Goal: Information Seeking & Learning: Find contact information

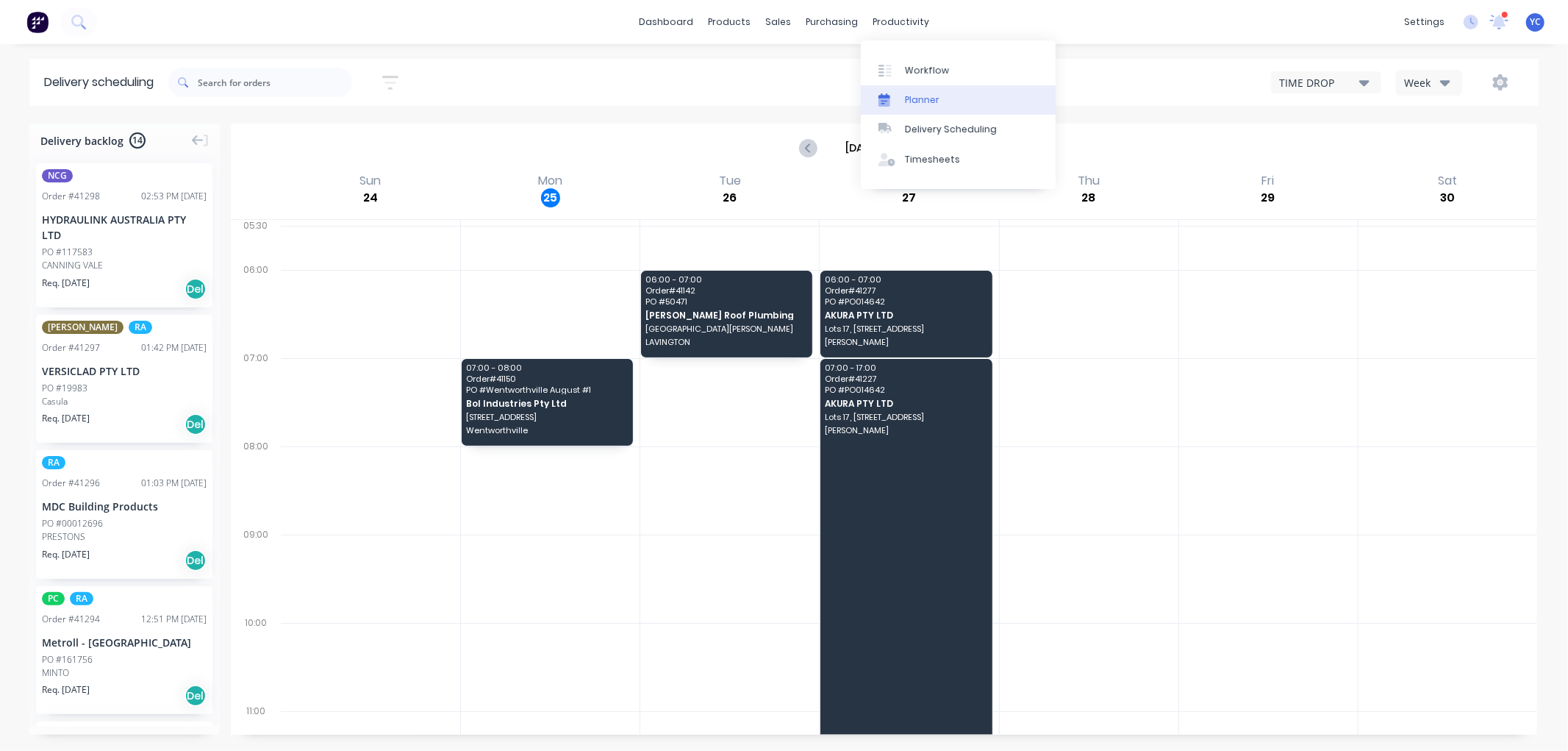
click at [922, 98] on div "Planner" at bounding box center [922, 100] width 35 height 13
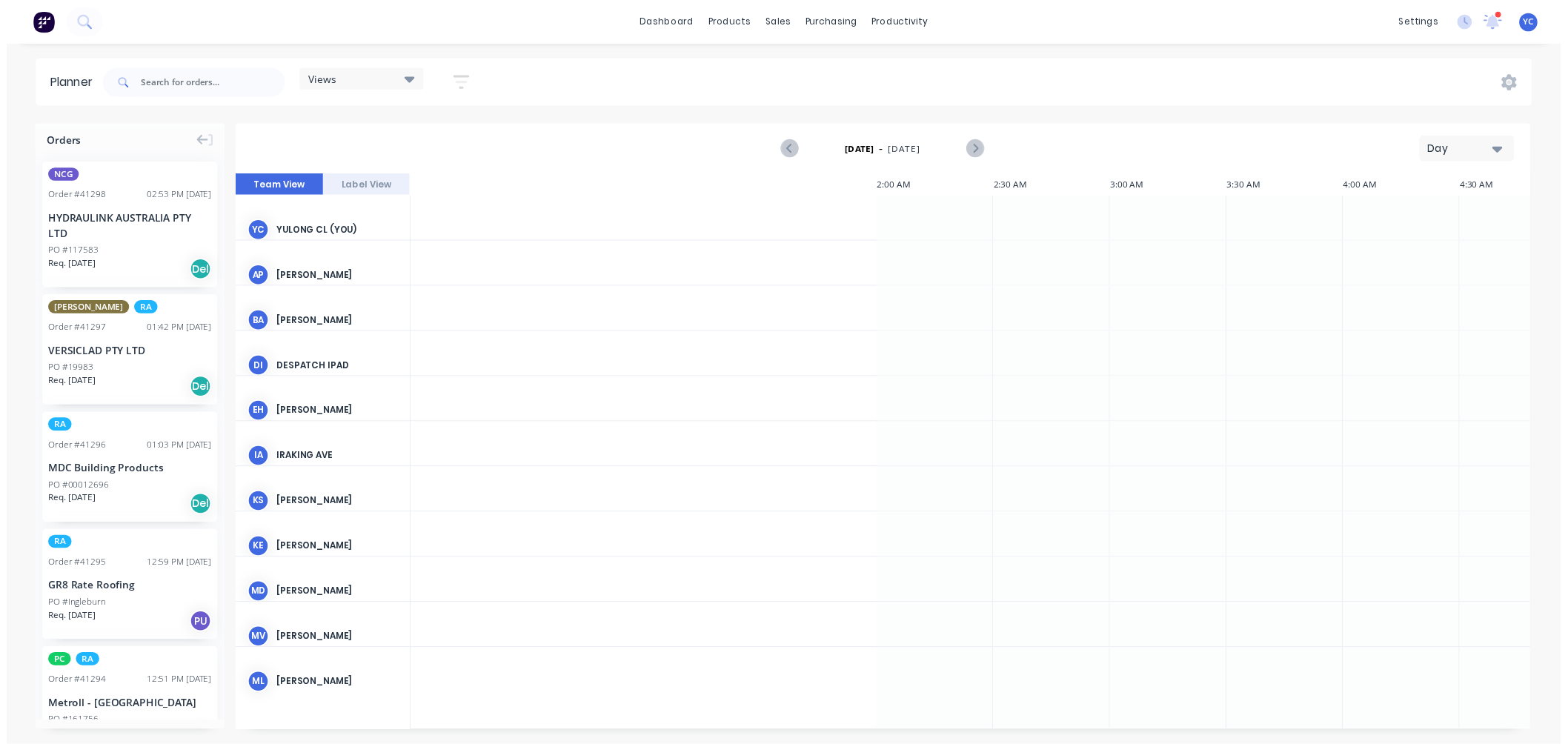
scroll to position [0, 1423]
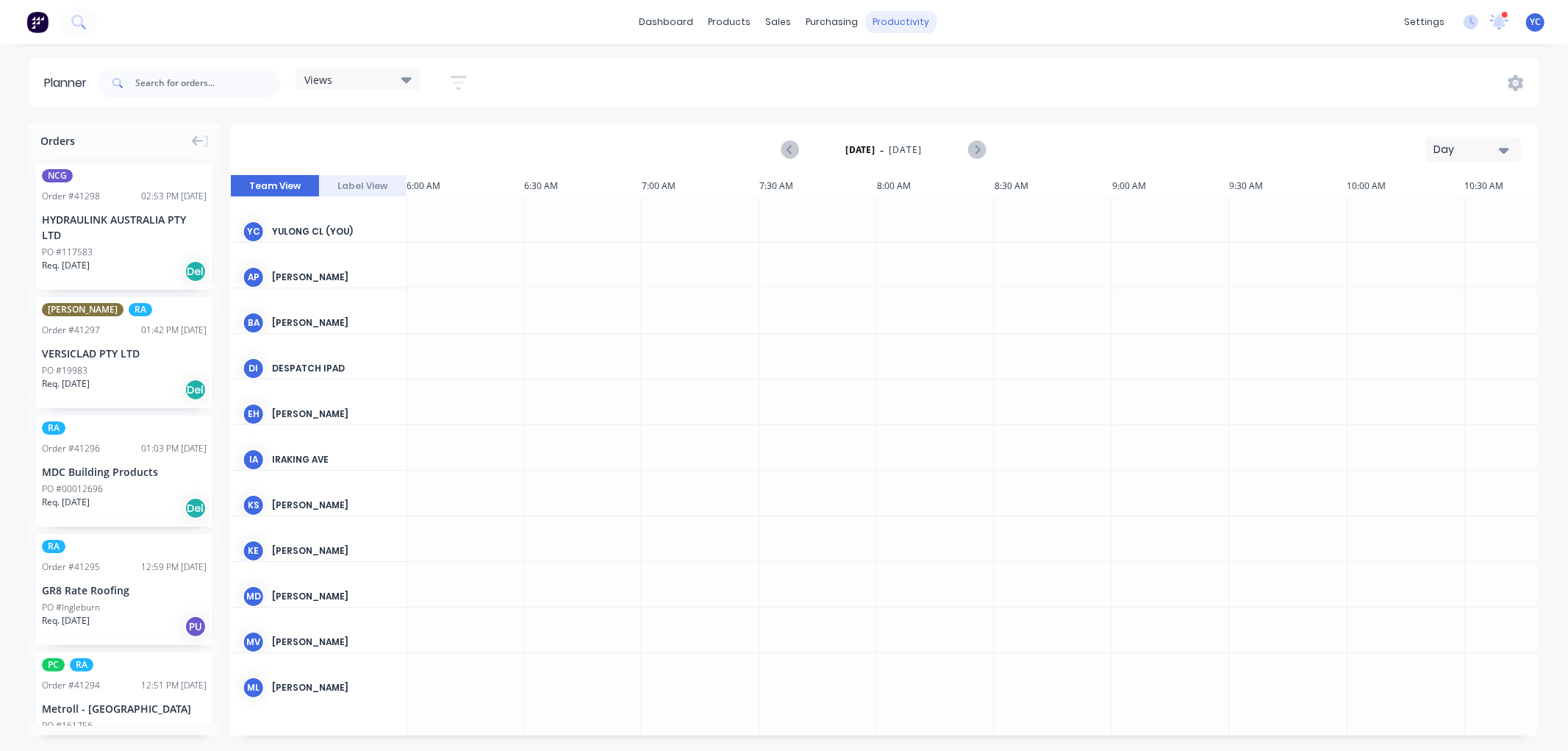
click at [892, 25] on div "productivity" at bounding box center [901, 22] width 71 height 22
click at [922, 65] on div "Workflow" at bounding box center [927, 70] width 44 height 13
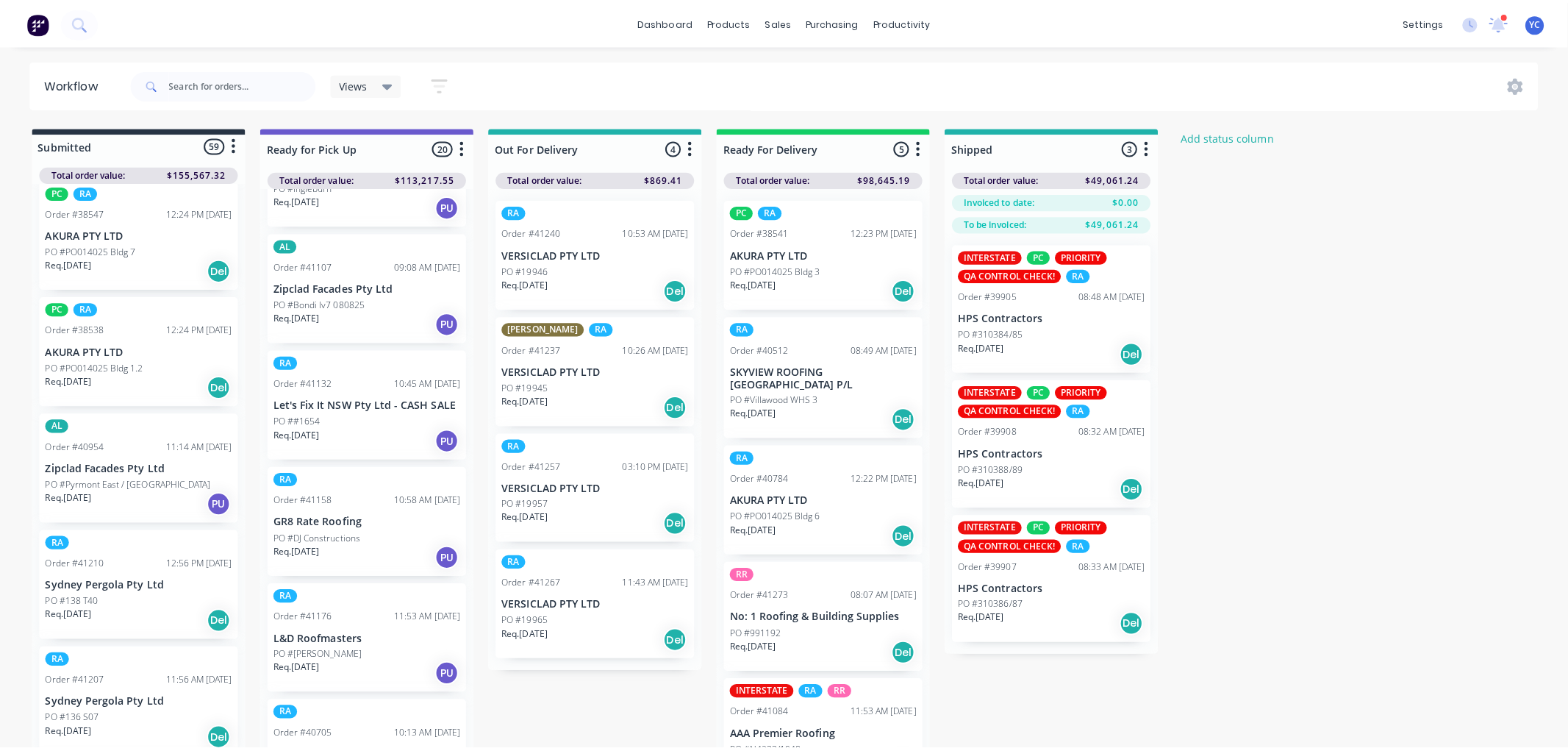
scroll to position [326, 0]
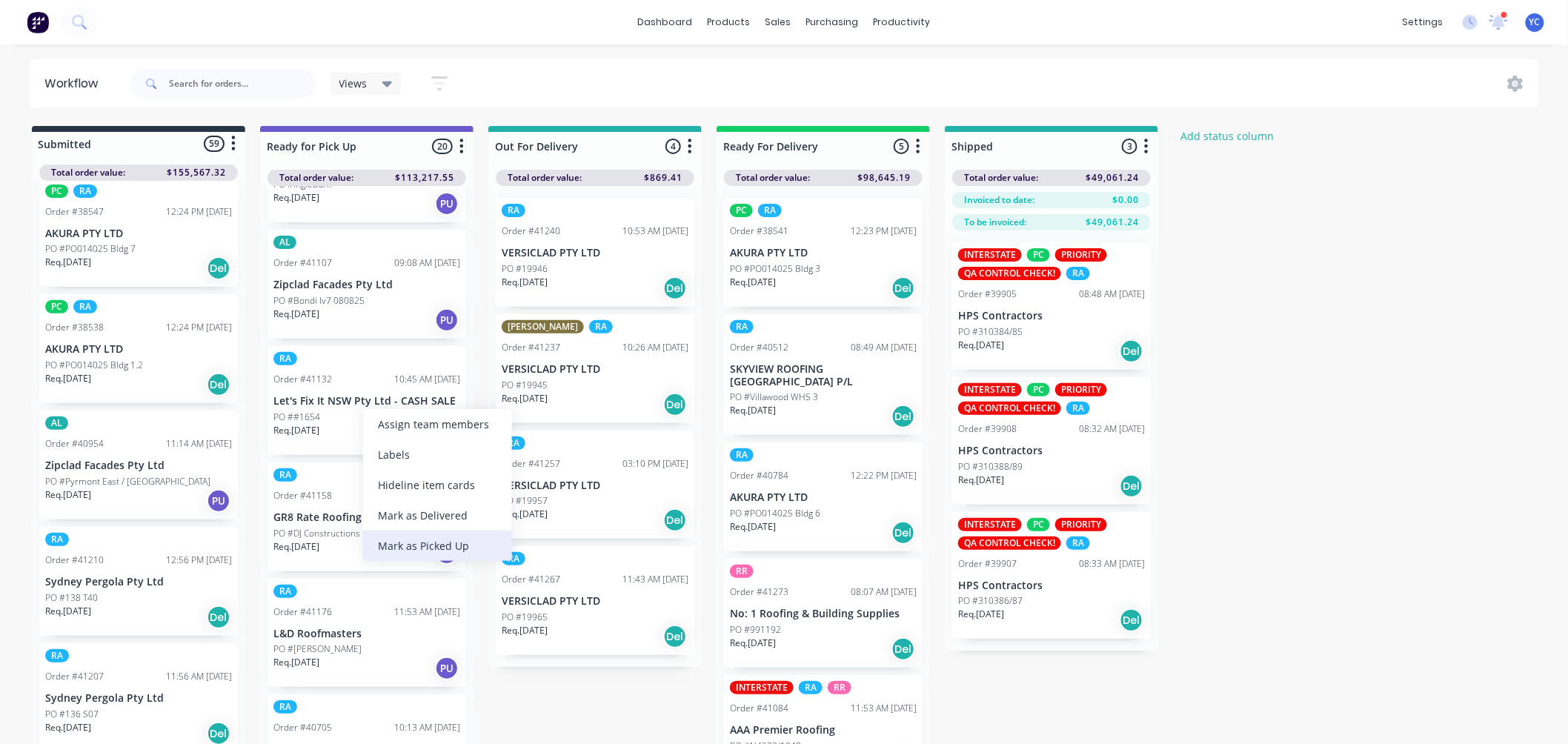
click at [439, 542] on div "Mark as Picked Up" at bounding box center [437, 546] width 149 height 30
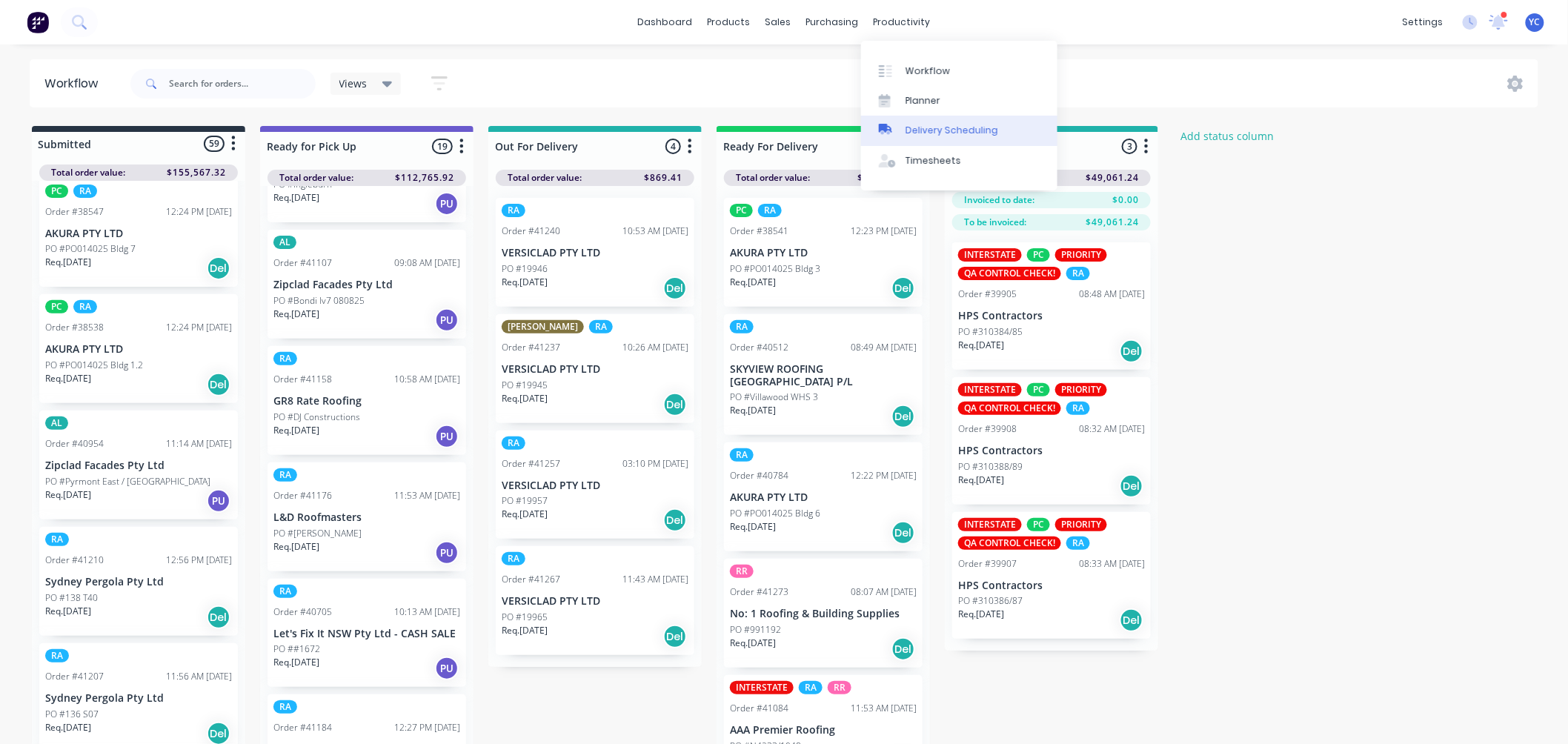
click at [964, 132] on div "Delivery Scheduling" at bounding box center [952, 130] width 92 height 14
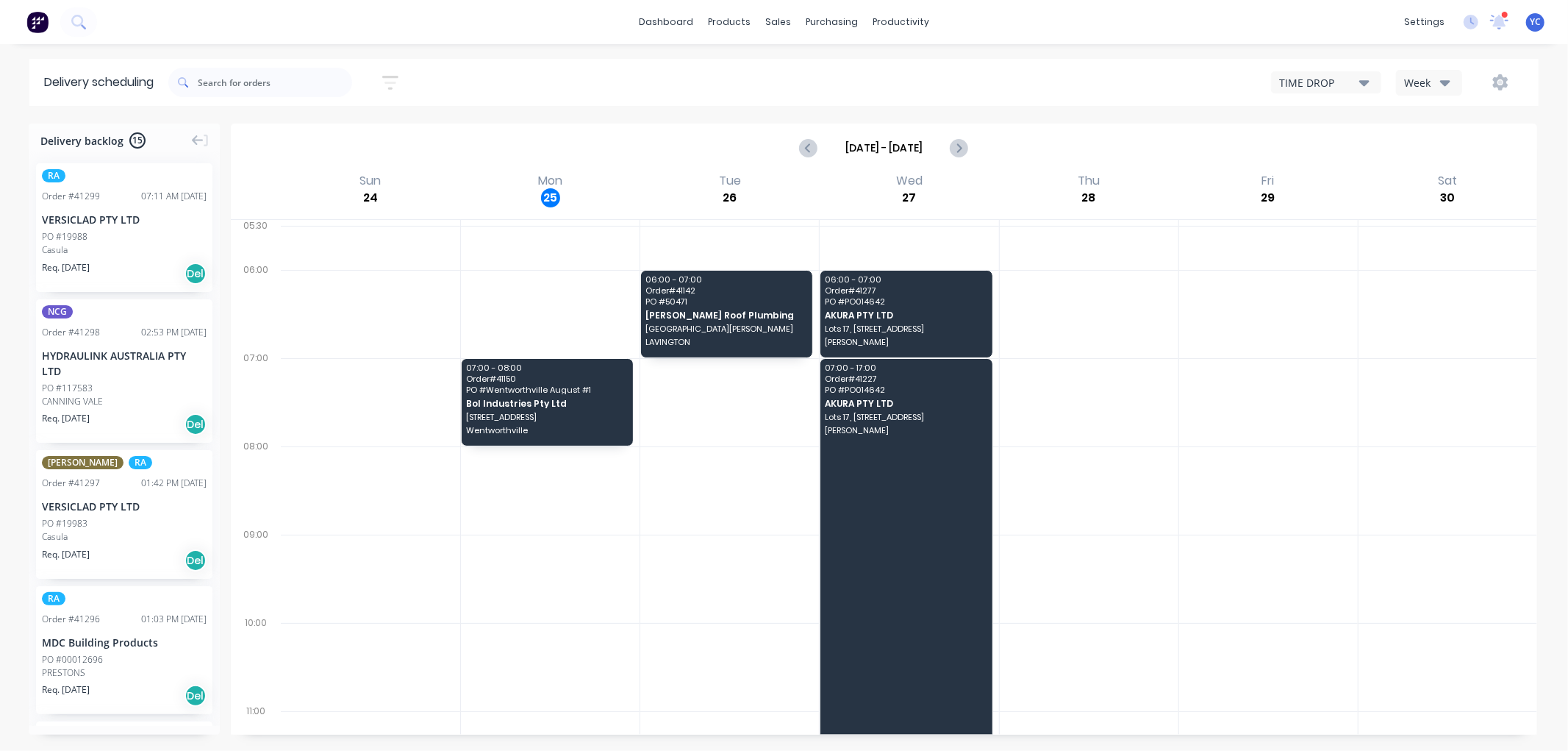
click at [1419, 77] on div "Week" at bounding box center [1426, 83] width 43 height 16
click at [1343, 79] on div "TIME DROP" at bounding box center [1319, 83] width 80 height 16
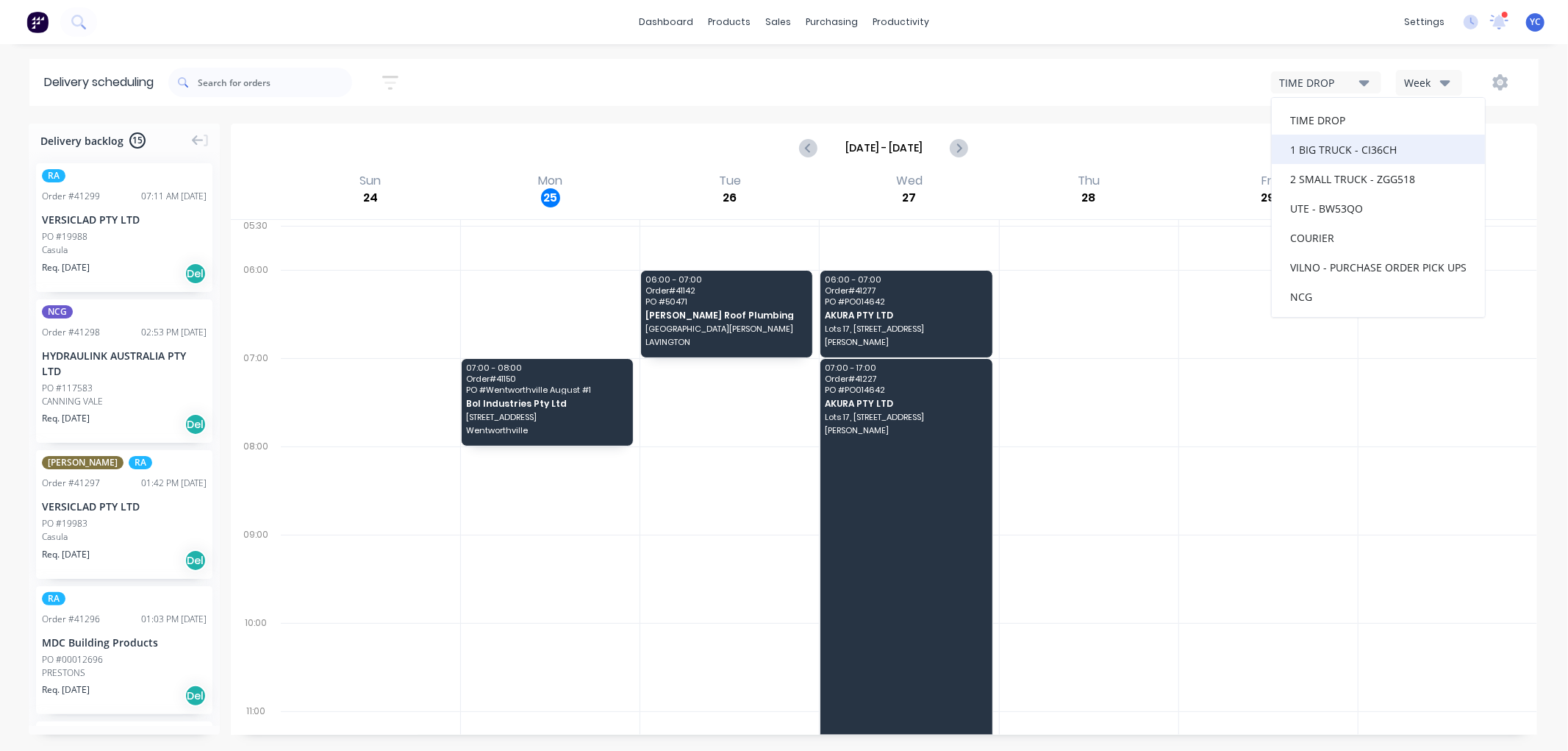
click at [1357, 147] on div "1 BIG TRUCK - CI36CH" at bounding box center [1378, 149] width 213 height 29
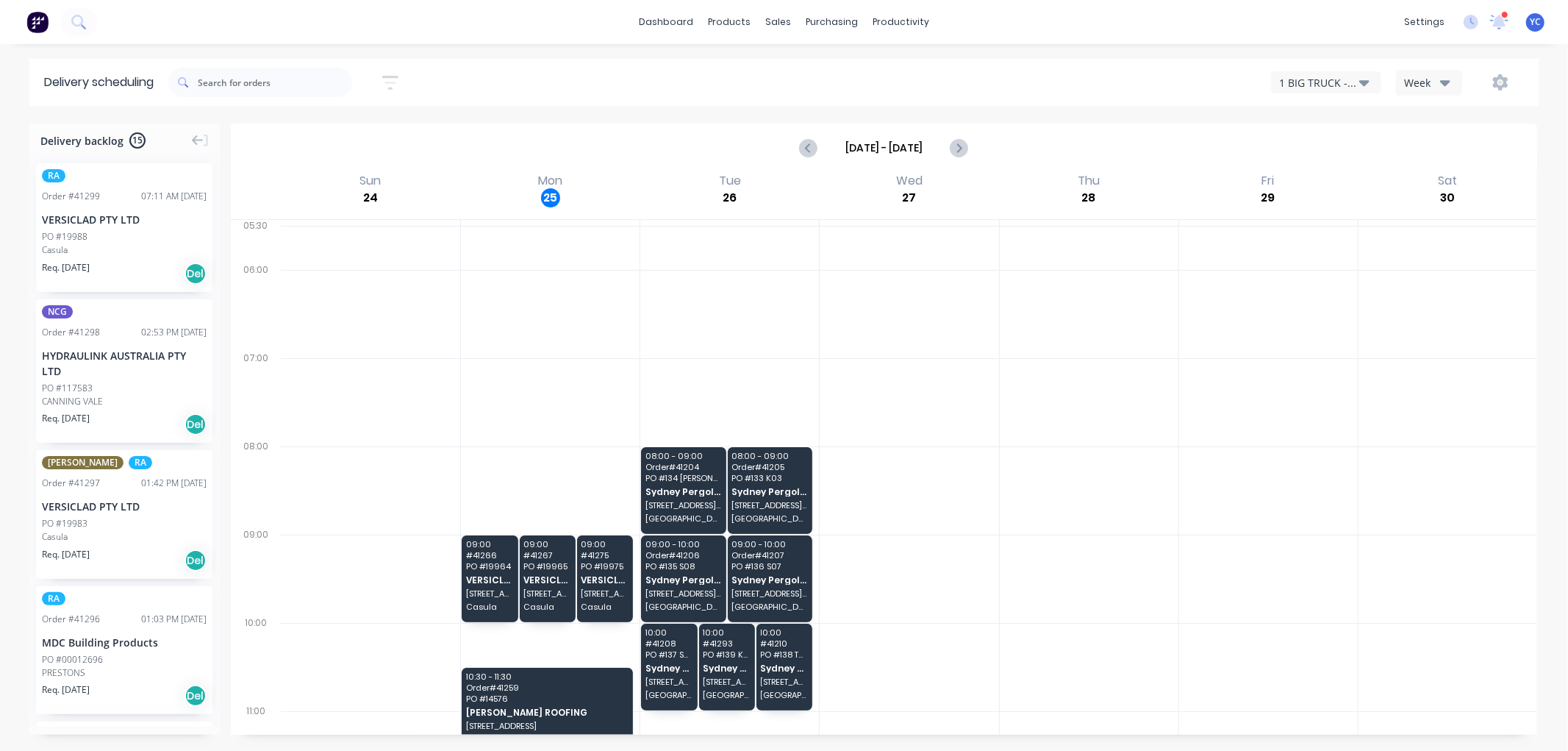
click at [1414, 77] on div "Week" at bounding box center [1426, 83] width 43 height 16
click at [1436, 141] on div "Vehicle" at bounding box center [1470, 150] width 145 height 29
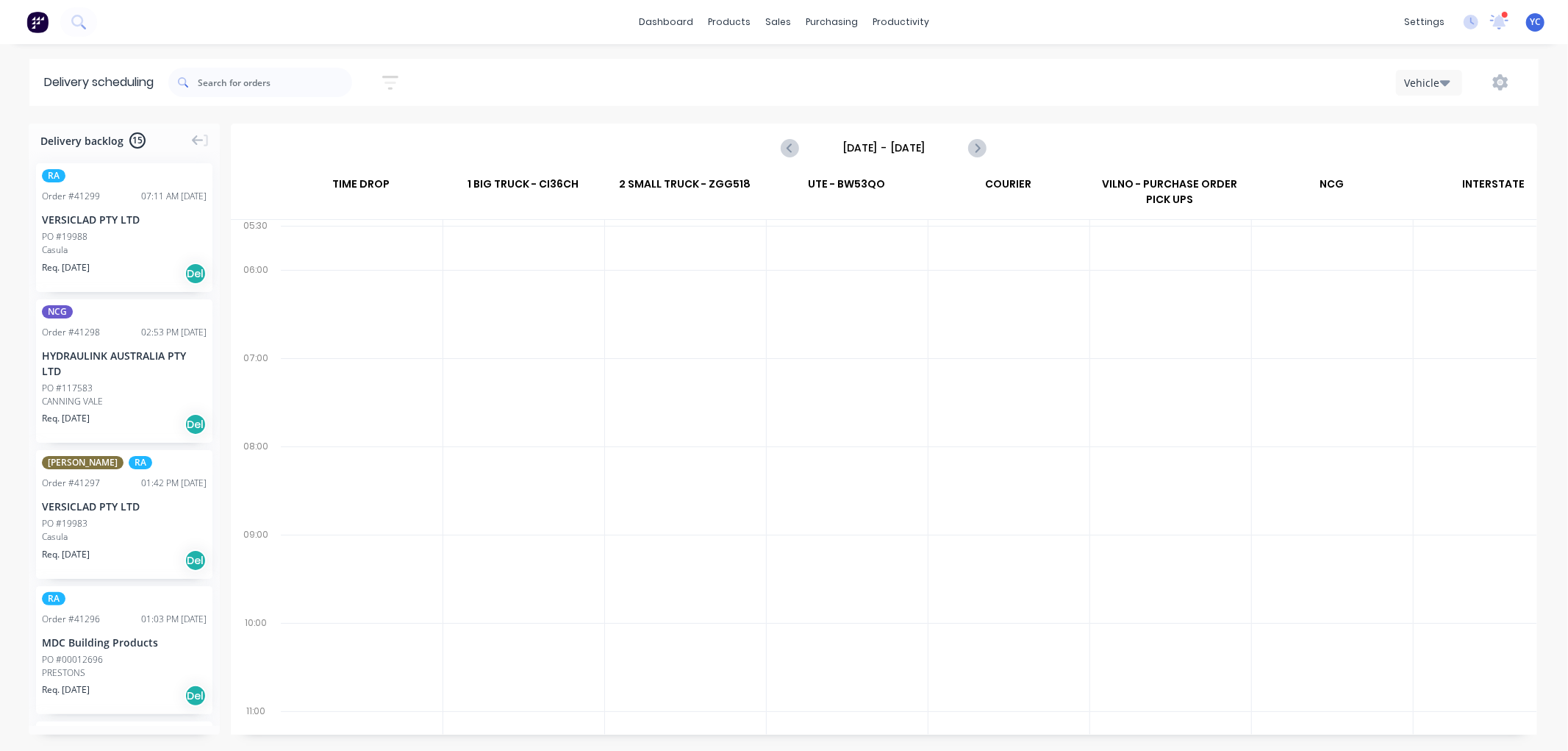
scroll to position [0, 1]
click at [986, 141] on icon "Next page" at bounding box center [977, 148] width 17 height 17
type input "[DATE] - [DATE]"
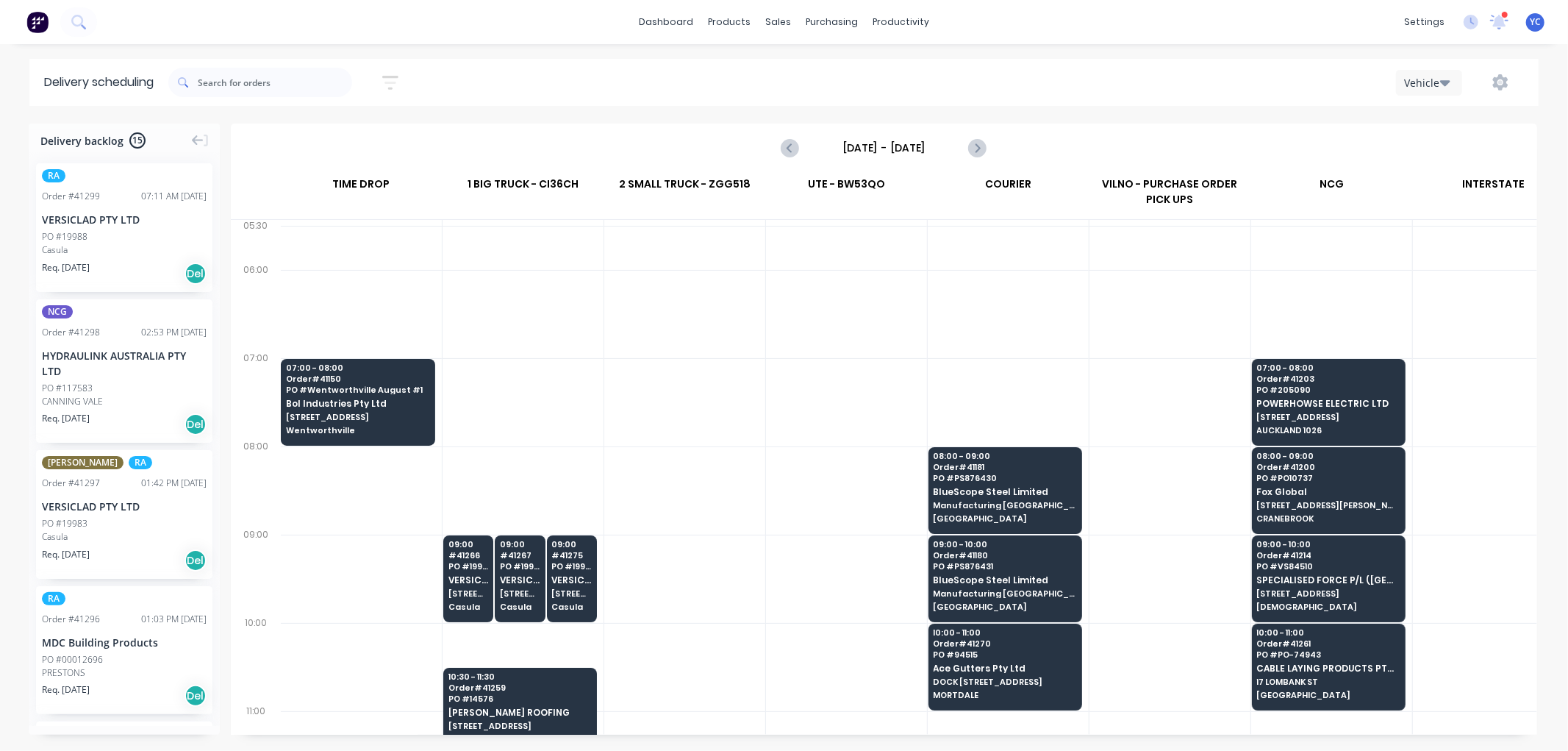
click at [1510, 85] on button "button" at bounding box center [1501, 81] width 47 height 26
click at [1461, 142] on div "Settings" at bounding box center [1454, 151] width 113 height 21
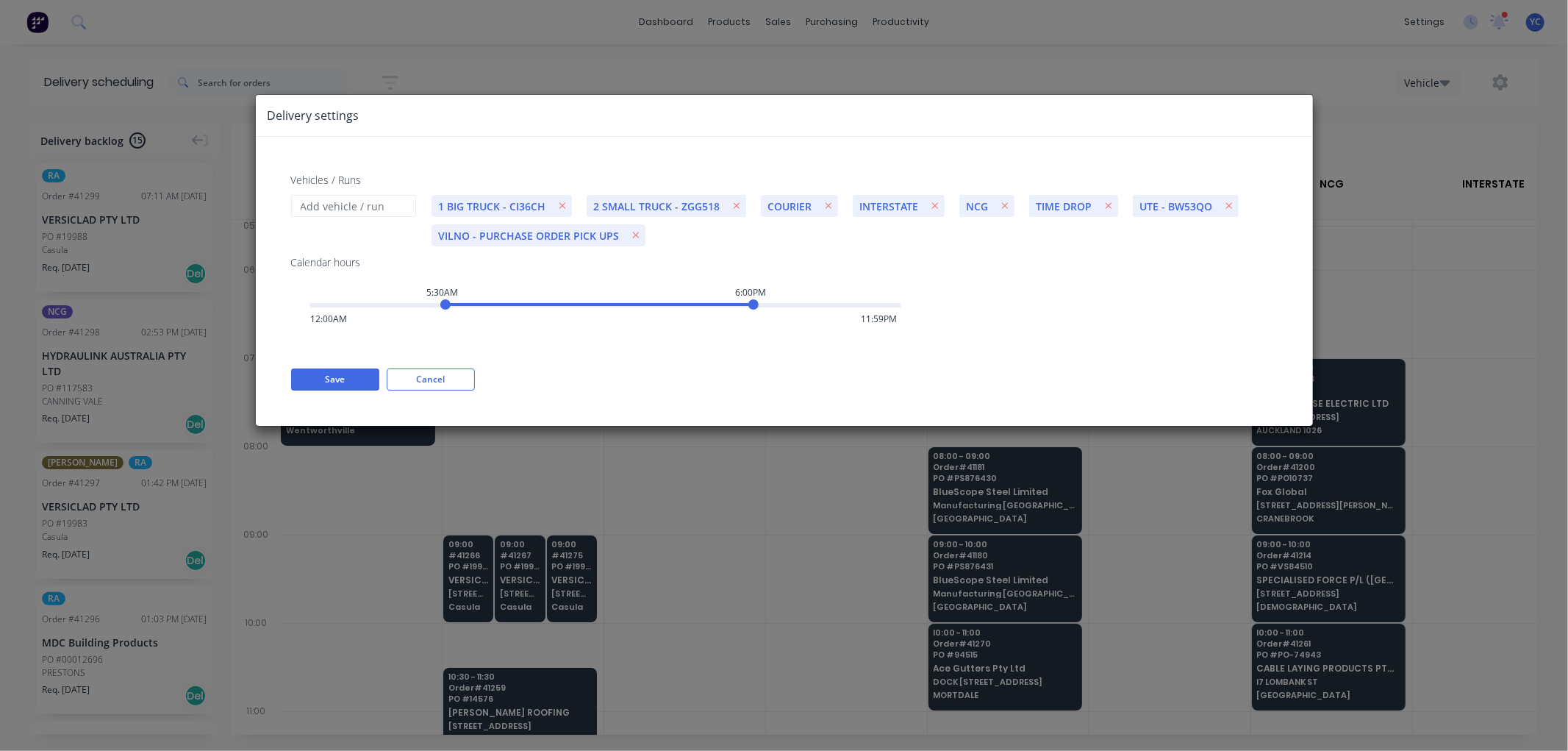
click at [1360, 108] on div "Delivery settings Vehicles / Runs 1 BIG TRUCK - CI36CH 2 SMALL TRUCK - ZGG518 C…" at bounding box center [784, 376] width 1568 height 751
click at [425, 371] on button "Cancel" at bounding box center [431, 379] width 89 height 22
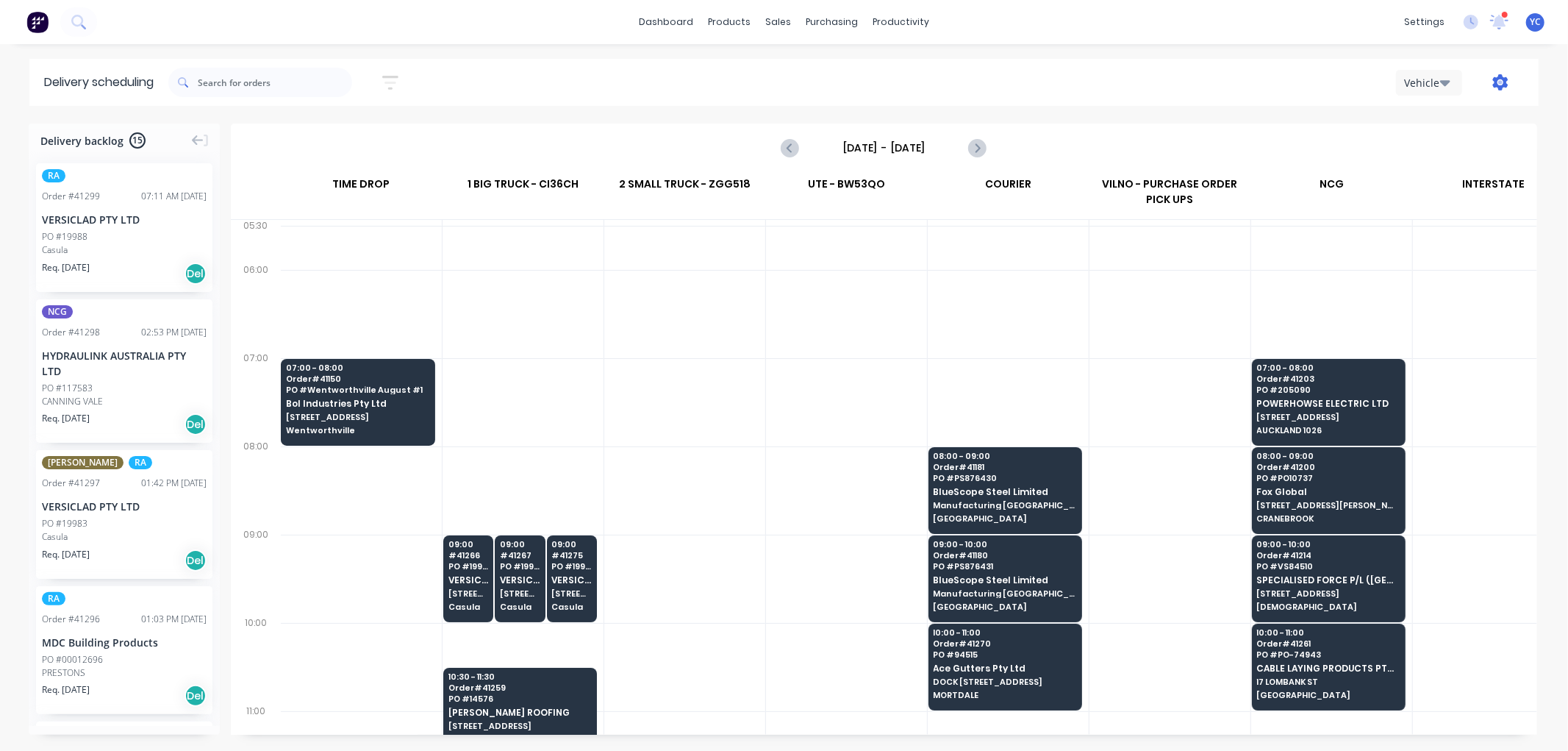
click at [1497, 81] on icon "button" at bounding box center [1502, 82] width 16 height 16
click at [1457, 123] on div "Run Sheet" at bounding box center [1454, 121] width 113 height 21
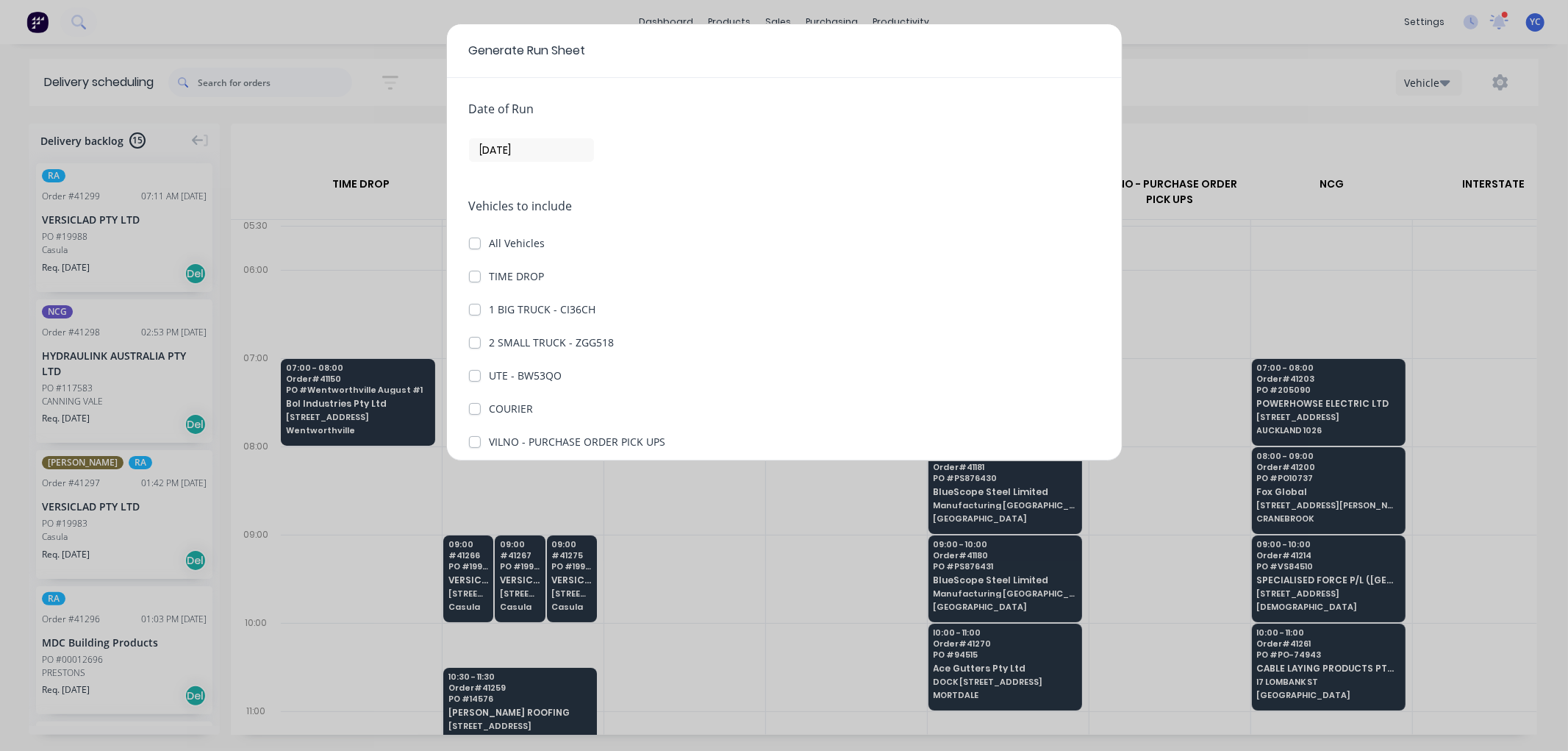
click at [490, 311] on label "1 BIG TRUCK - CI36CH" at bounding box center [543, 309] width 107 height 16
click at [477, 311] on CI36CH "1 BIG TRUCK - CI36CH" at bounding box center [475, 308] width 12 height 14
checkbox CI36CH "true"
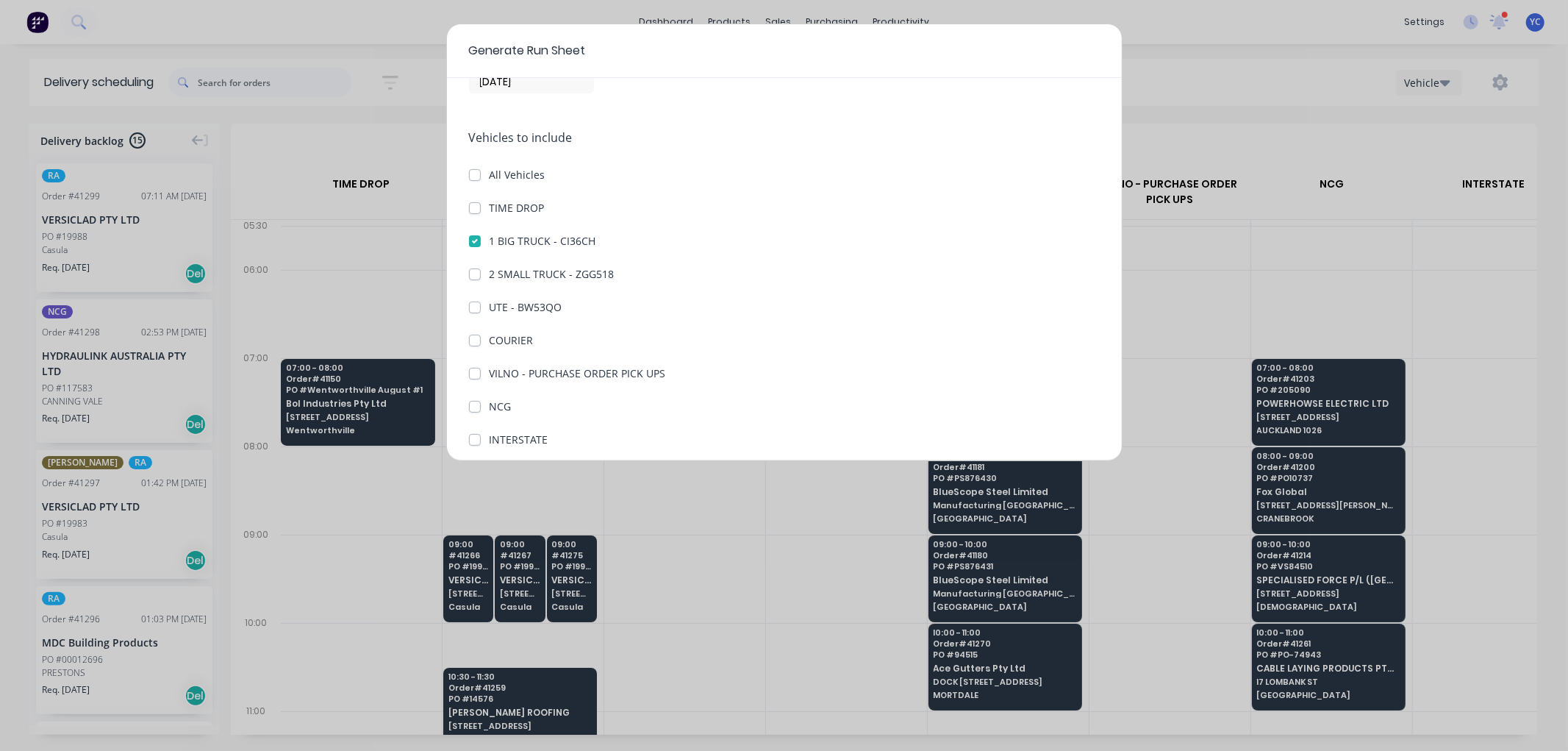
scroll to position [135, 0]
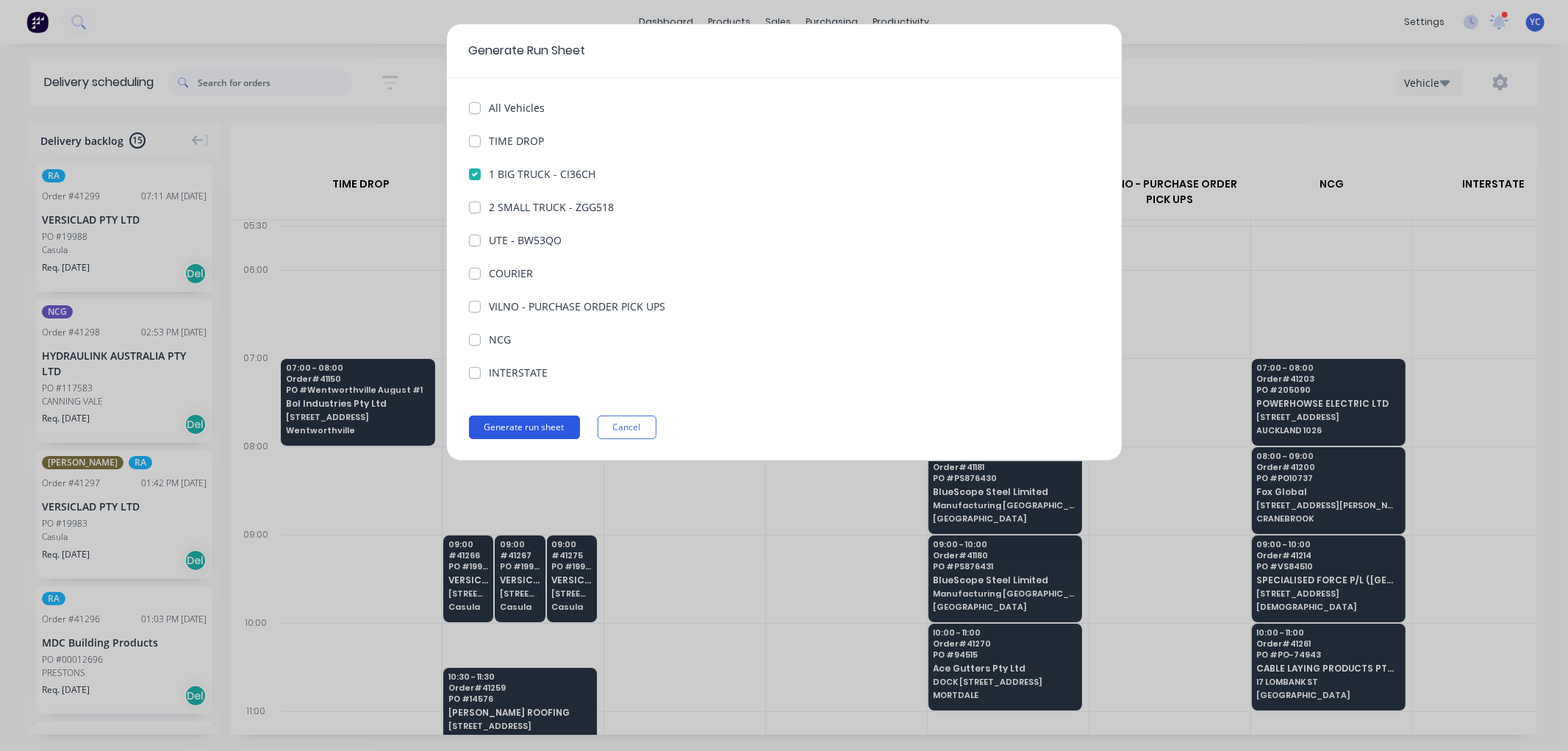
click at [549, 428] on button "Generate run sheet" at bounding box center [525, 428] width 111 height 24
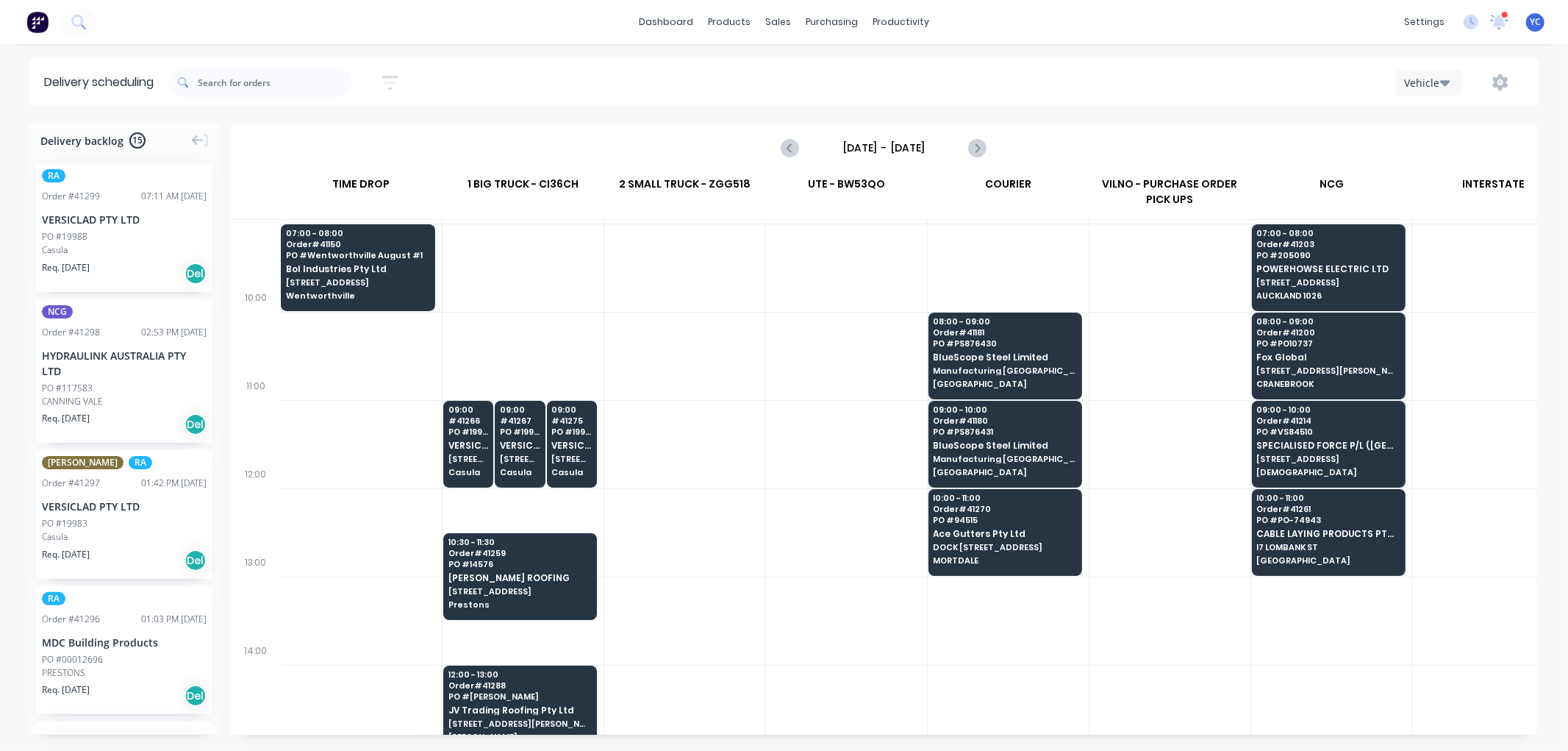
scroll to position [326, 1]
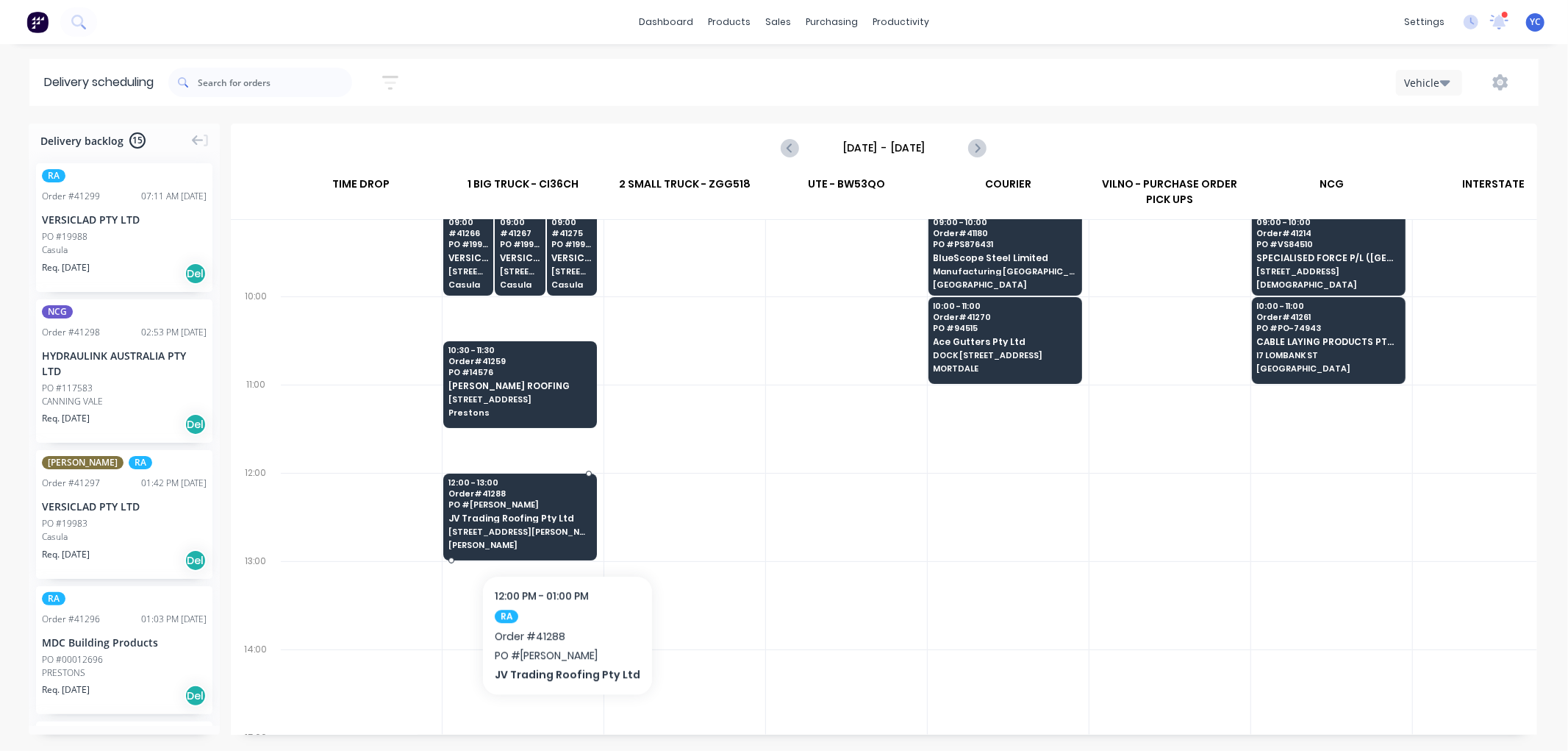
click at [563, 530] on span "[STREET_ADDRESS][PERSON_NAME]" at bounding box center [520, 531] width 142 height 9
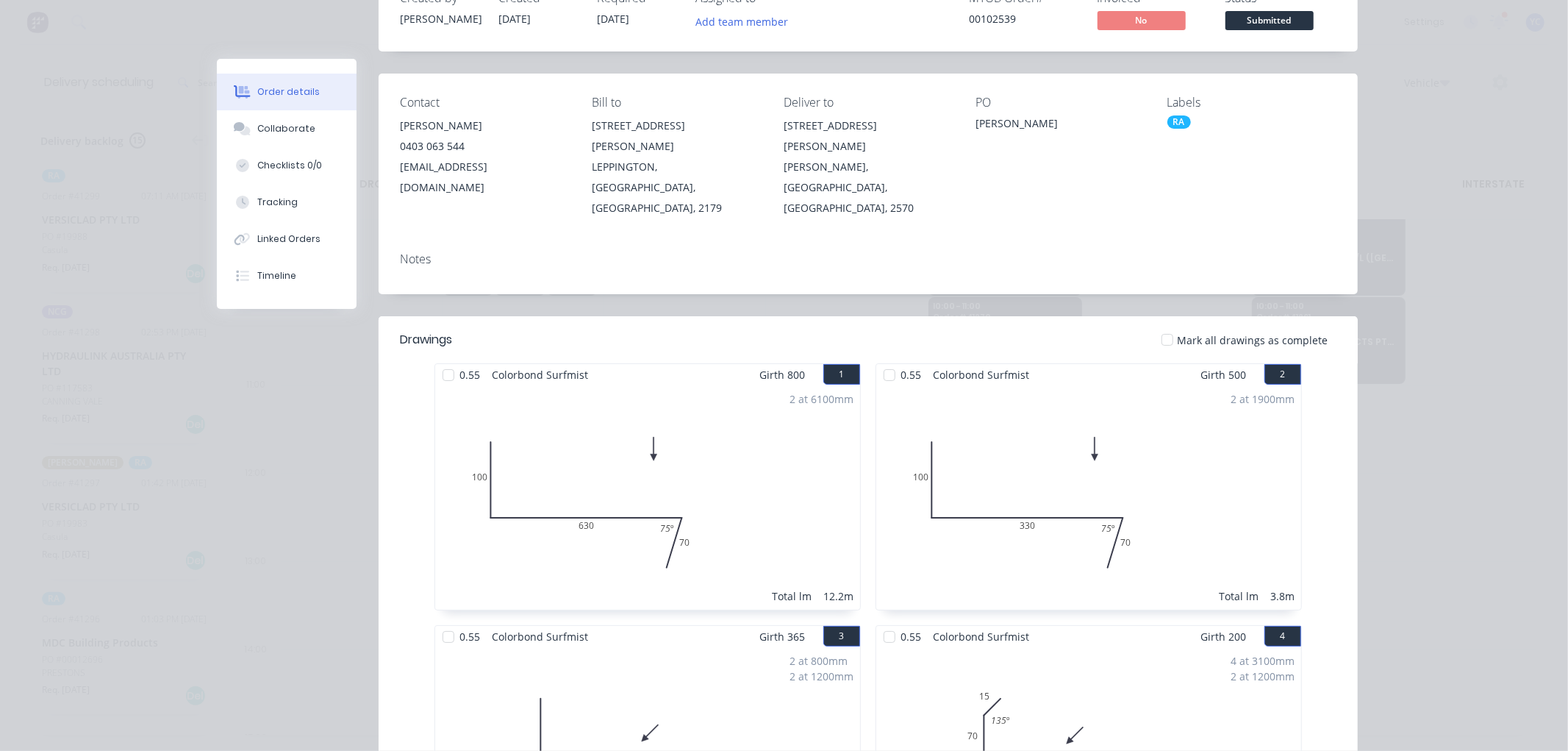
scroll to position [0, 0]
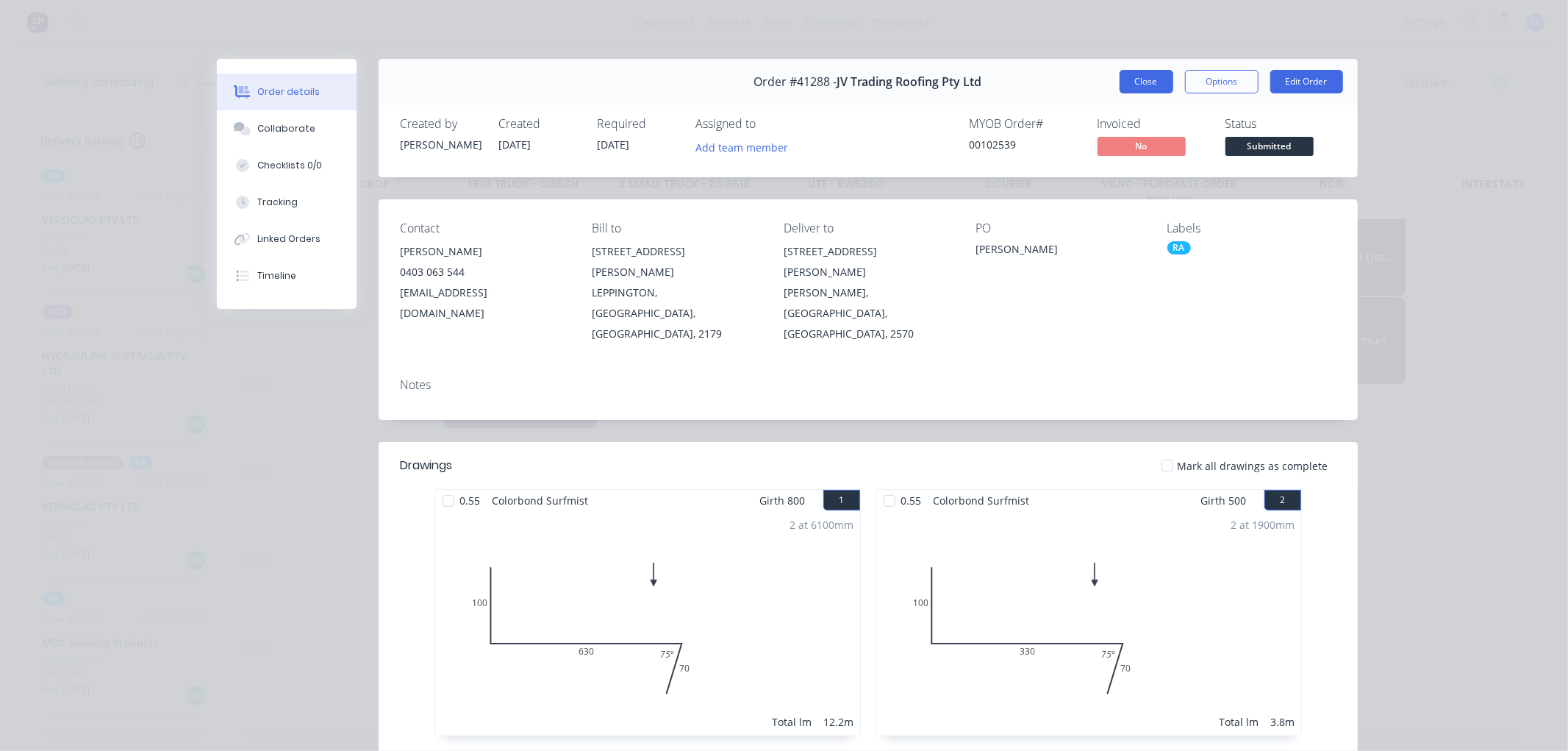
click at [1145, 81] on button "Close" at bounding box center [1147, 81] width 54 height 24
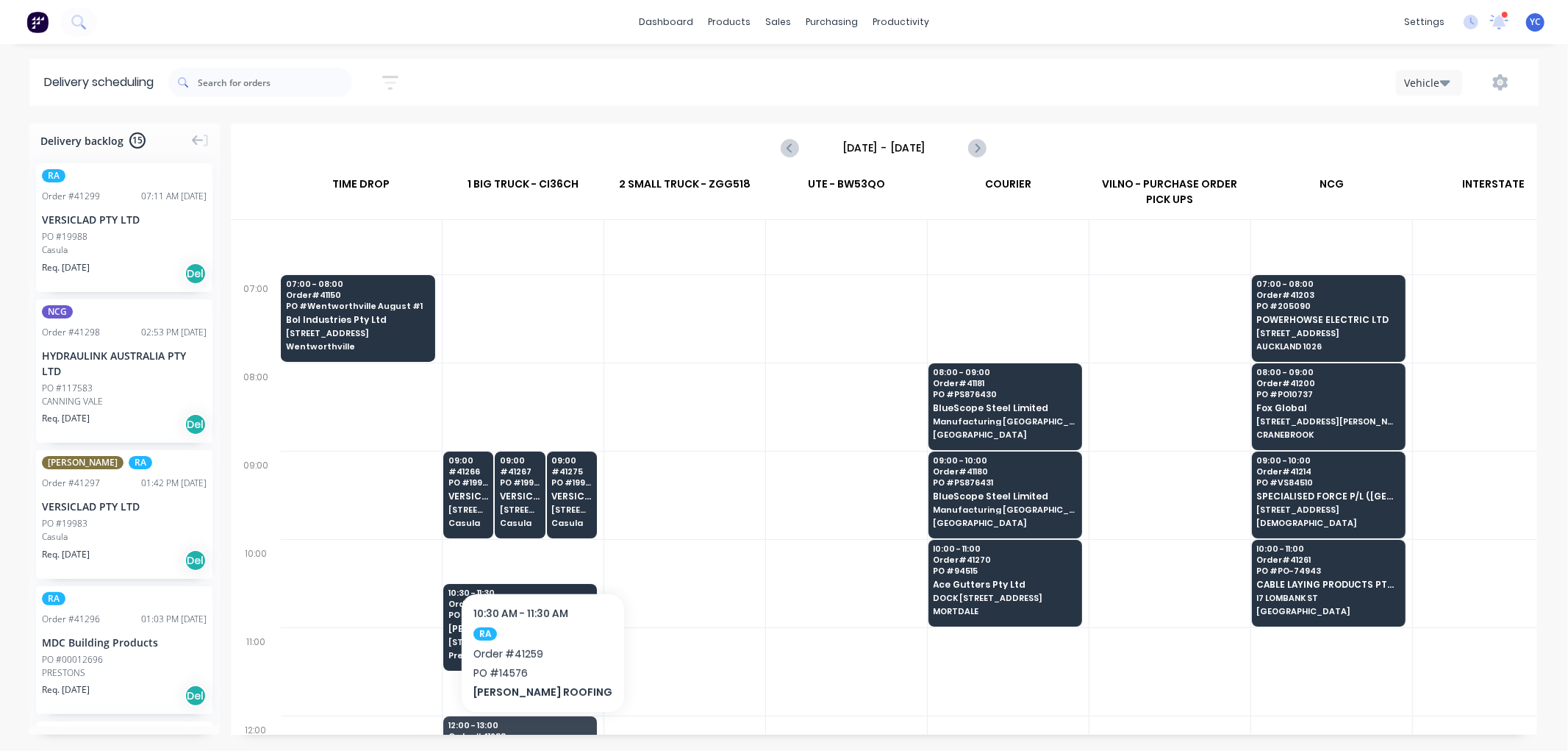
scroll to position [0, 1]
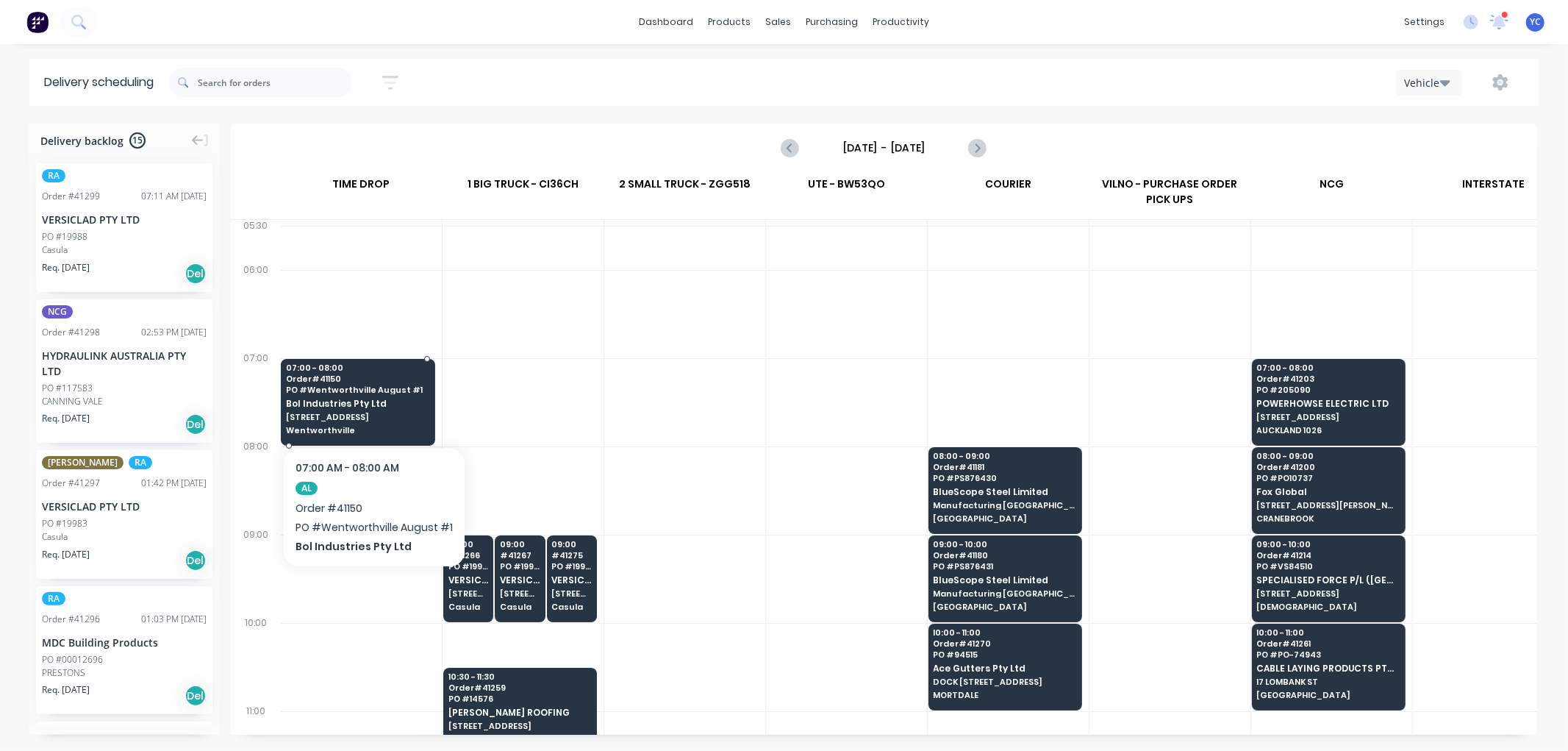
click at [336, 406] on span "Bol Industries Pty Ltd" at bounding box center [357, 403] width 143 height 9
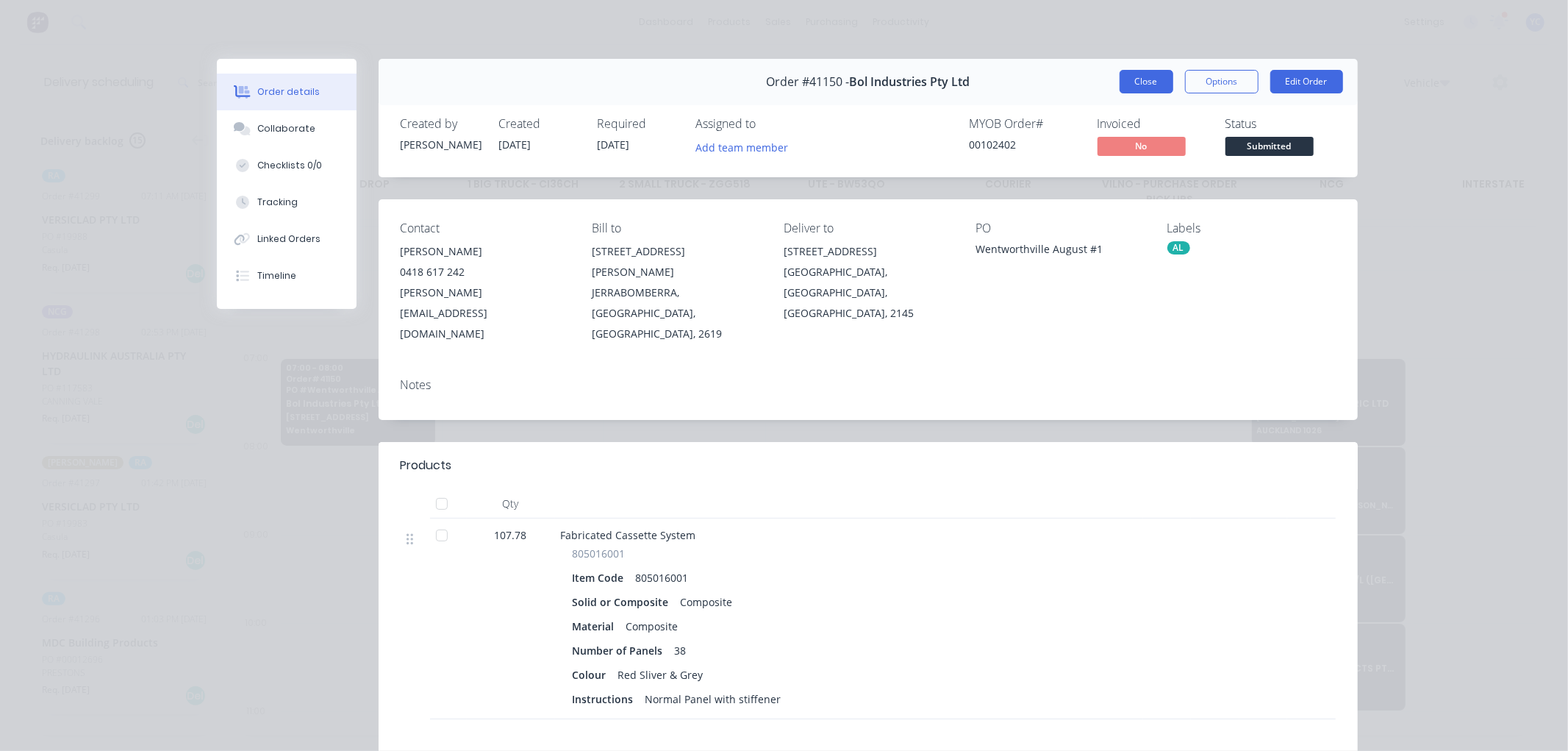
click at [1129, 81] on button "Close" at bounding box center [1147, 81] width 54 height 24
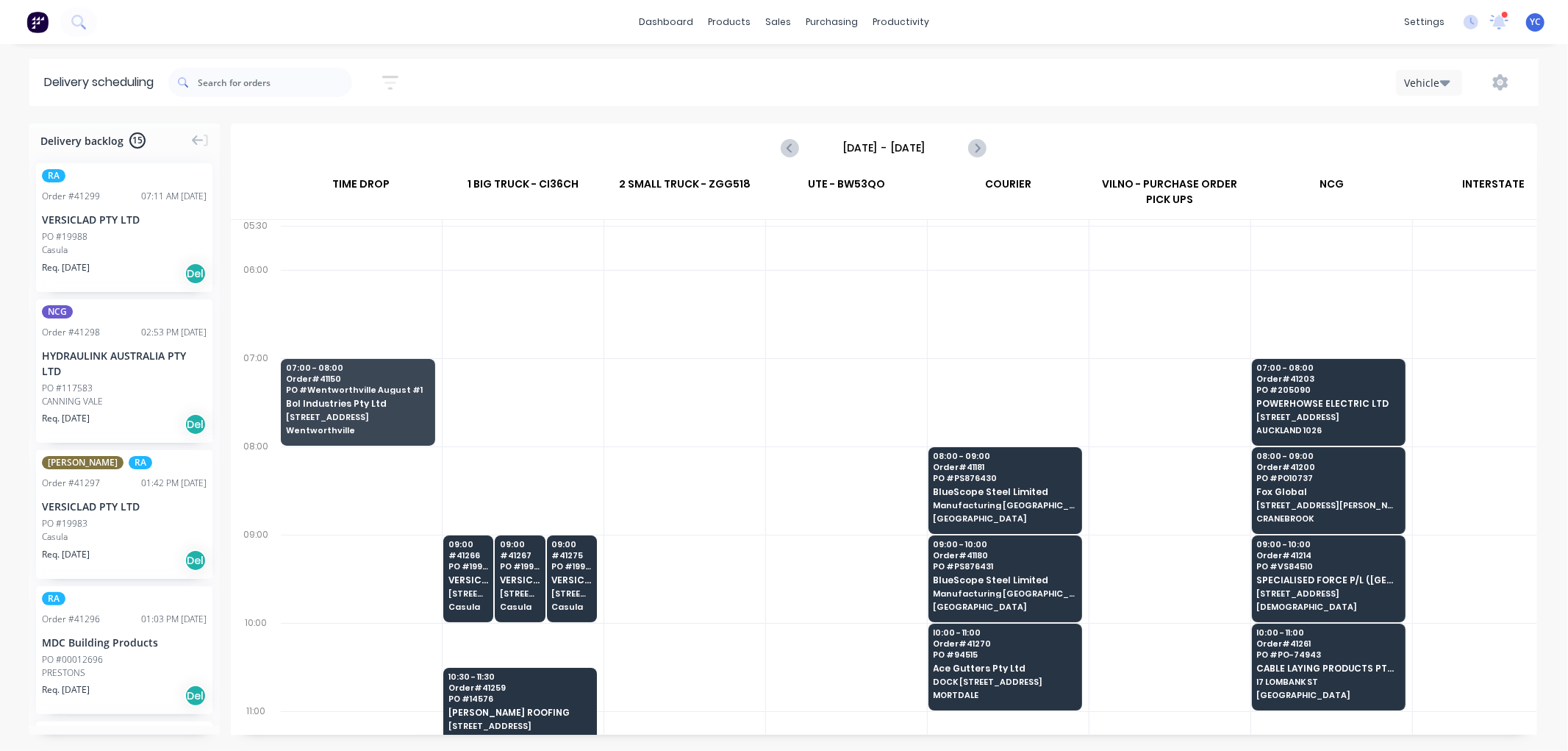
click at [1129, 81] on div "Vehicle" at bounding box center [1182, 81] width 685 height 26
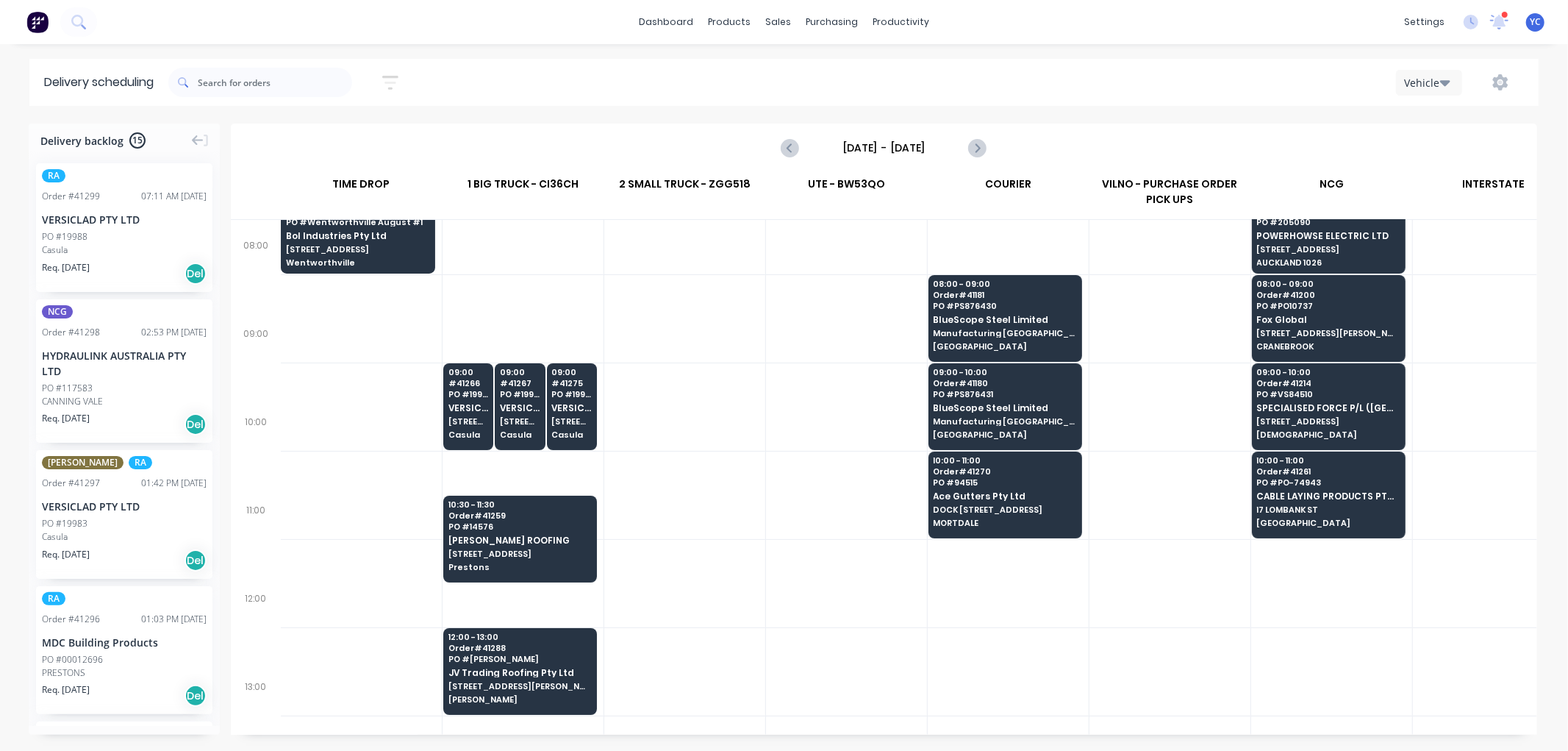
scroll to position [326, 1]
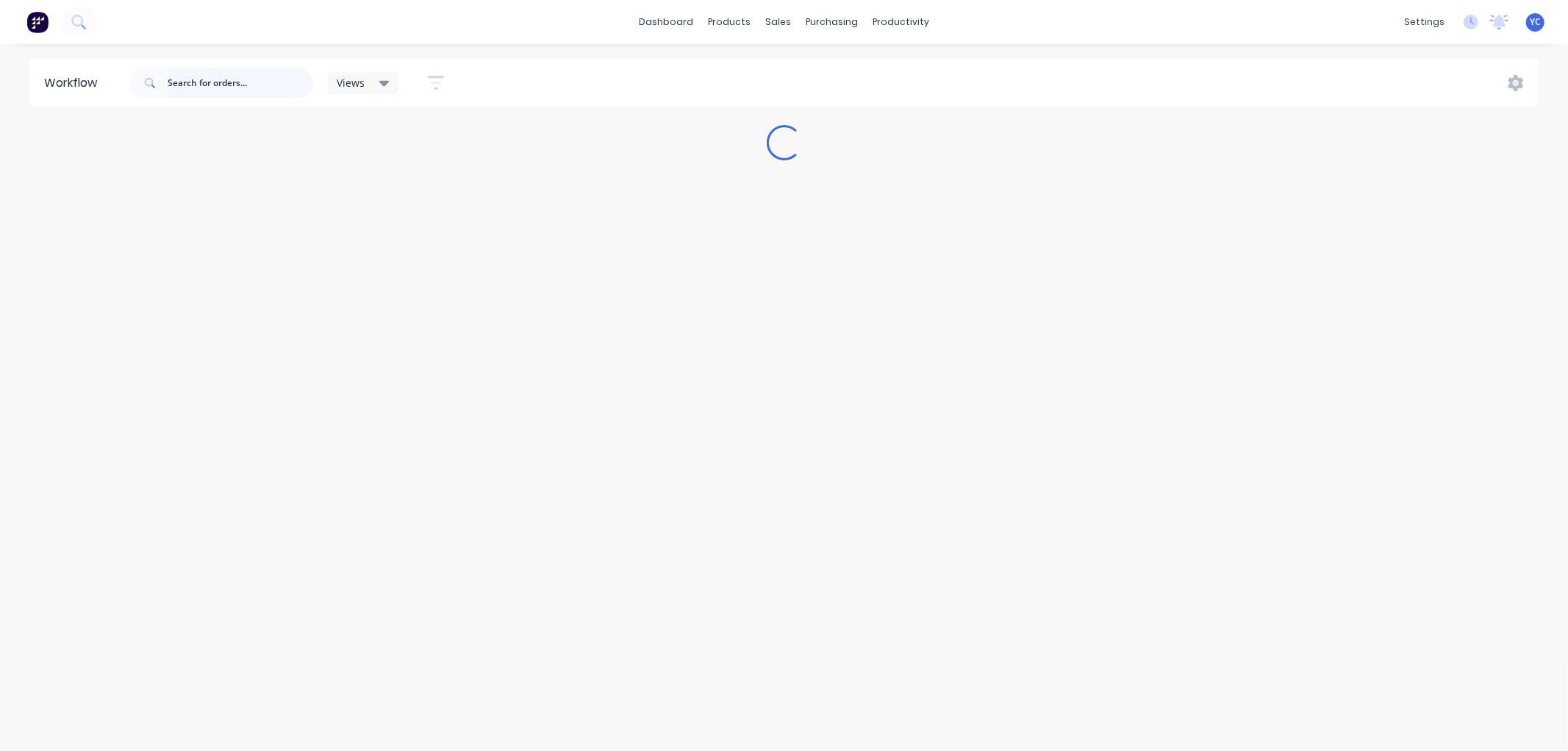
click at [268, 78] on input "text" at bounding box center [240, 83] width 145 height 29
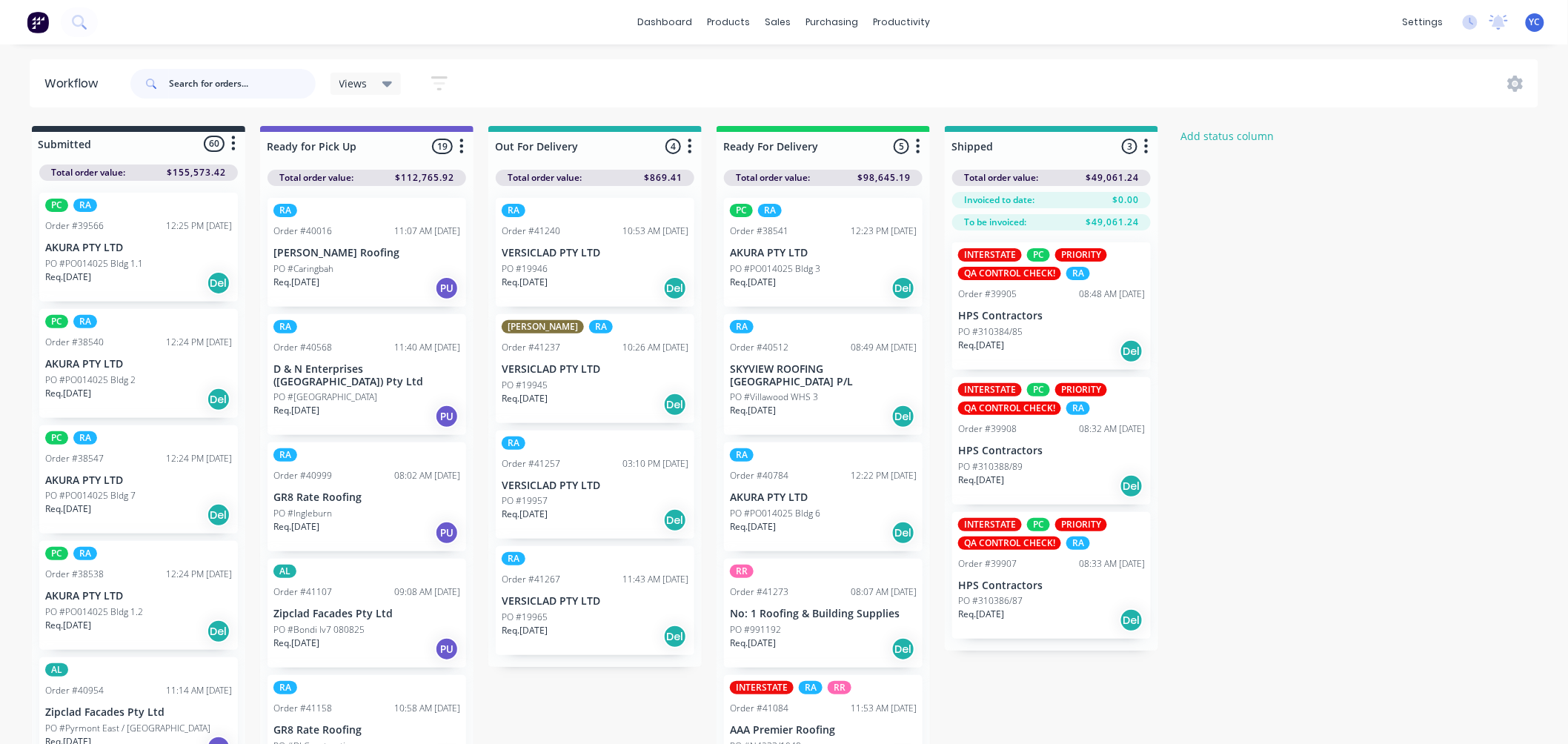
paste input "41259"
type input "41259"
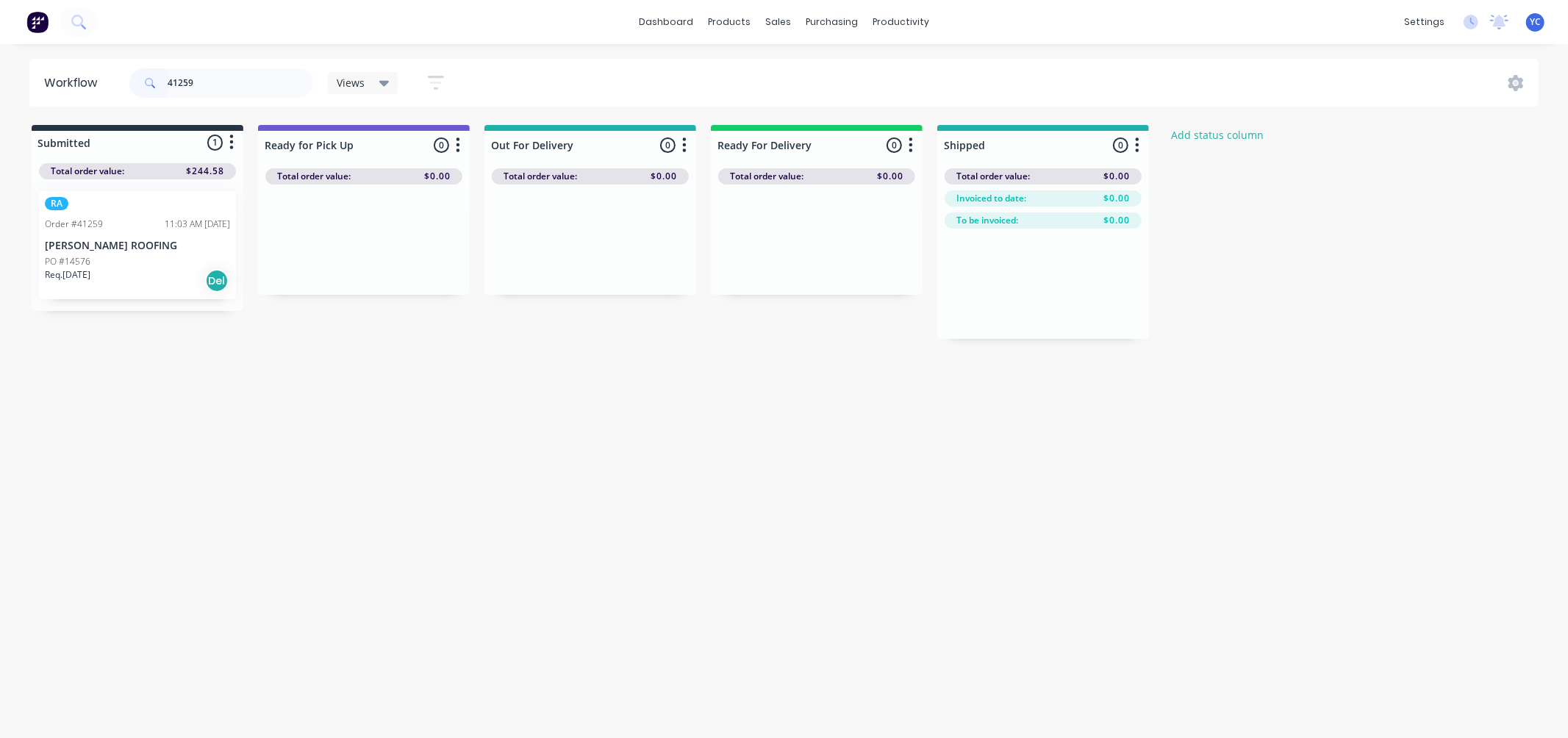
click at [67, 258] on p "PO #14576" at bounding box center [68, 262] width 46 height 13
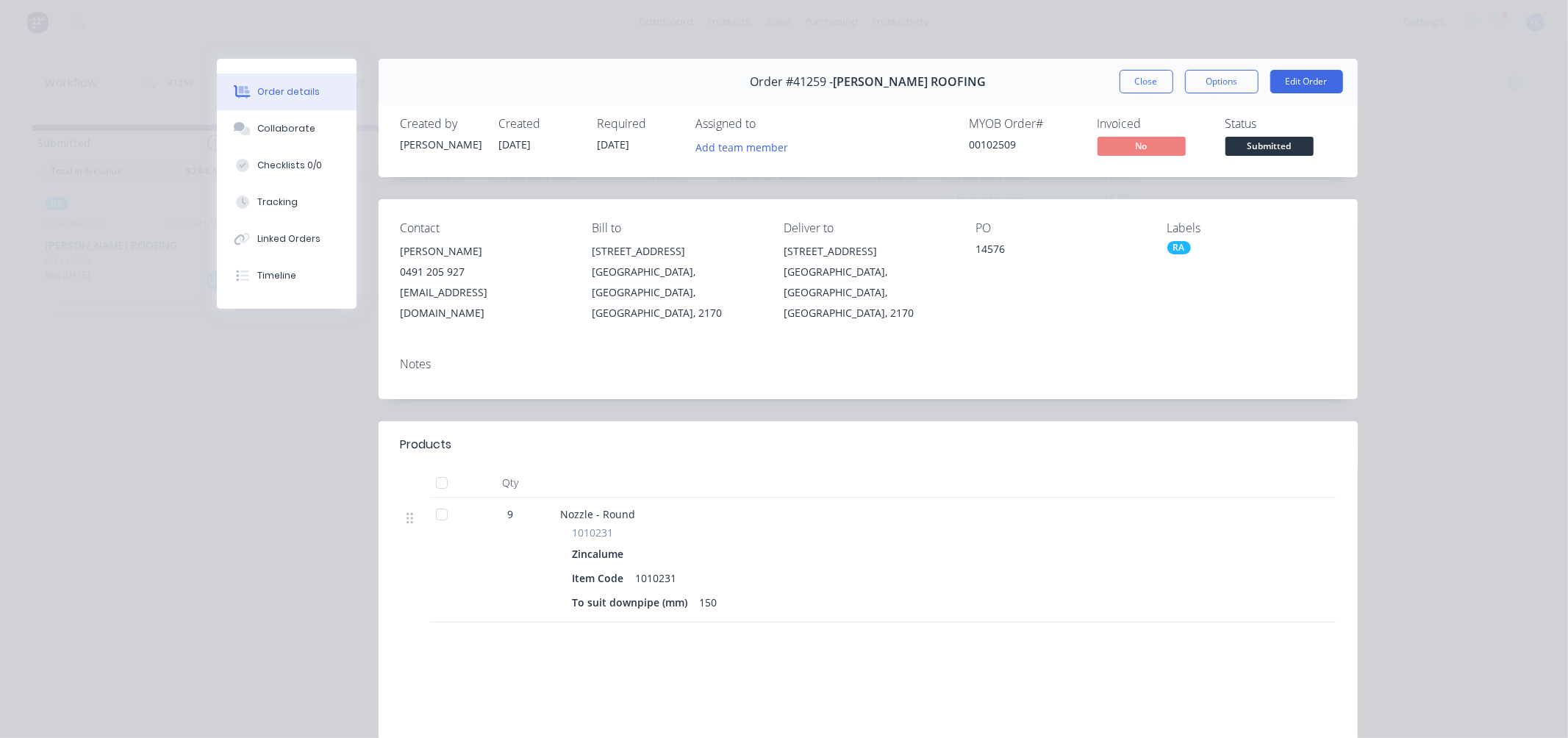
click at [1147, 77] on button "Close" at bounding box center [1147, 81] width 54 height 24
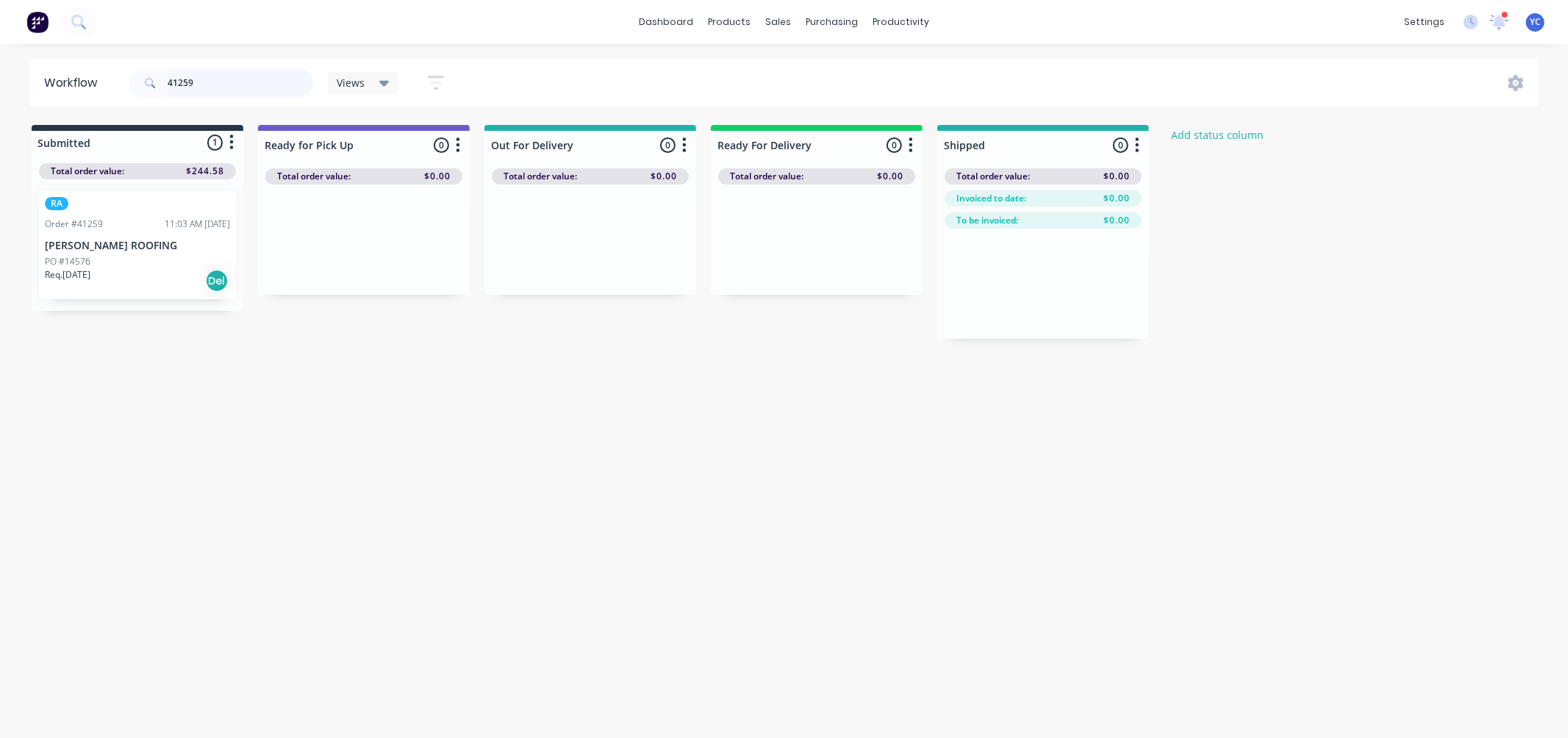
click at [205, 71] on input "41259" at bounding box center [240, 83] width 145 height 29
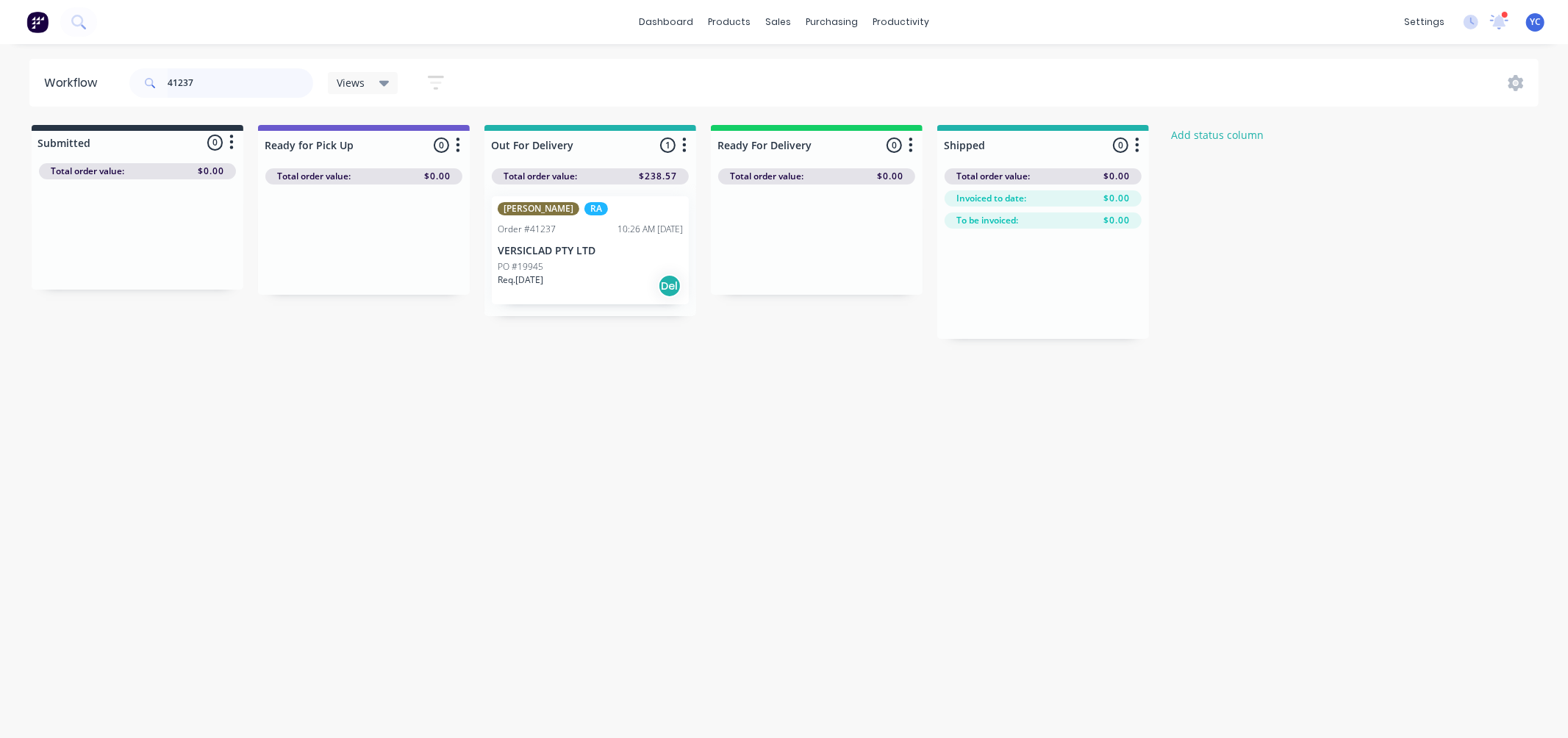
type input "41237"
click at [640, 370] on div "Mark as Delivered" at bounding box center [624, 370] width 148 height 30
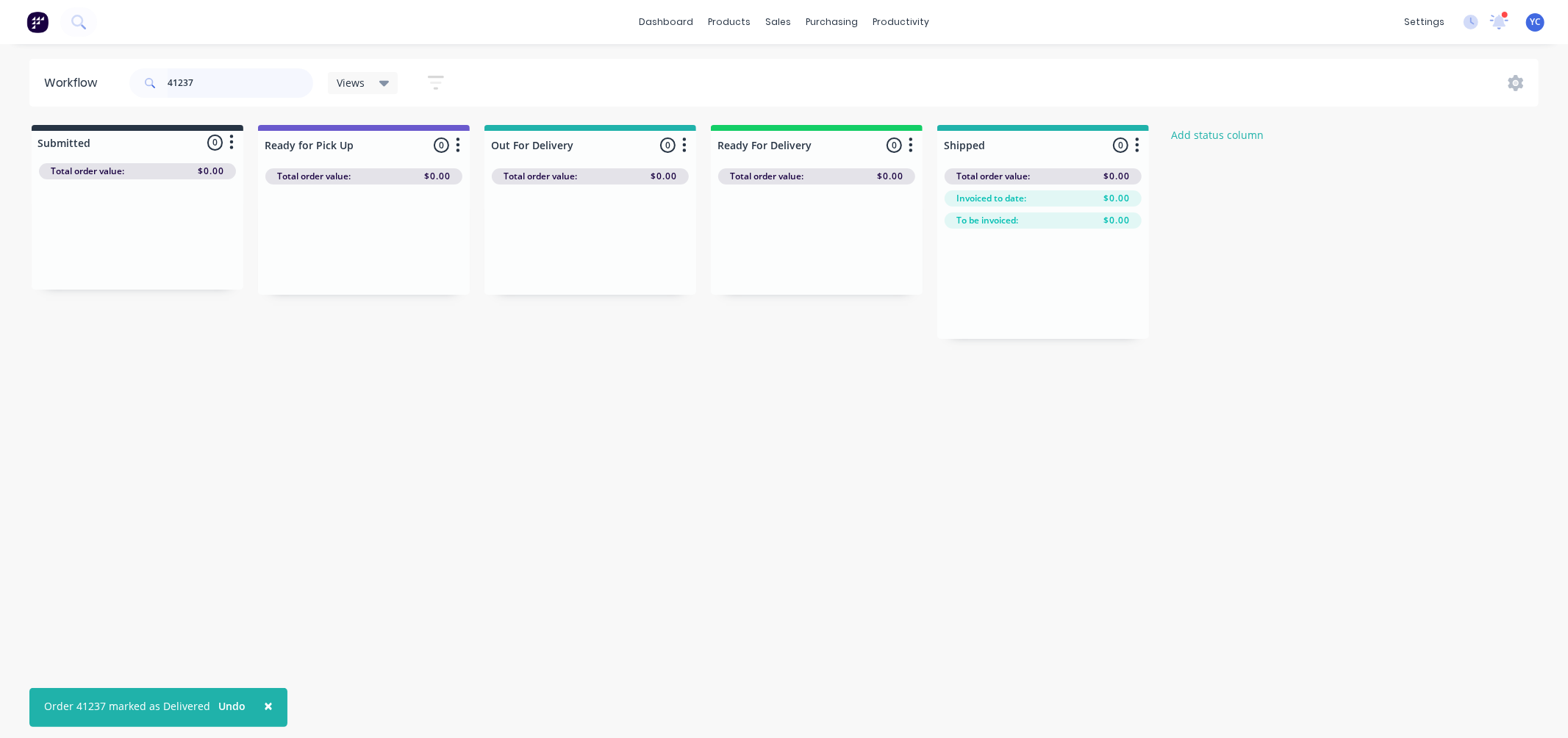
click at [292, 94] on input "41237" at bounding box center [240, 83] width 145 height 29
click at [291, 93] on input "41237" at bounding box center [240, 83] width 145 height 29
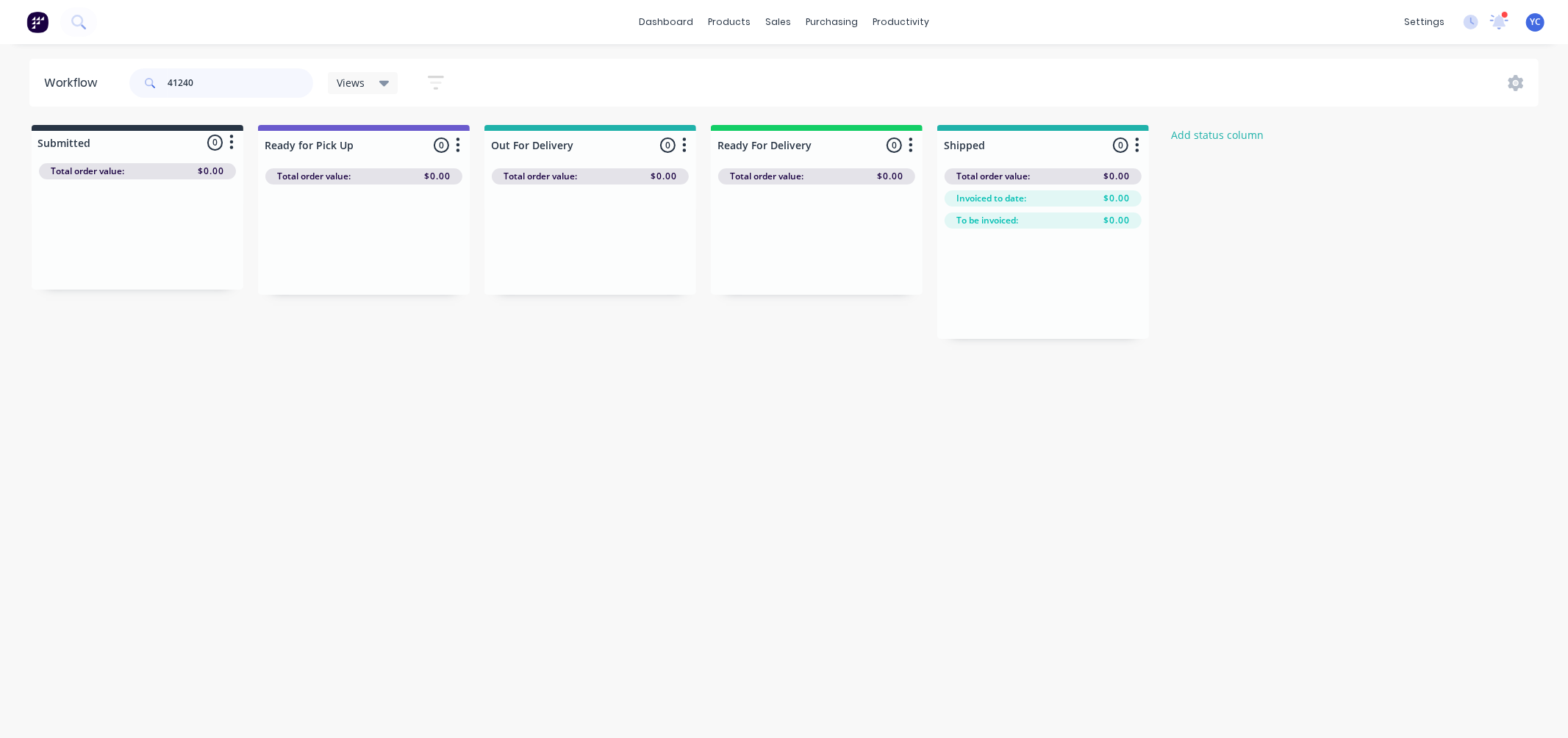
type input "41240"
click at [666, 333] on div "Mark as Delivered" at bounding box center [670, 330] width 148 height 30
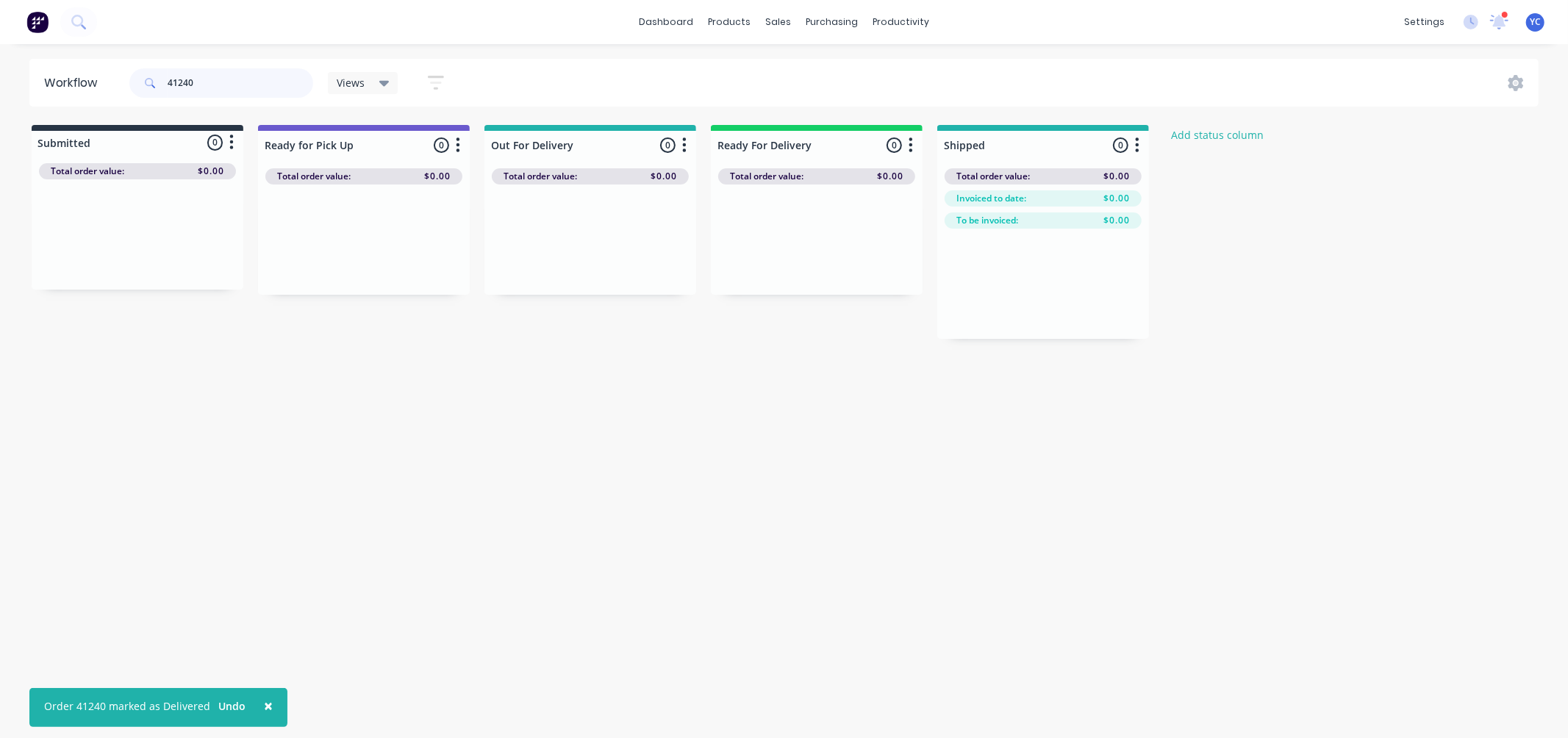
click at [260, 86] on input "41240" at bounding box center [240, 83] width 145 height 29
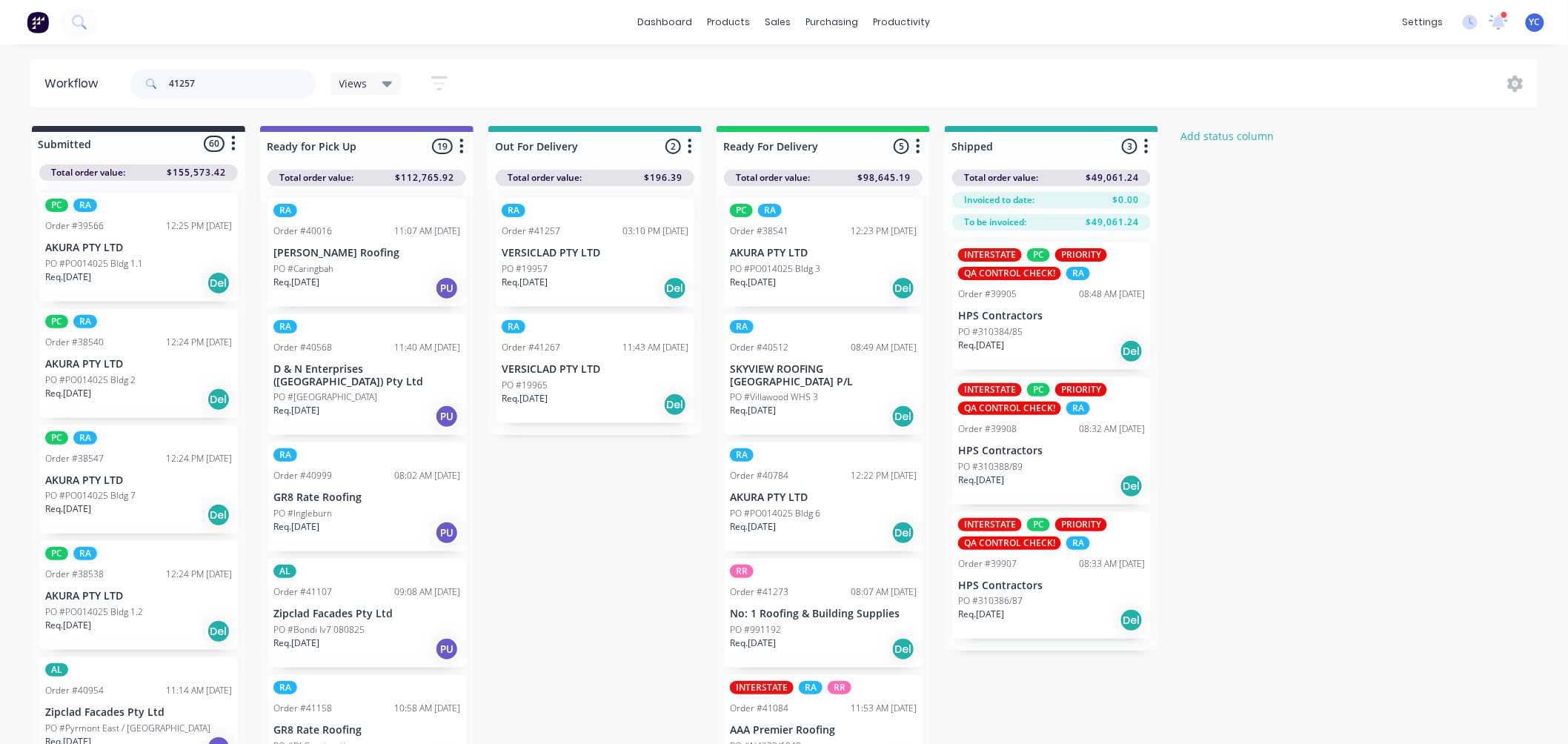
type input "41257"
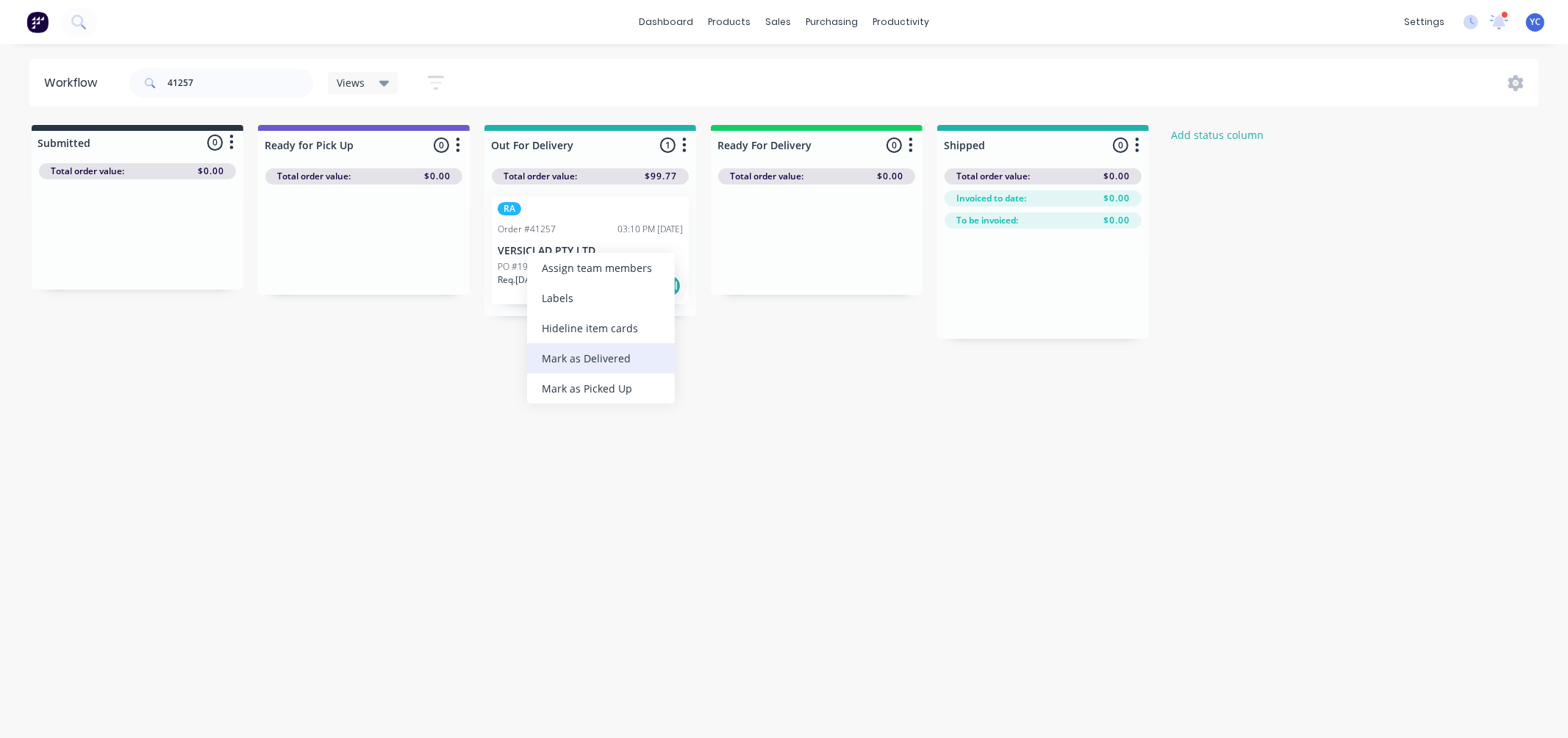
click at [601, 351] on div "Mark as Delivered" at bounding box center [601, 358] width 148 height 30
click at [202, 78] on input "41257" at bounding box center [240, 83] width 145 height 29
type input "41267"
click at [632, 378] on div "Mark as Delivered" at bounding box center [623, 372] width 148 height 30
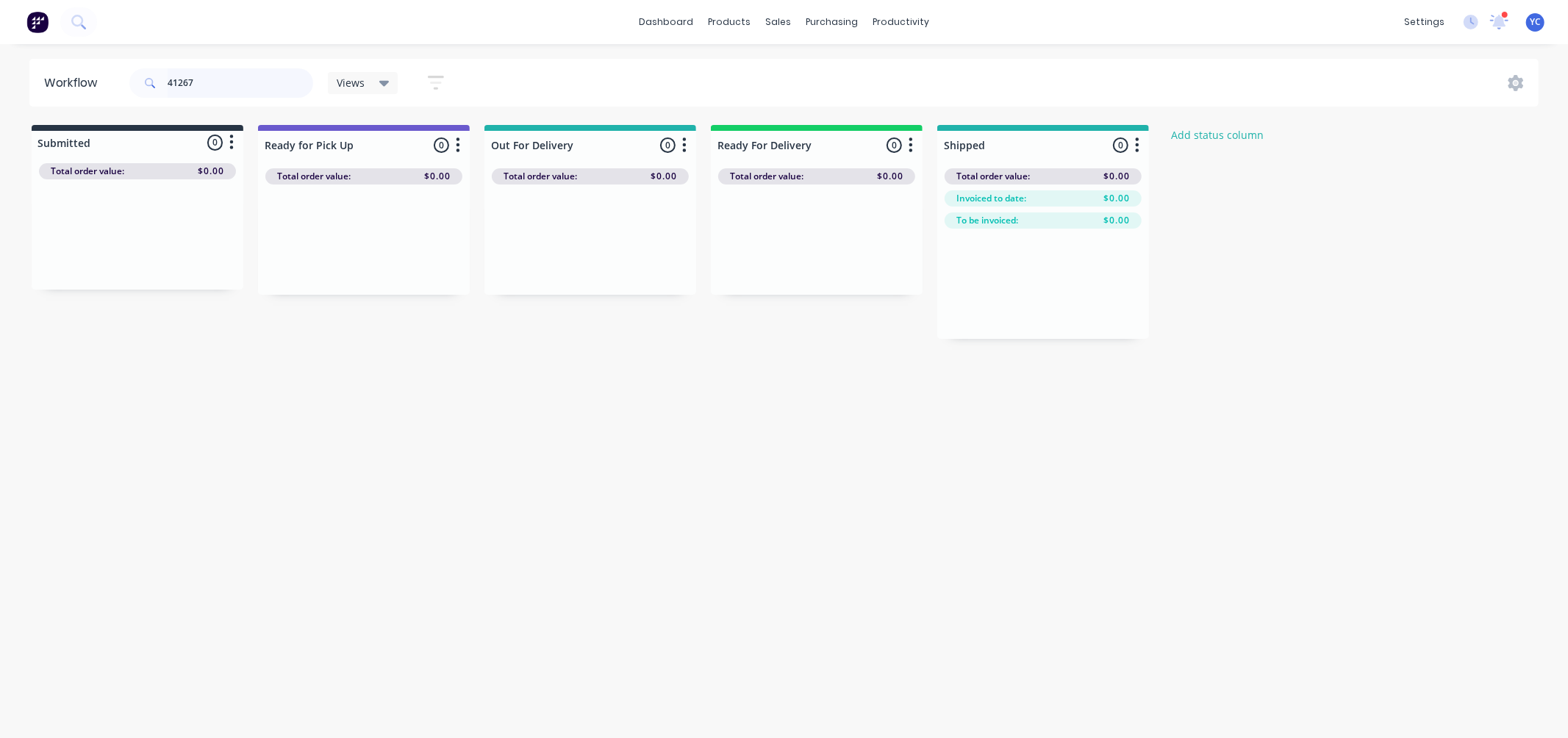
click at [209, 79] on input "41267" at bounding box center [240, 83] width 145 height 29
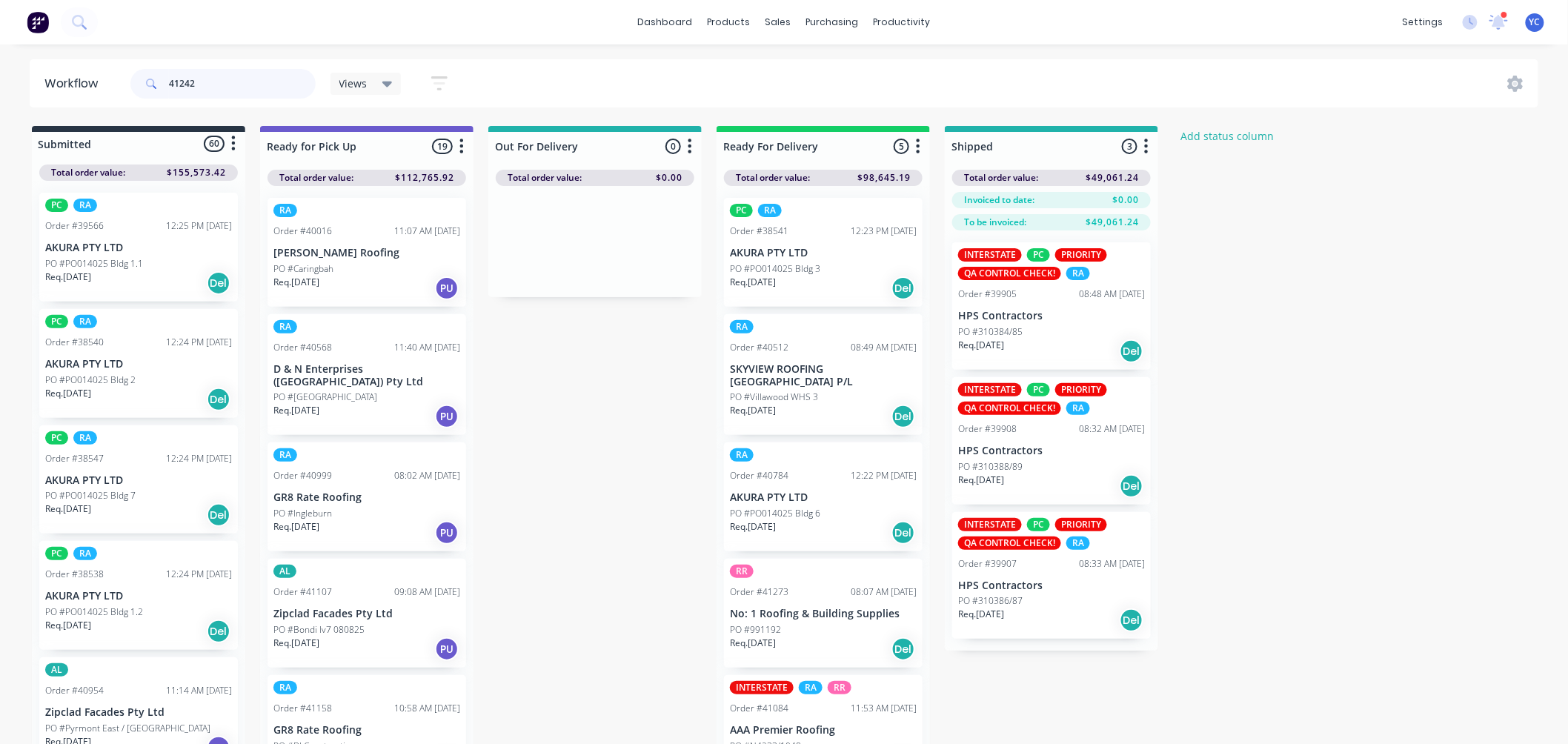
type input "41242"
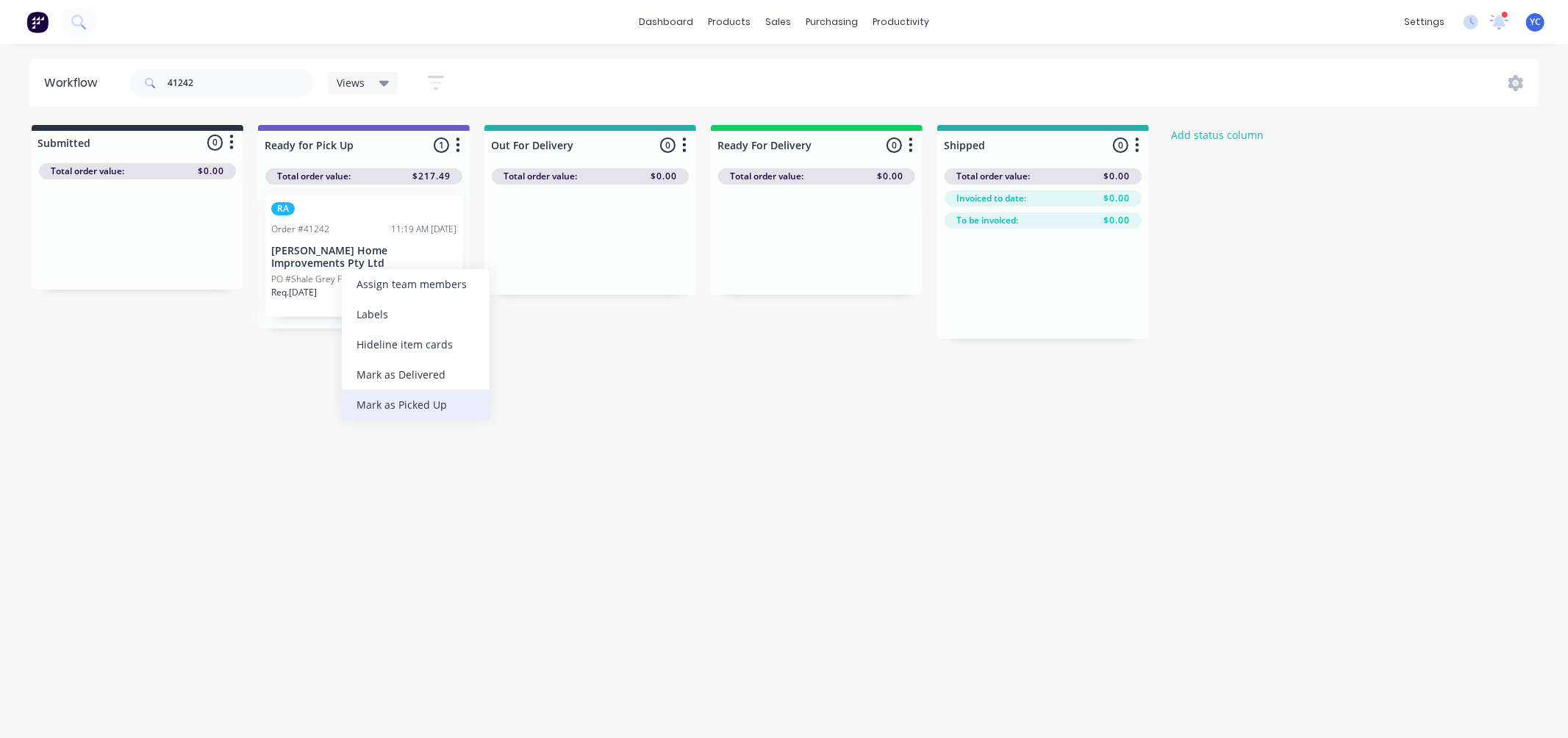
click at [416, 408] on div "Mark as Picked Up" at bounding box center [416, 405] width 148 height 30
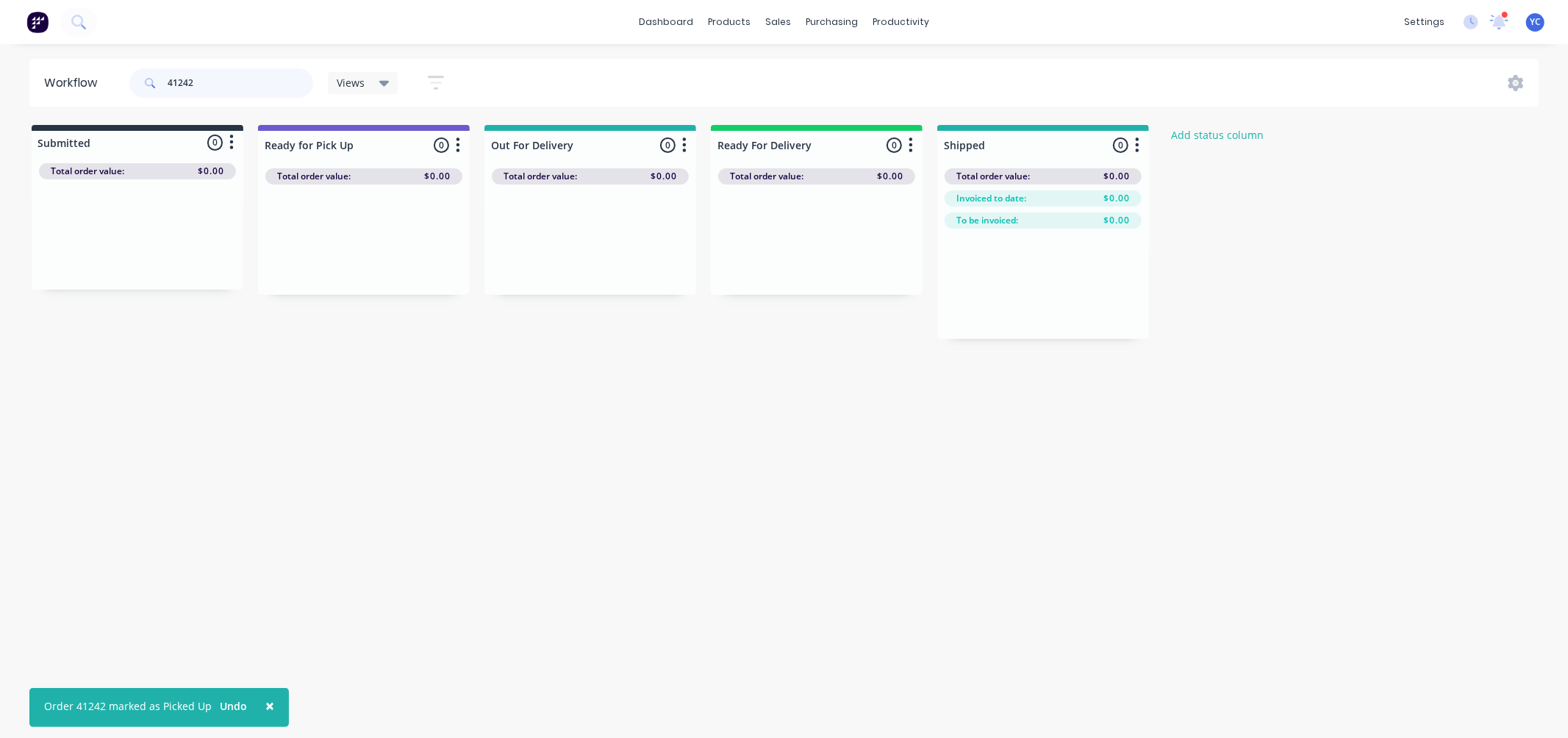
click at [270, 90] on input "41242" at bounding box center [240, 83] width 145 height 29
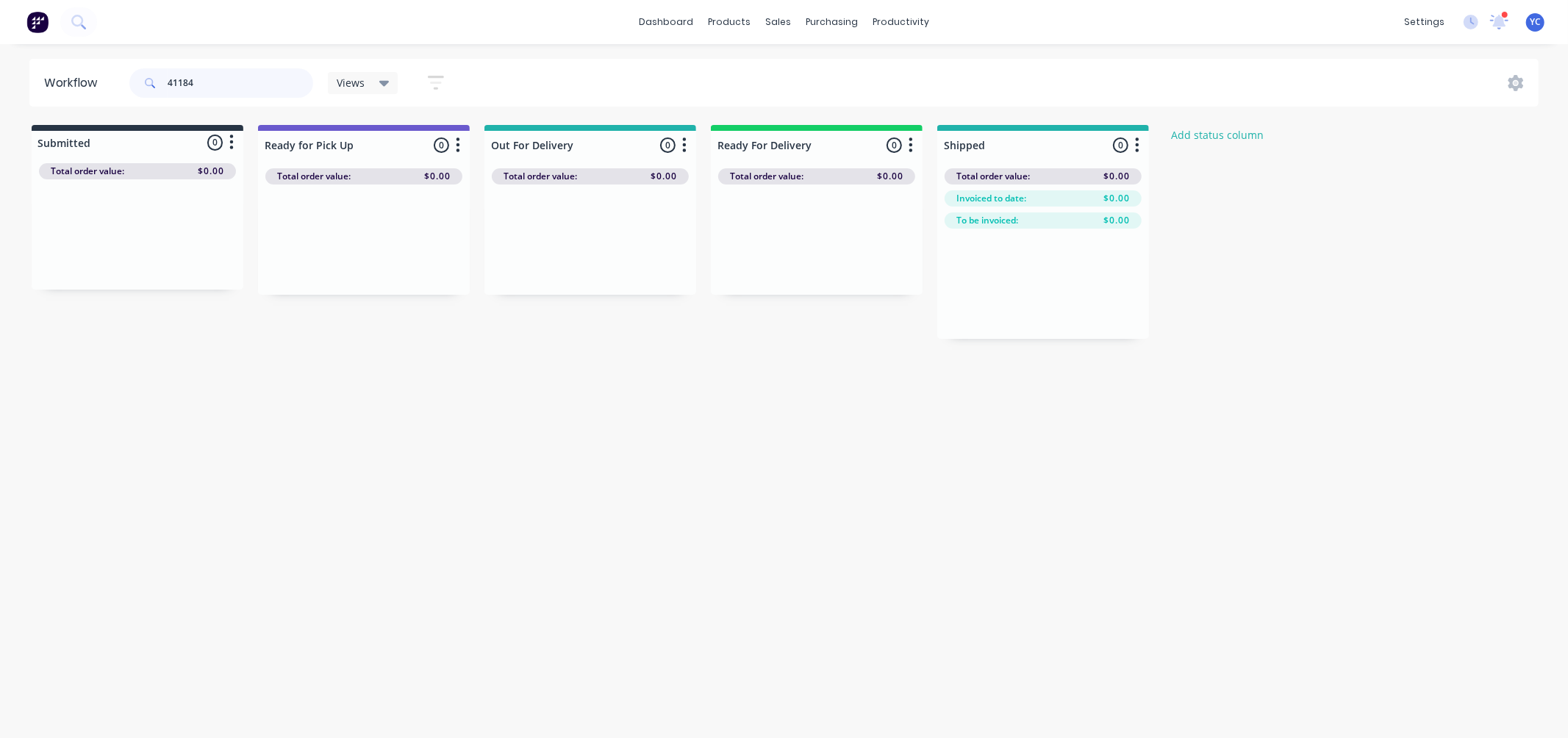
type input "41184"
click at [405, 423] on div "Mark as Picked Up" at bounding box center [391, 418] width 148 height 30
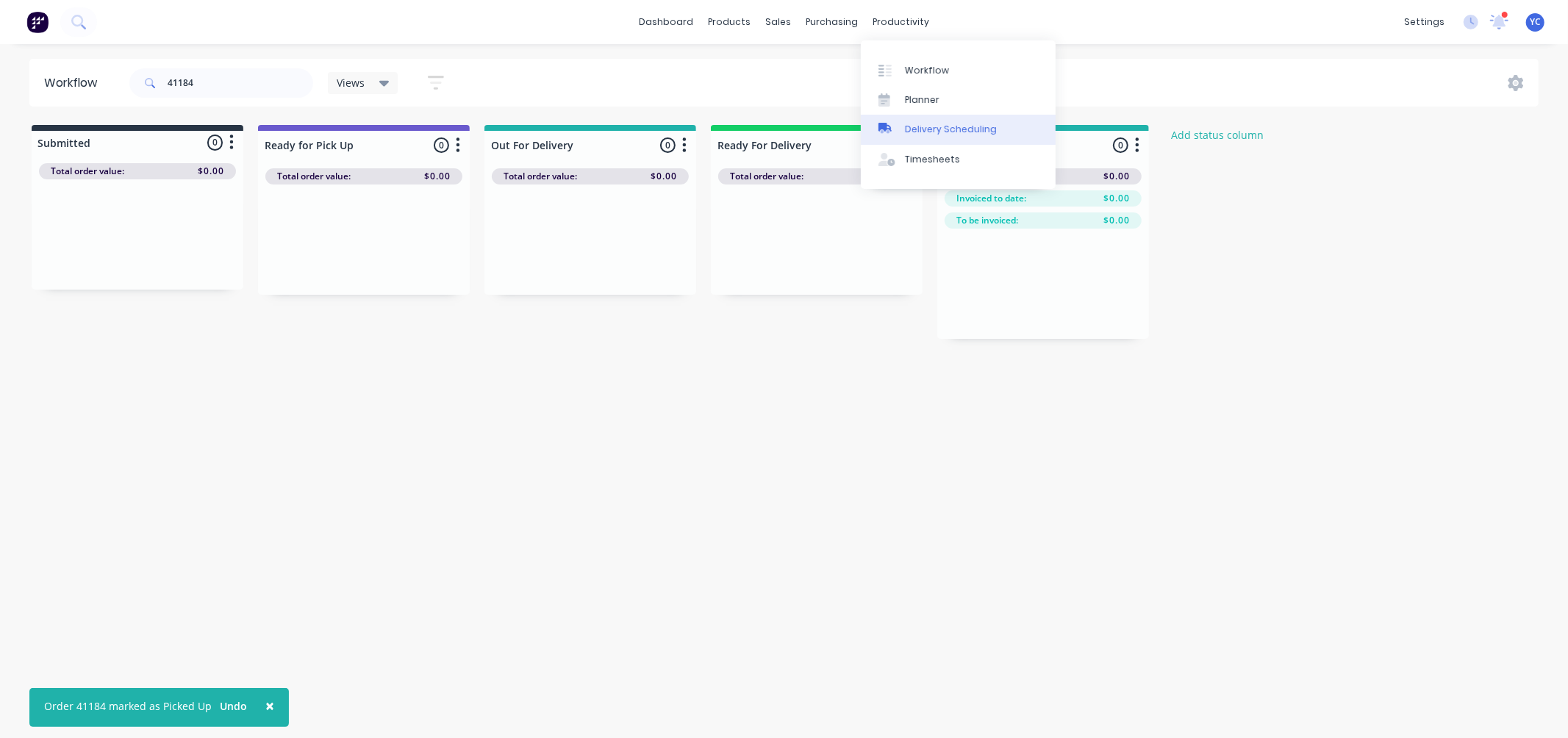
click at [939, 130] on div "Delivery Scheduling" at bounding box center [951, 129] width 92 height 13
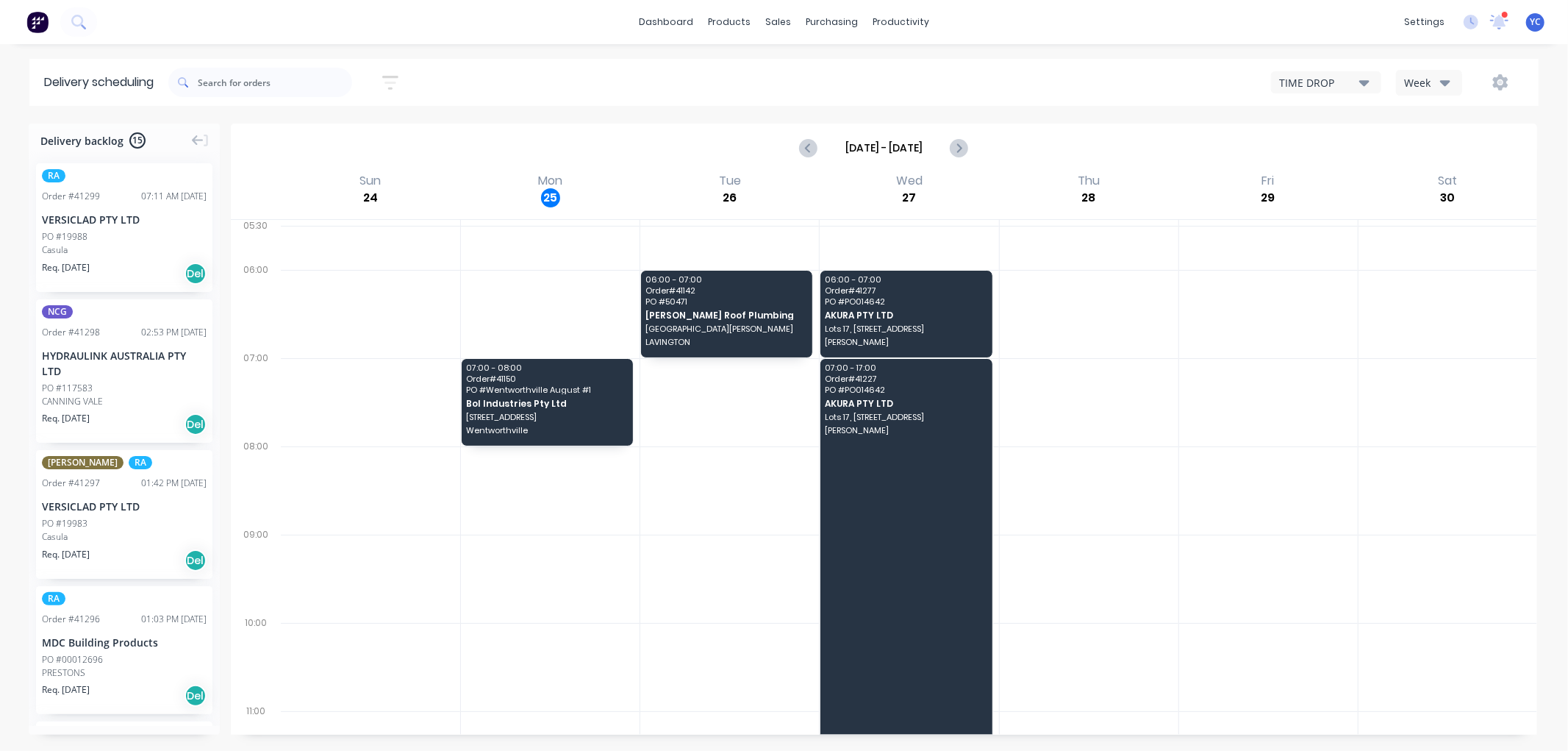
click at [1350, 78] on div "TIME DROP" at bounding box center [1319, 83] width 80 height 16
click at [1348, 79] on div "TIME DROP" at bounding box center [1319, 83] width 80 height 16
click at [1442, 90] on button "Week" at bounding box center [1430, 82] width 66 height 26
click at [1438, 149] on div "Vehicle" at bounding box center [1470, 150] width 145 height 29
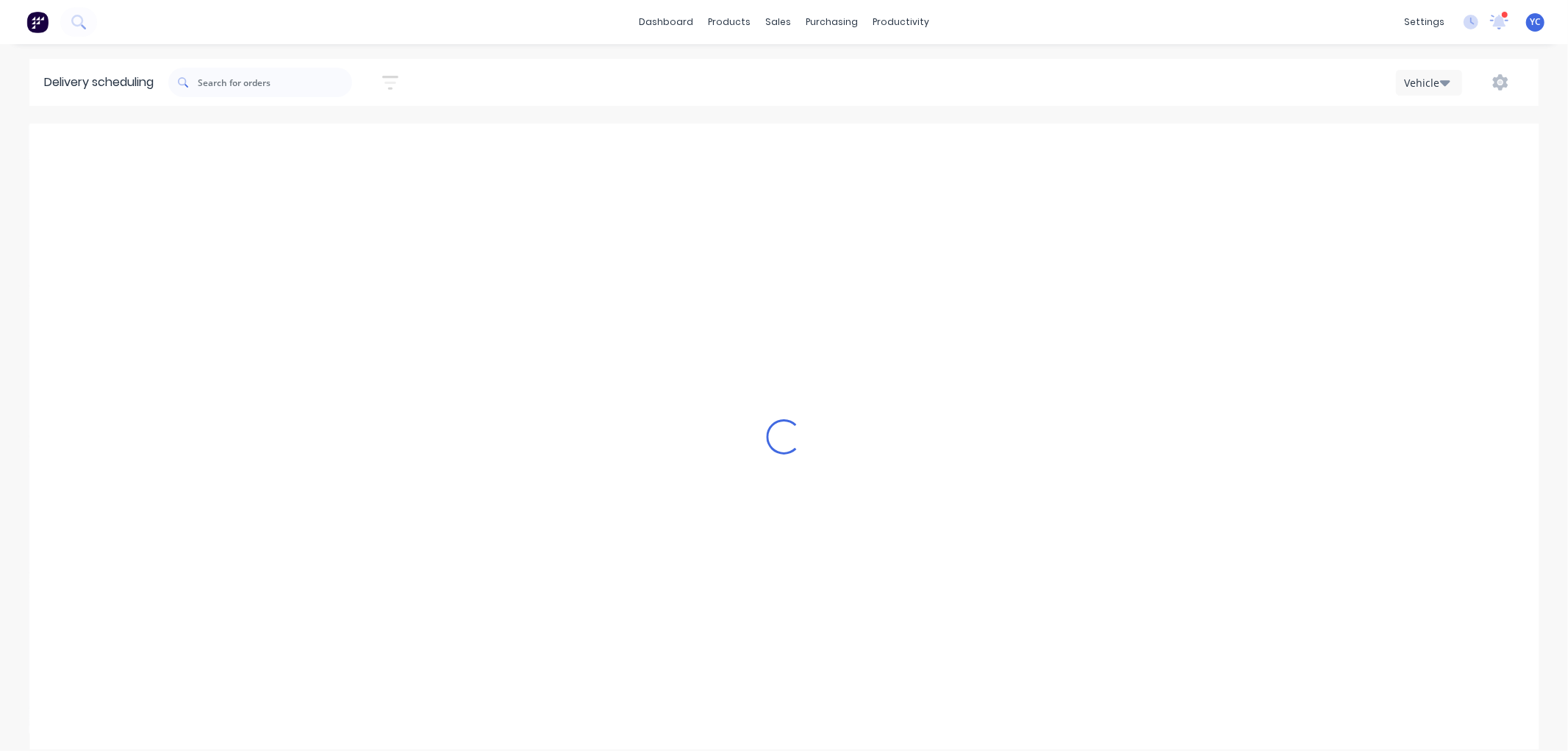
scroll to position [0, 1]
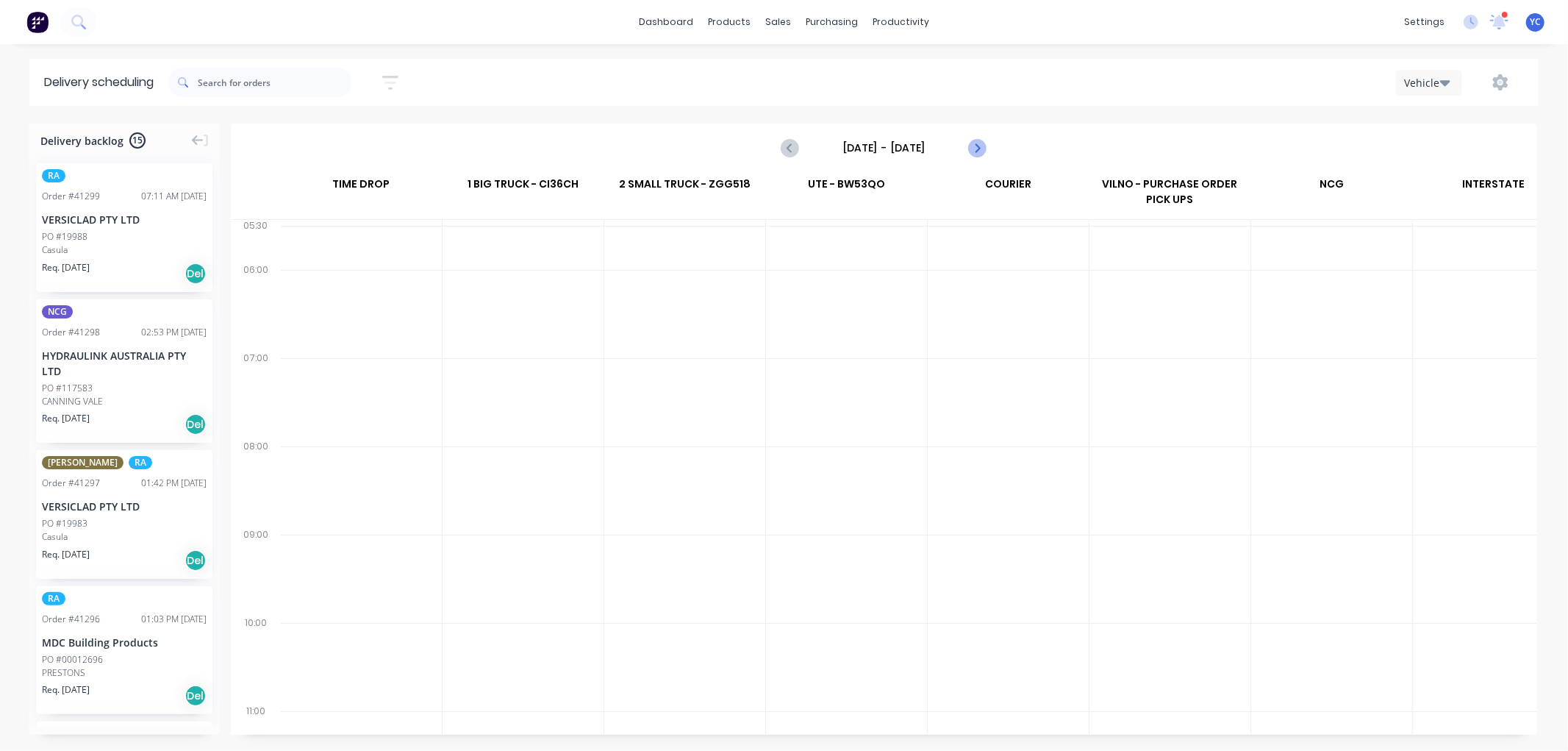
click at [973, 142] on icon "Next page" at bounding box center [977, 148] width 17 height 17
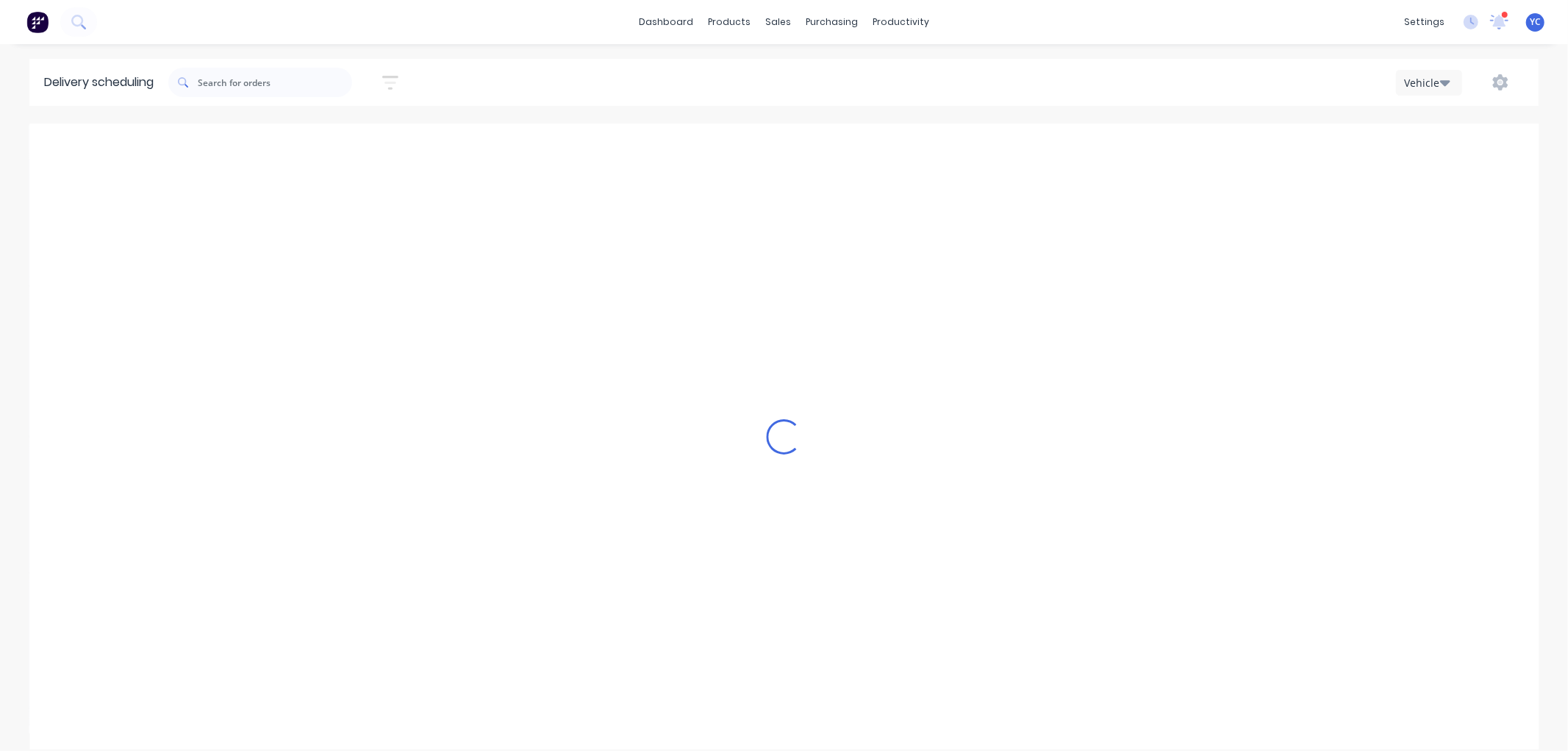
type input "[DATE] - [DATE]"
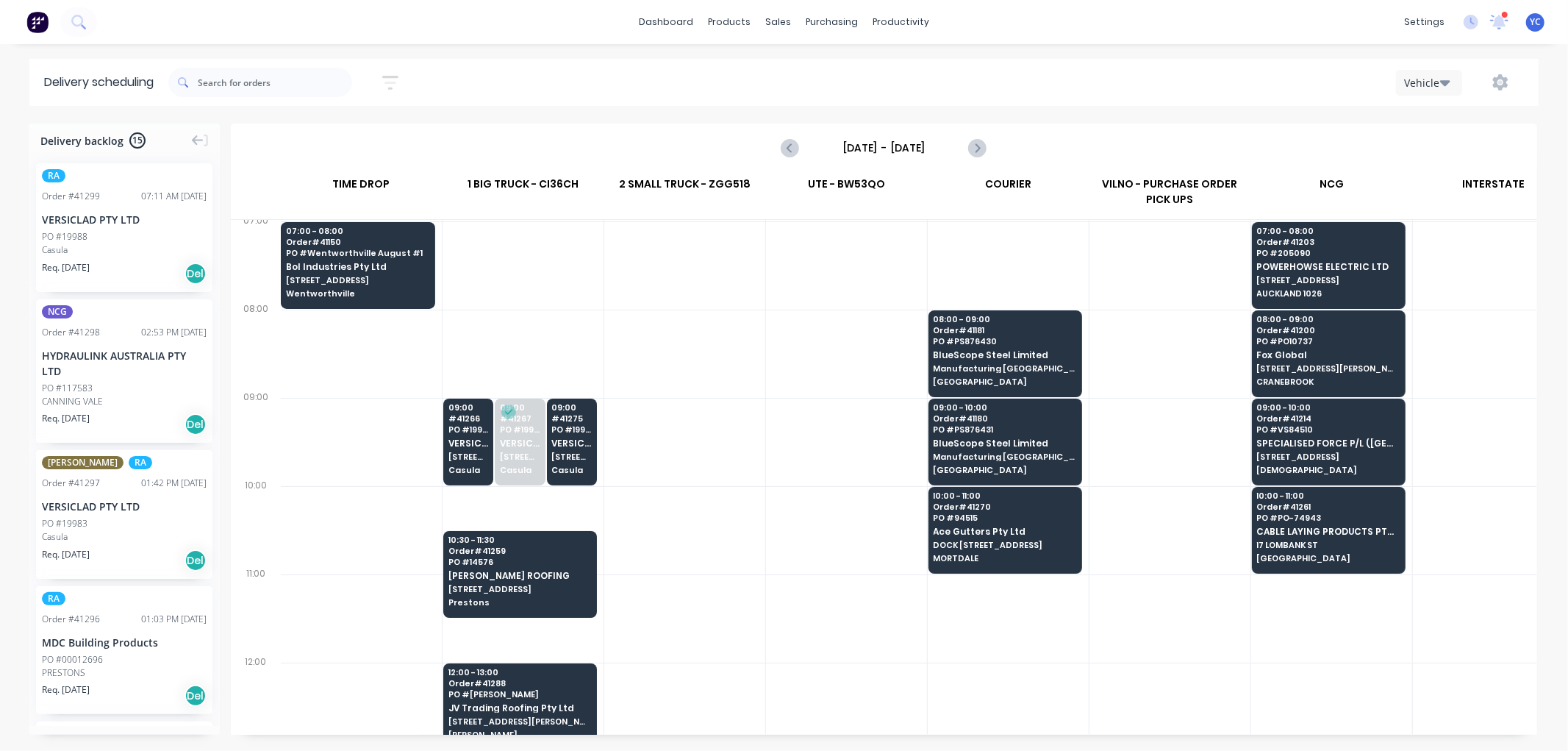
scroll to position [164, 1]
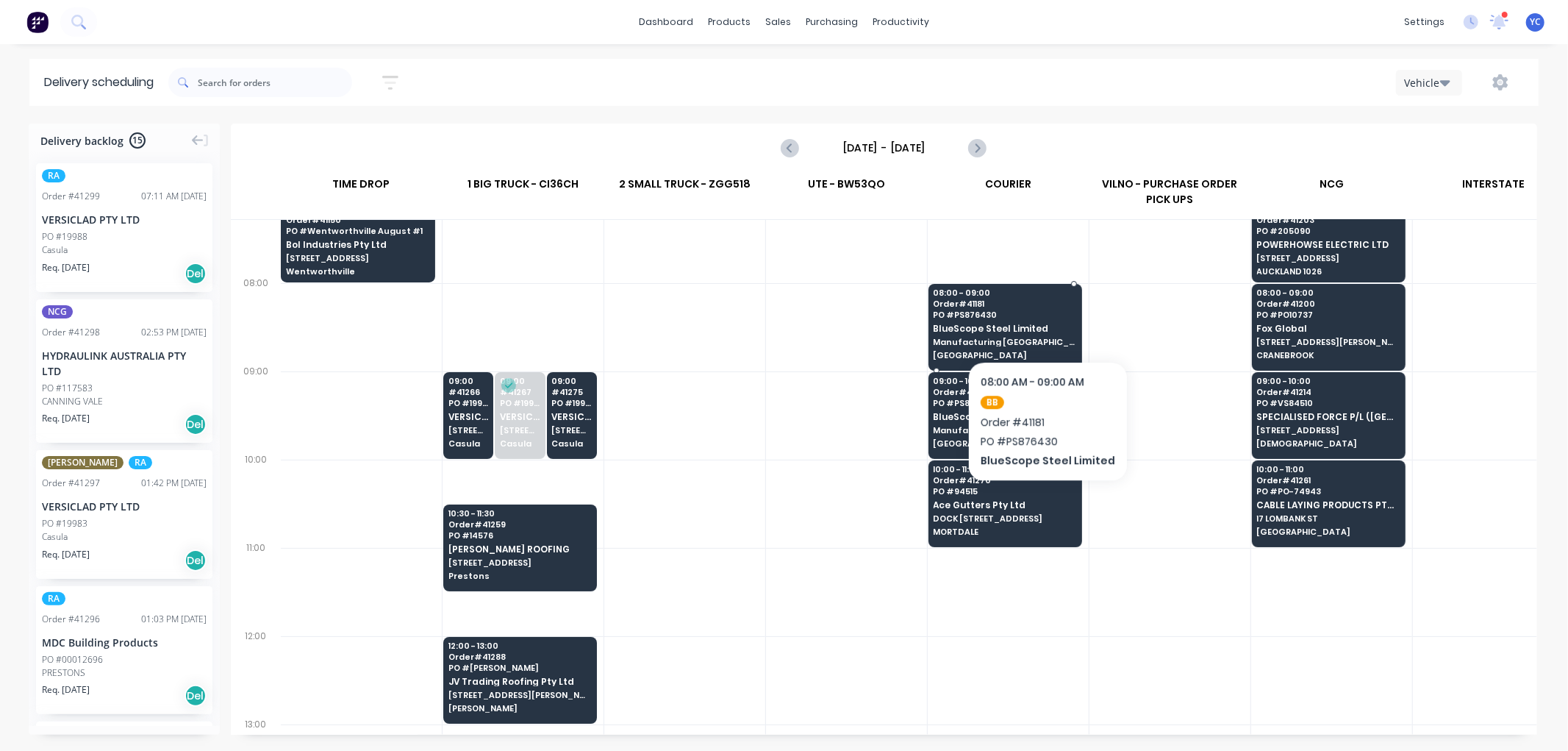
click at [1042, 316] on span "PO # PS876430" at bounding box center [1005, 315] width 142 height 9
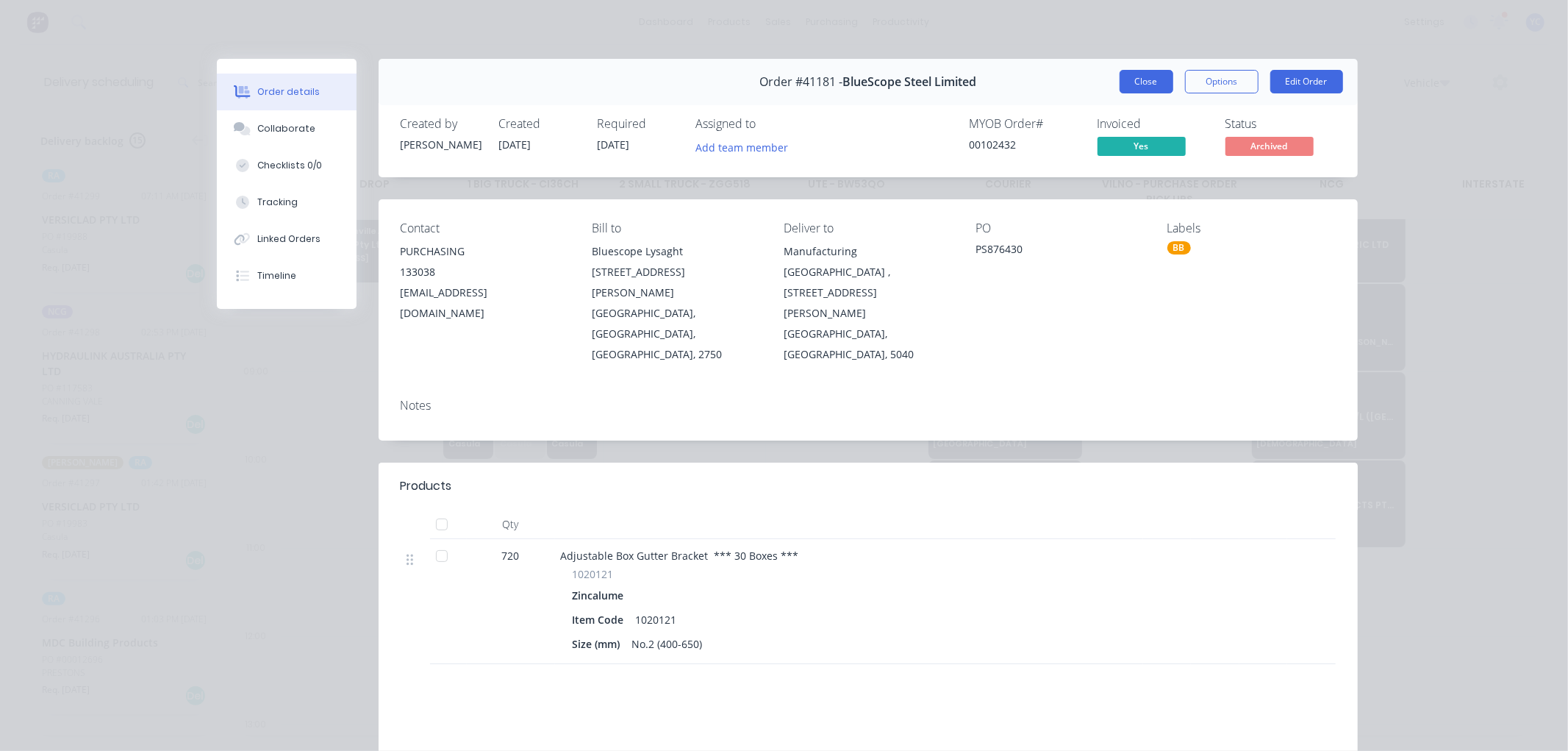
click at [1144, 70] on button "Close" at bounding box center [1147, 81] width 54 height 24
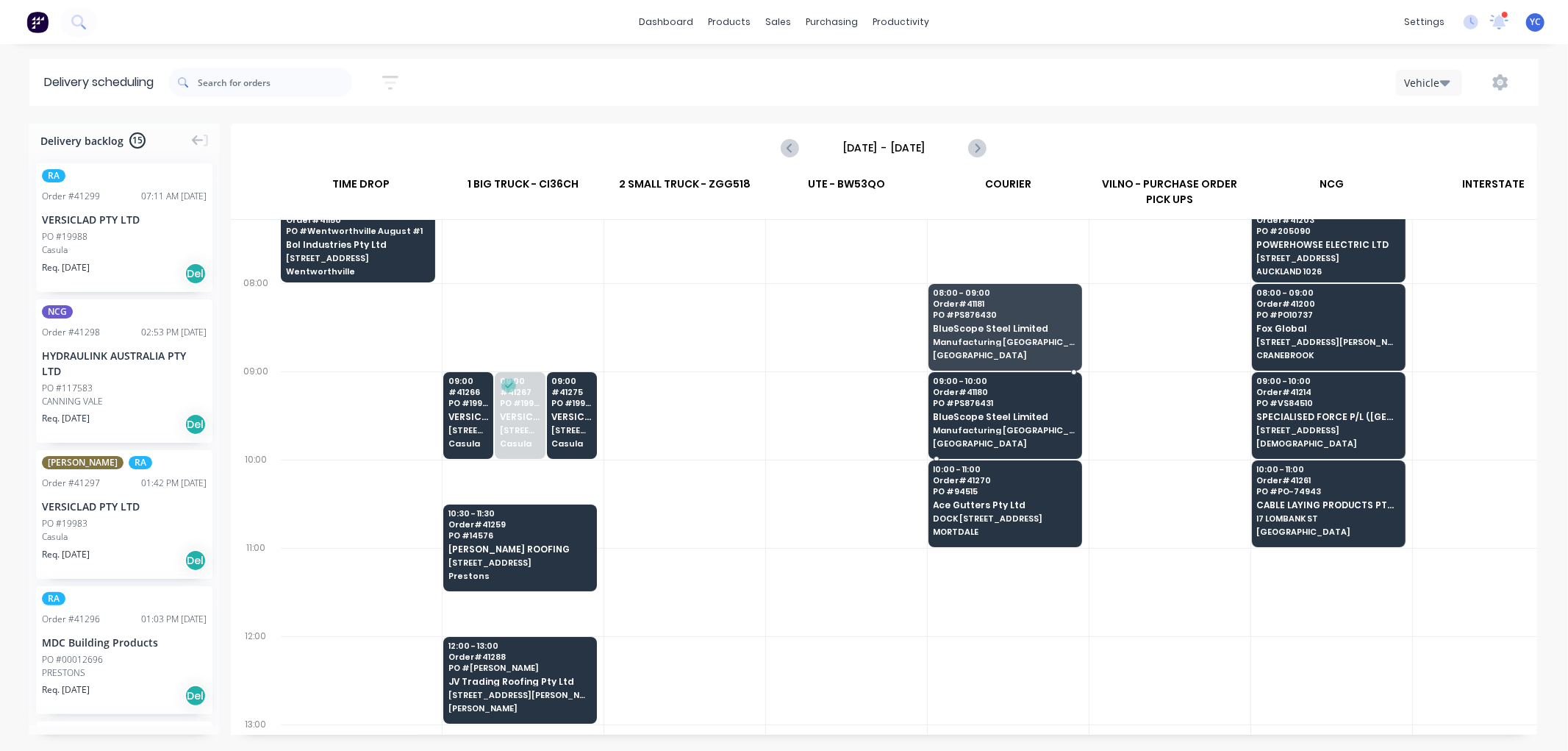
click at [1022, 383] on span "09:00 - 10:00" at bounding box center [1005, 380] width 142 height 9
click at [1022, 383] on body "dashboard products sales purchasing productivity dashboard products Product Cat…" at bounding box center [784, 376] width 1568 height 751
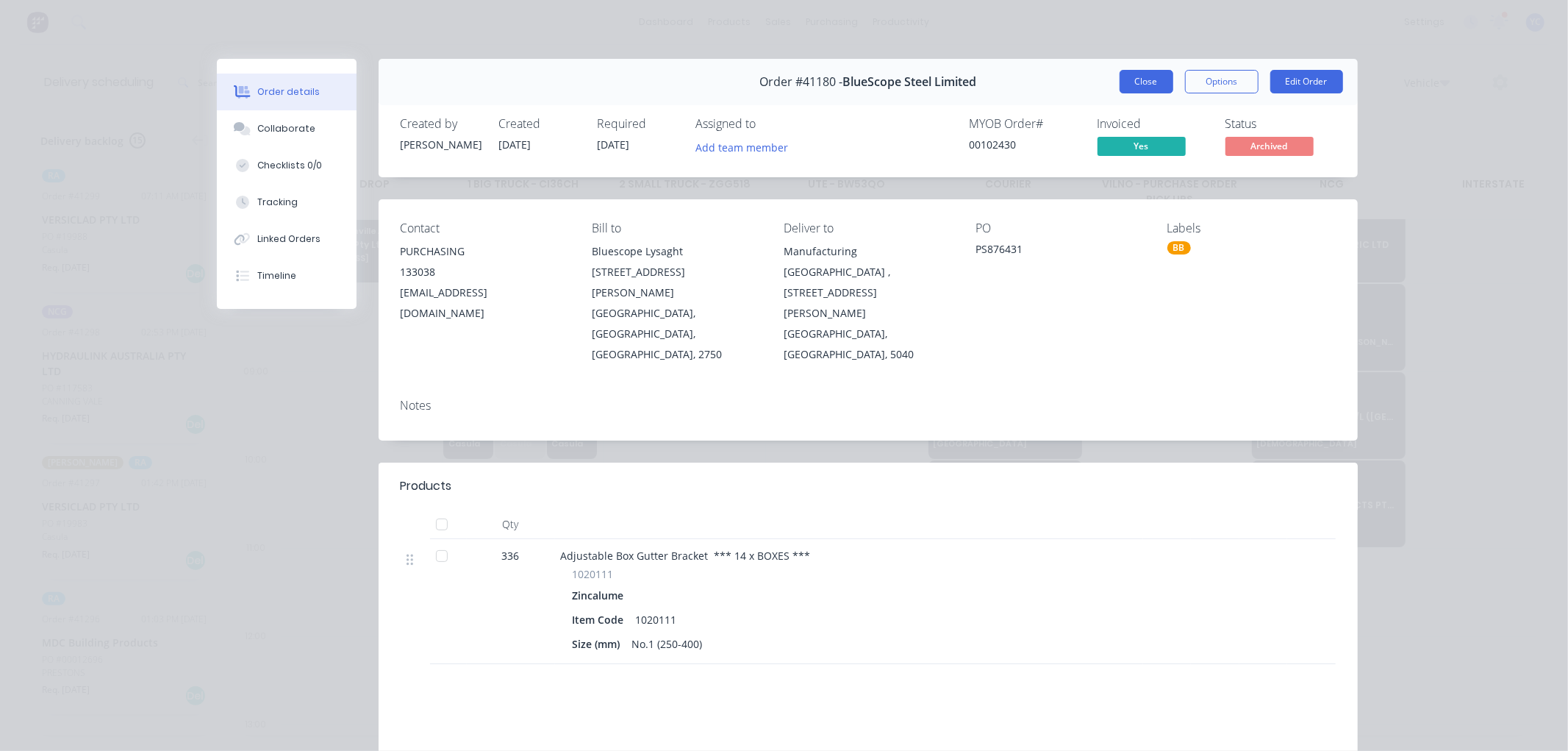
click at [1145, 79] on button "Close" at bounding box center [1147, 81] width 54 height 24
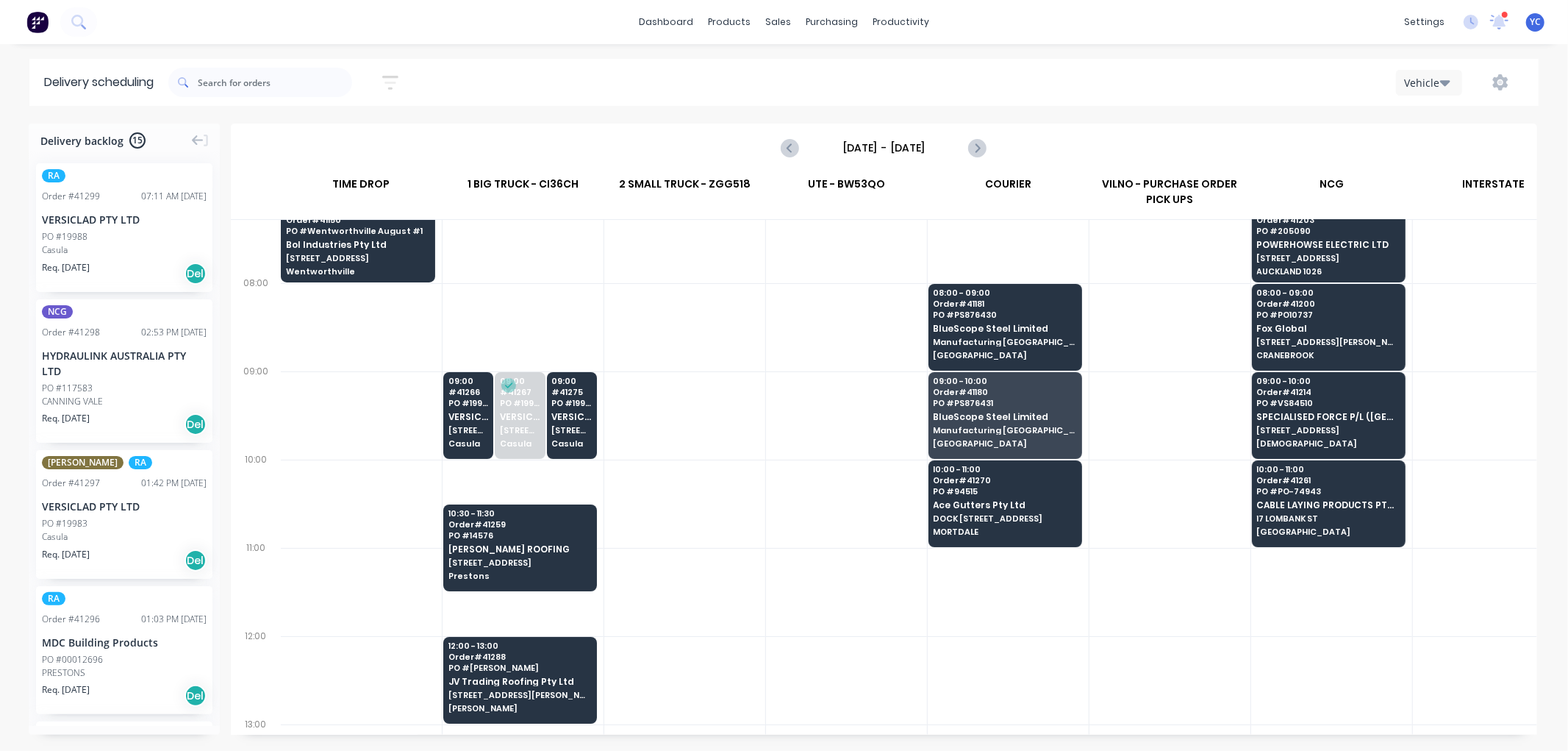
click at [1145, 79] on div "Vehicle" at bounding box center [1182, 81] width 685 height 26
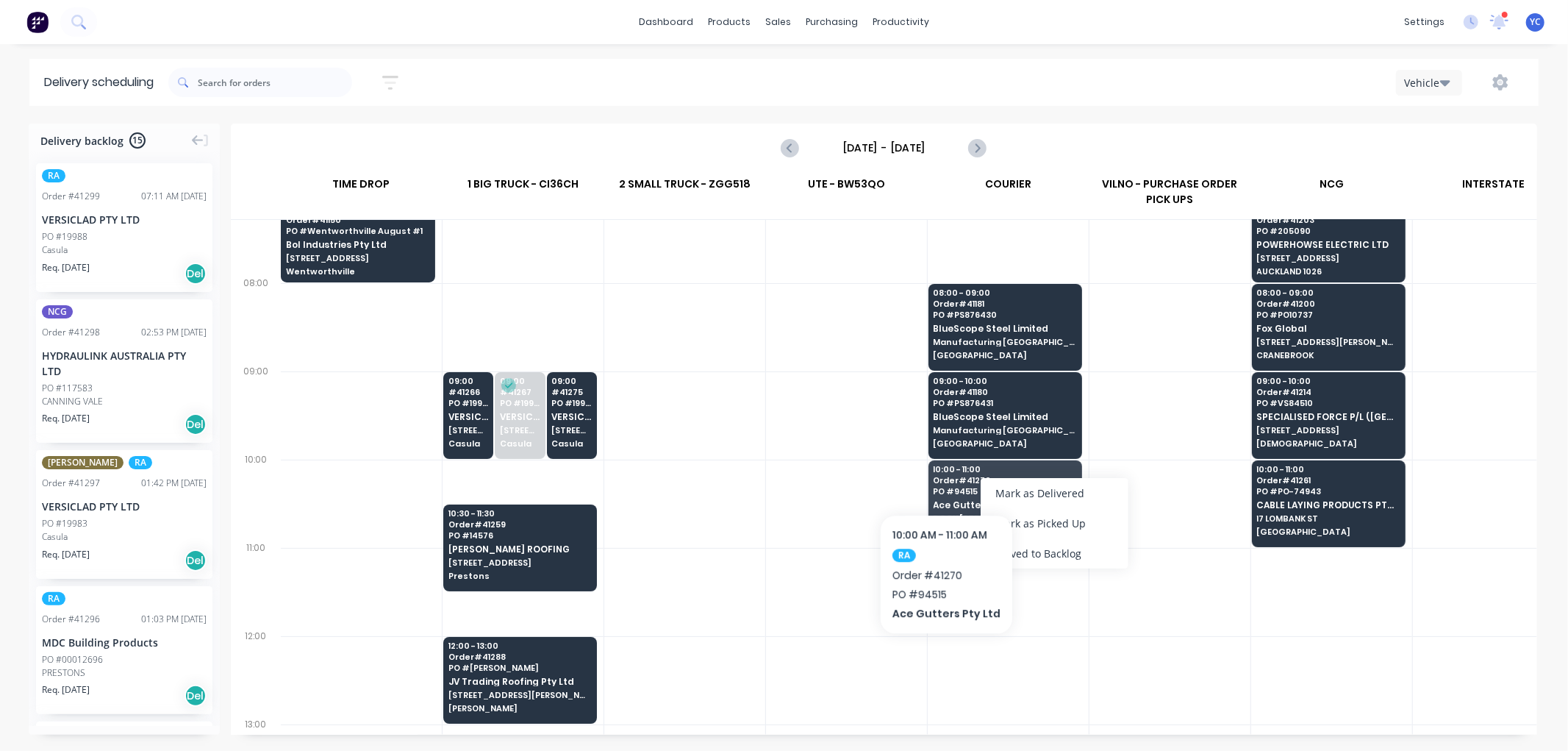
click at [884, 469] on div at bounding box center [846, 504] width 161 height 89
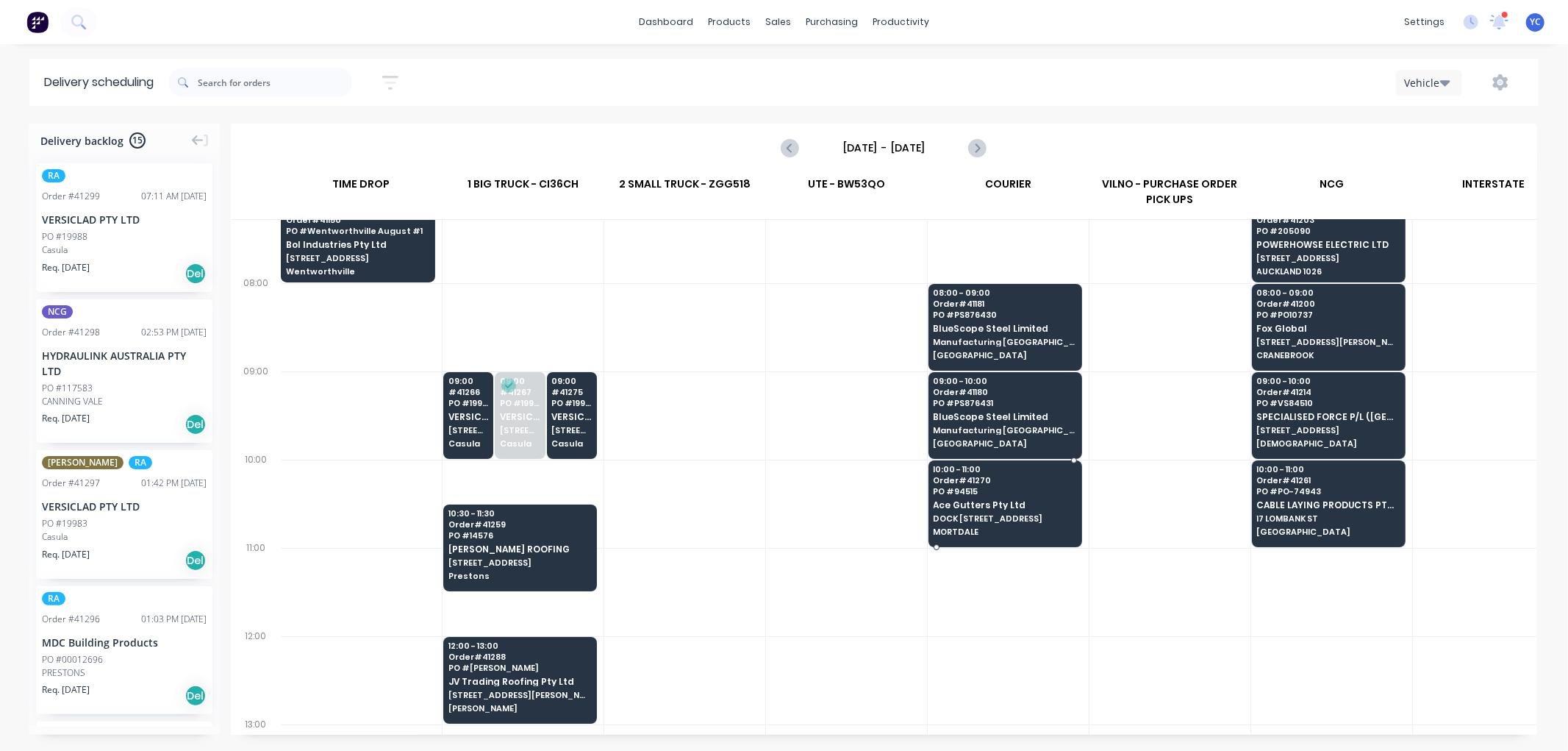
click at [955, 492] on span "PO # 94515" at bounding box center [1005, 491] width 142 height 9
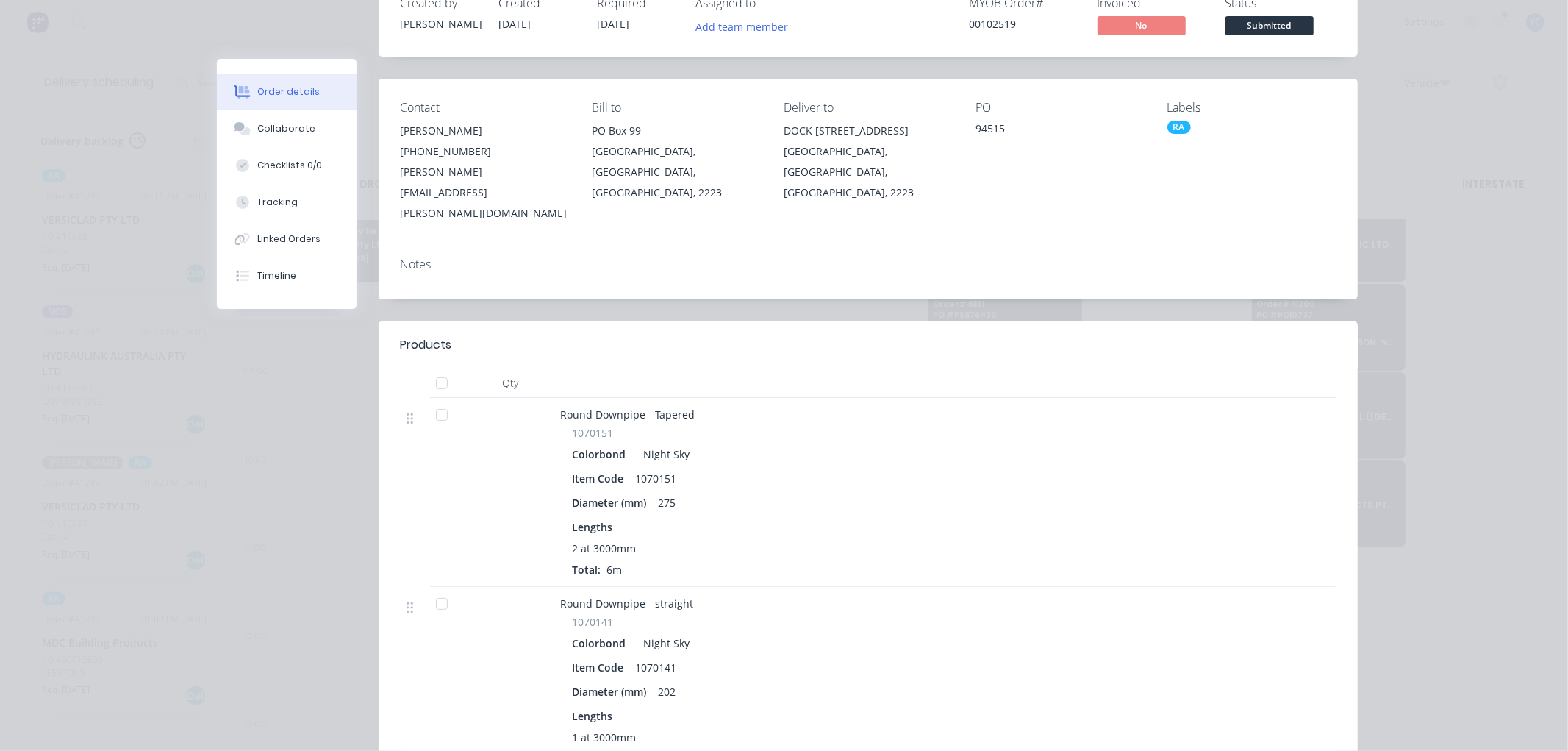
scroll to position [0, 0]
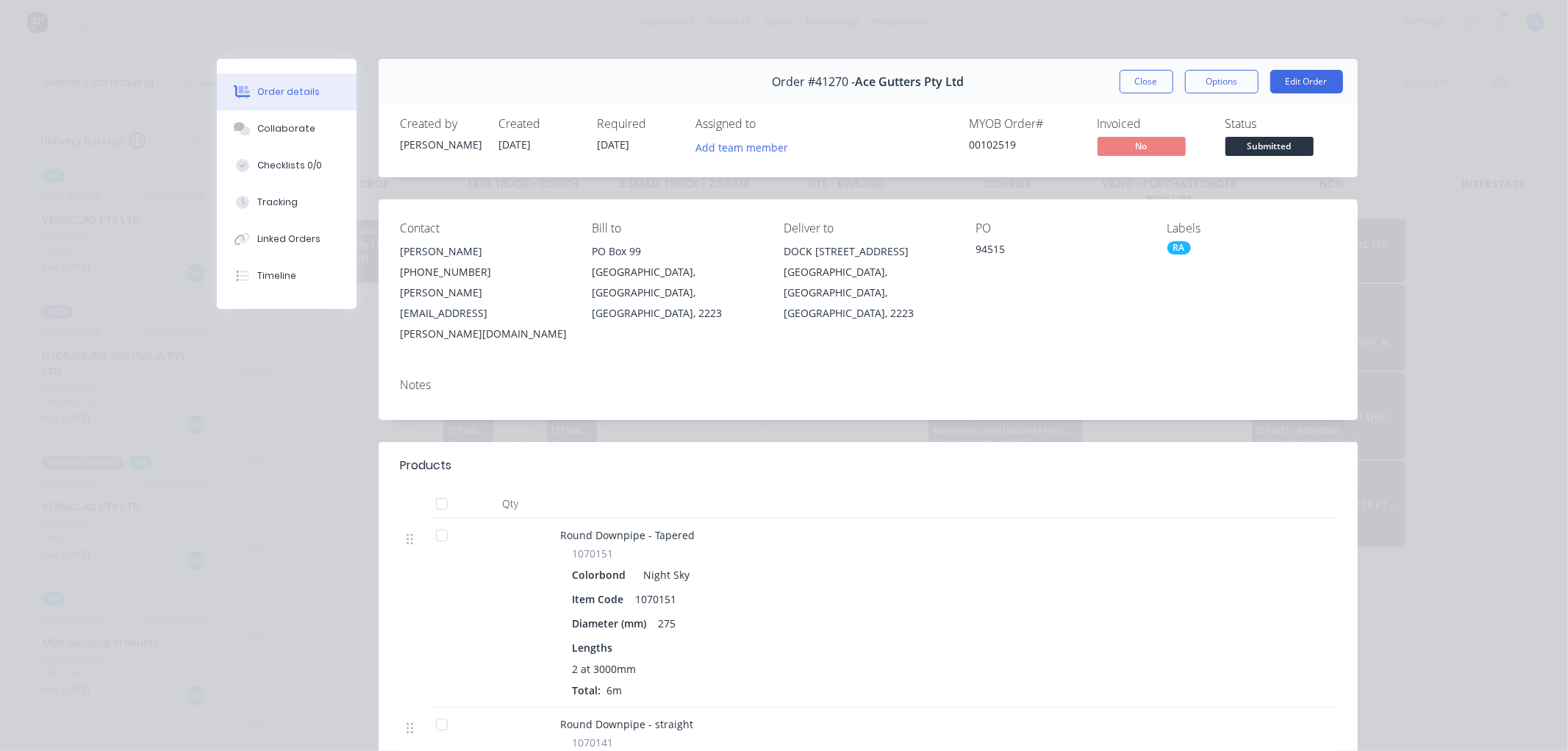
drag, startPoint x: 781, startPoint y: 250, endPoint x: 920, endPoint y: 250, distance: 139.0
click at [920, 250] on div "DOCK [STREET_ADDRESS]" at bounding box center [868, 251] width 168 height 21
copy div "DOCK [STREET_ADDRESS]"
click at [839, 282] on div "[GEOGRAPHIC_DATA], [GEOGRAPHIC_DATA], [GEOGRAPHIC_DATA], 2223" at bounding box center [868, 292] width 168 height 62
drag, startPoint x: 786, startPoint y: 270, endPoint x: 875, endPoint y: 300, distance: 93.9
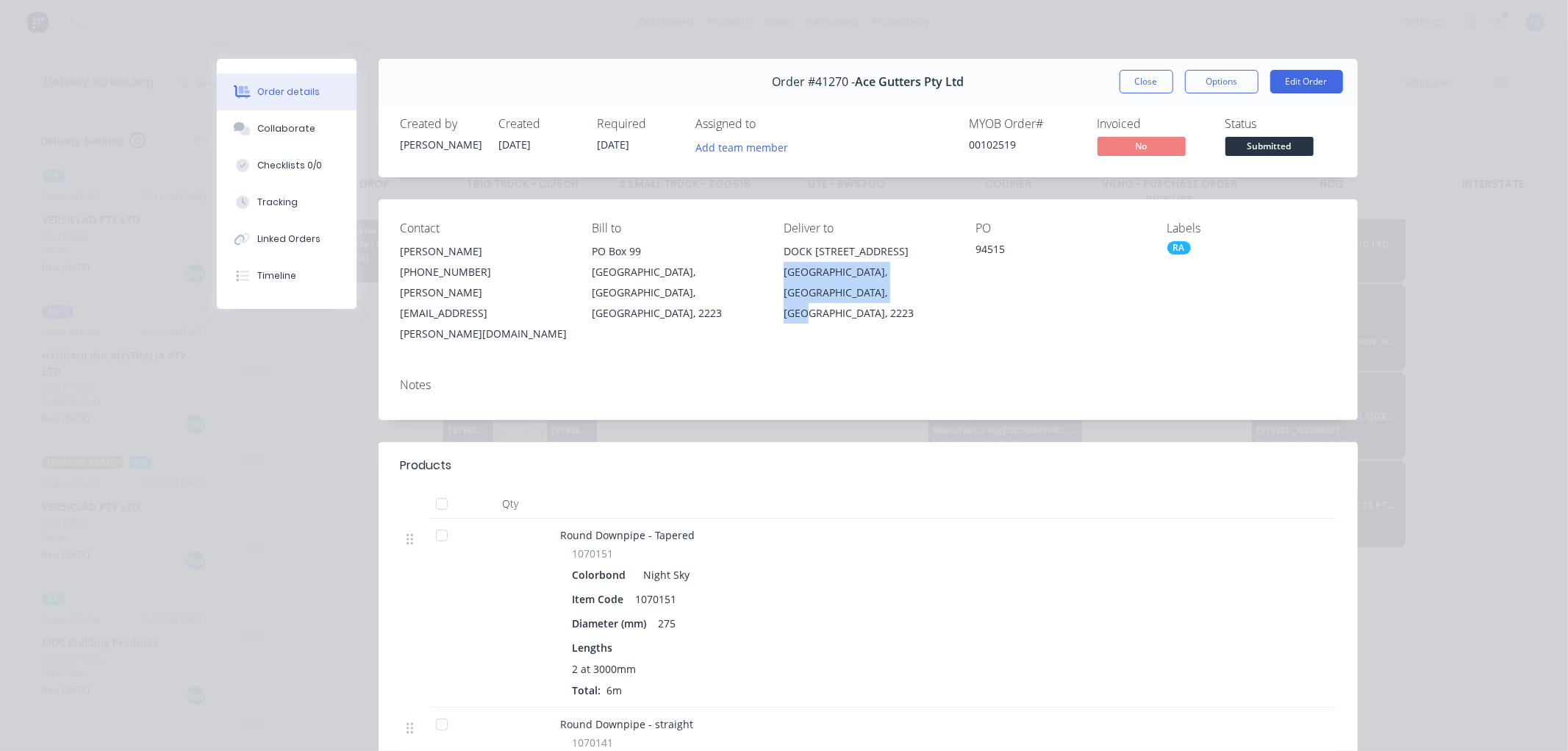
click at [875, 300] on div "Contact [PERSON_NAME] [PHONE_NUMBER] [PERSON_NAME][EMAIL_ADDRESS][PERSON_NAME][…" at bounding box center [868, 282] width 979 height 167
copy div "[GEOGRAPHIC_DATA], [GEOGRAPHIC_DATA], [GEOGRAPHIC_DATA], 2223"
click at [533, 248] on div "[PERSON_NAME]" at bounding box center [484, 251] width 168 height 21
drag, startPoint x: 780, startPoint y: 251, endPoint x: 926, endPoint y: 195, distance: 156.4
click at [837, 277] on div "Contact [PERSON_NAME] [PHONE_NUMBER] [PERSON_NAME][EMAIL_ADDRESS][PERSON_NAME][…" at bounding box center [868, 282] width 979 height 167
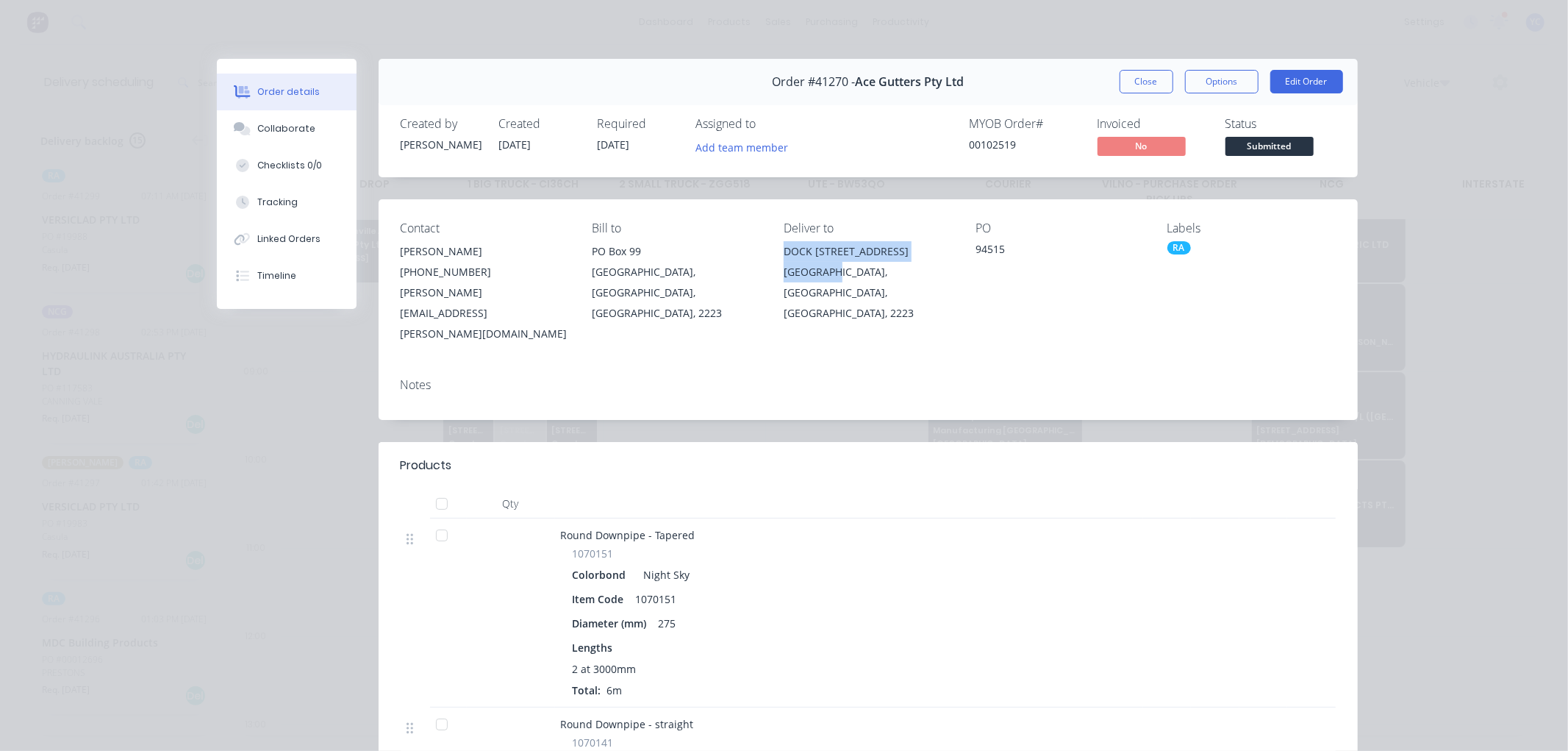
click at [934, 243] on div "DOCK [STREET_ADDRESS]" at bounding box center [868, 251] width 168 height 21
click at [831, 89] on span "Order #41270 -" at bounding box center [813, 82] width 83 height 14
copy span "41270"
click at [871, 136] on div "MYOB Order # 00102519 Invoiced No Status Submitted" at bounding box center [1089, 138] width 492 height 43
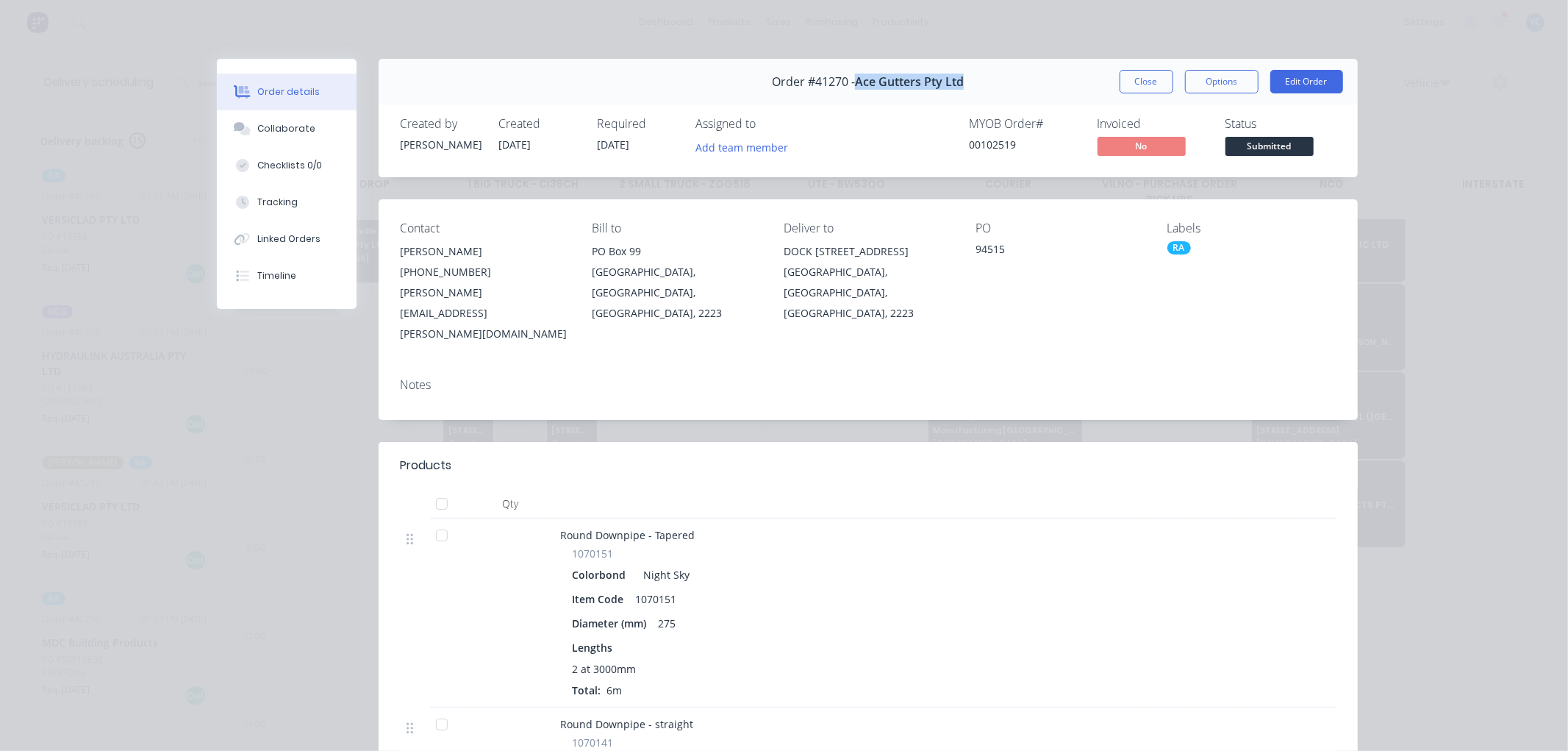
drag, startPoint x: 850, startPoint y: 81, endPoint x: 969, endPoint y: 83, distance: 119.0
click at [969, 83] on div "Order #41270 - Ace Gutters Pty Ltd Close Options Edit Order" at bounding box center [868, 81] width 979 height 47
copy span "Ace Gutters Pty Ltd"
click at [831, 83] on span "Order #41270 -" at bounding box center [813, 82] width 83 height 14
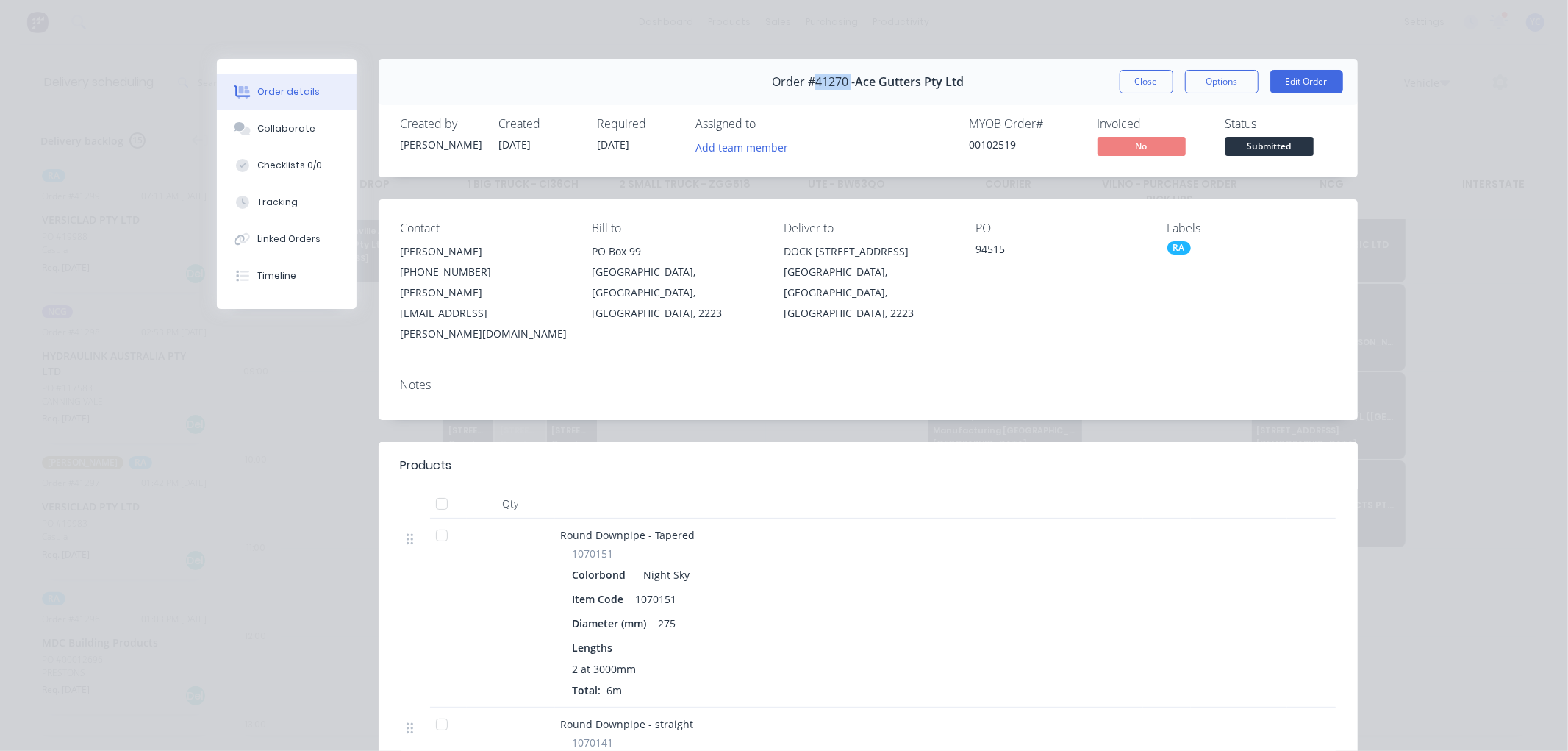
copy span "41270"
click at [442, 268] on div "[PHONE_NUMBER]" at bounding box center [484, 272] width 168 height 21
copy div "[PHONE_NUMBER]"
